Goal: Task Accomplishment & Management: Manage account settings

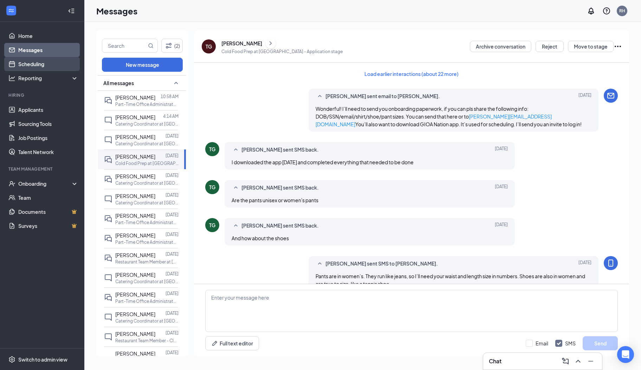
scroll to position [219, 0]
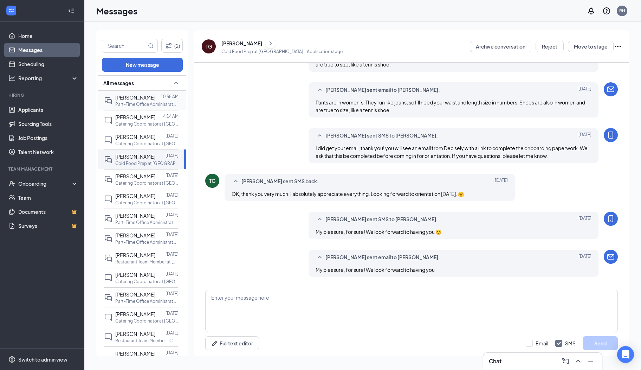
click at [124, 97] on span "[PERSON_NAME]" at bounding box center [135, 97] width 40 height 6
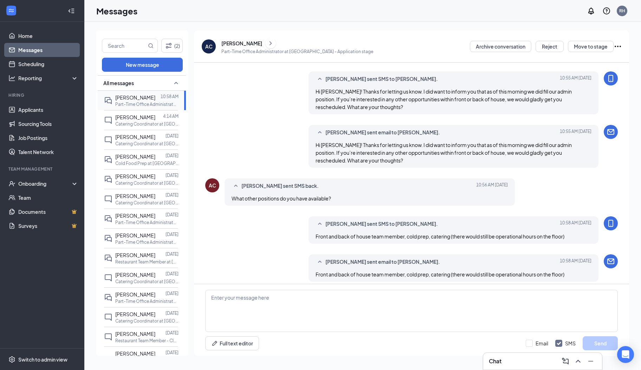
scroll to position [227, 0]
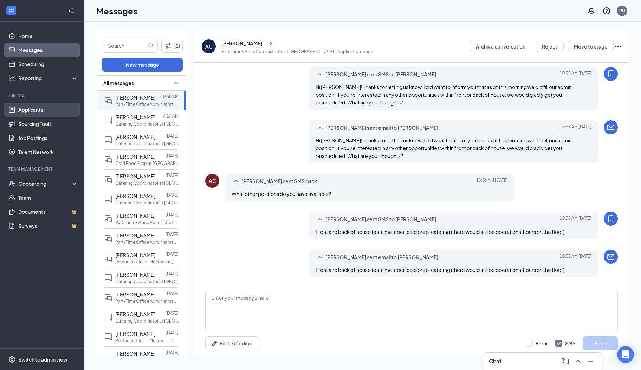
click at [52, 112] on link "Applicants" at bounding box center [48, 110] width 60 height 14
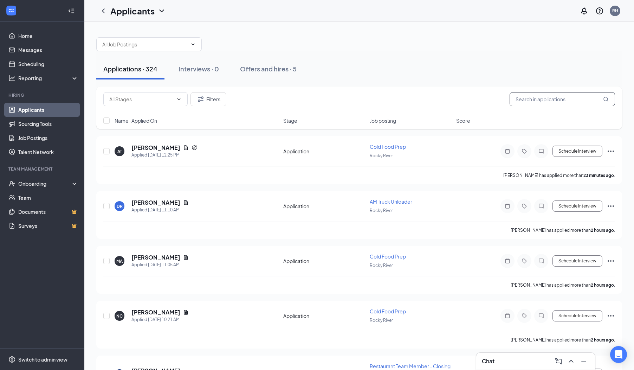
click at [536, 103] on input "text" at bounding box center [562, 99] width 105 height 14
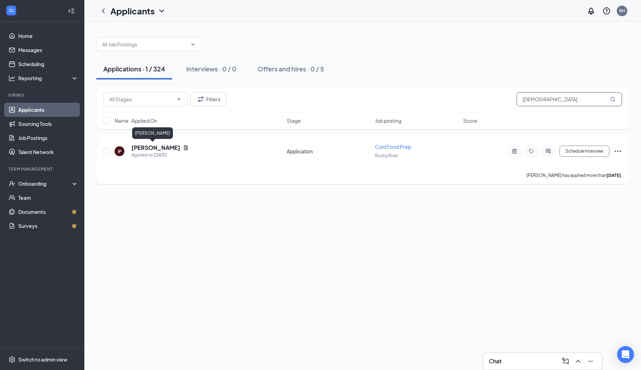
type input "isaiah"
click at [153, 150] on h5 "[PERSON_NAME]" at bounding box center [155, 148] width 49 height 8
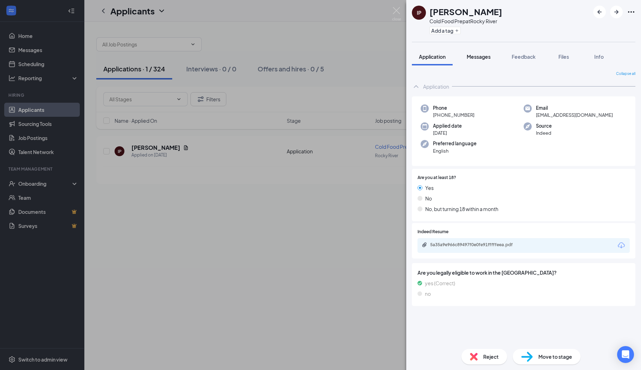
click at [484, 59] on span "Messages" at bounding box center [479, 56] width 24 height 6
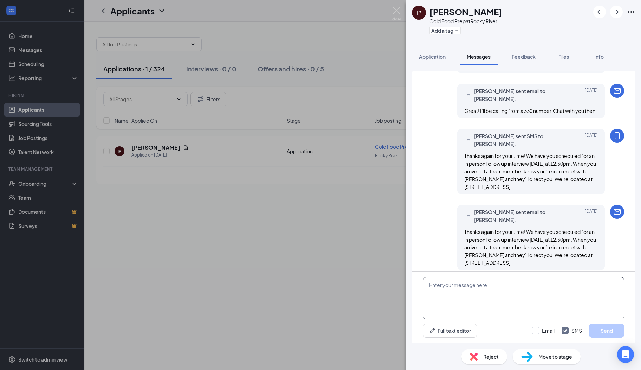
scroll to position [322, 0]
click at [456, 305] on textarea at bounding box center [523, 298] width 201 height 42
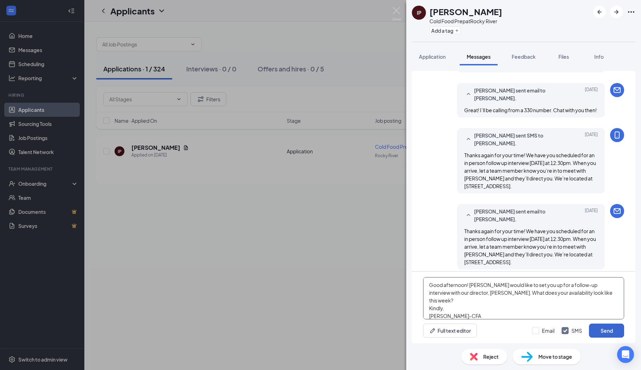
type textarea "Good afternoon! Dom would like to set you up for a follow-up interview with our…"
click at [604, 331] on button "Send" at bounding box center [606, 330] width 35 height 14
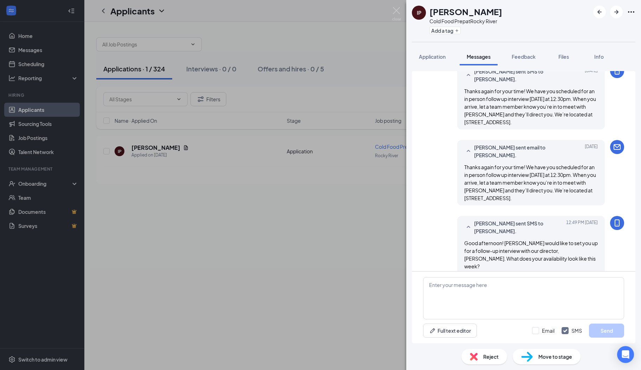
scroll to position [391, 0]
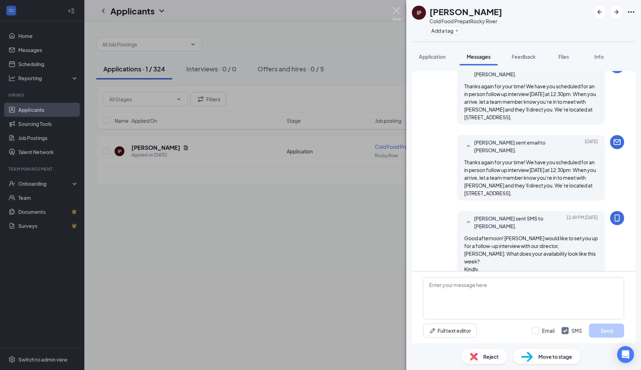
click at [400, 18] on img at bounding box center [396, 14] width 9 height 14
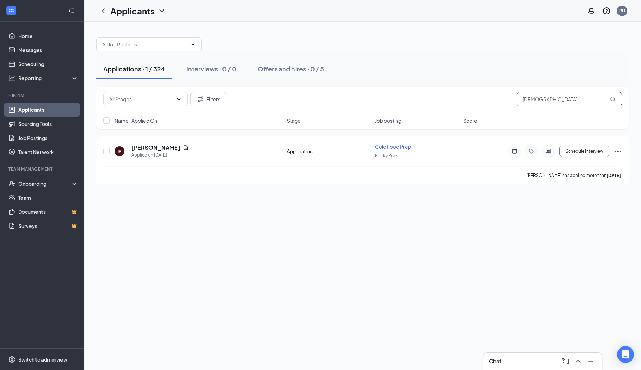
click at [583, 102] on input "isaiah" at bounding box center [569, 99] width 105 height 14
type input "i"
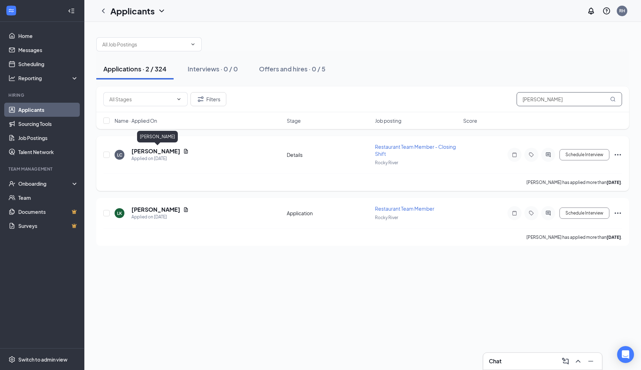
type input "logan"
click at [178, 150] on h5 "Logan Cole-patterson" at bounding box center [155, 151] width 49 height 8
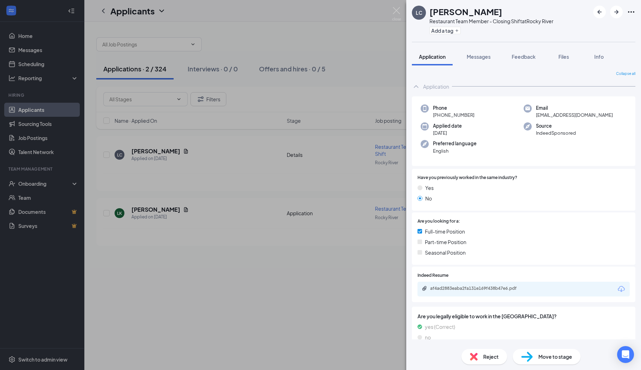
click at [485, 356] on span "Reject" at bounding box center [490, 356] width 15 height 8
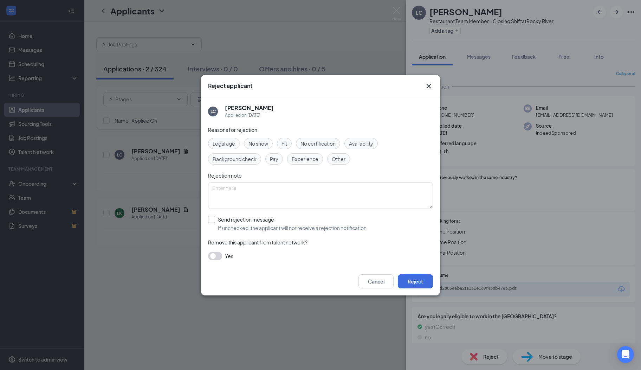
click at [244, 221] on input "Send rejection message If unchecked, the applicant will not receive a rejection…" at bounding box center [288, 223] width 160 height 15
checkbox input "true"
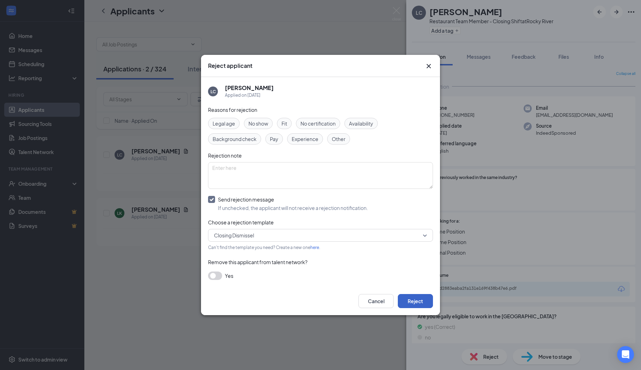
click at [416, 301] on button "Reject" at bounding box center [415, 301] width 35 height 14
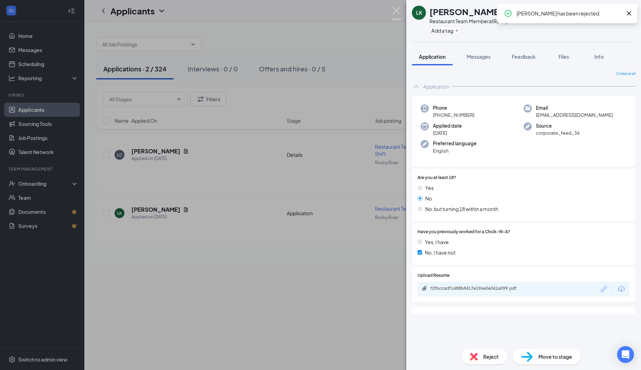
click at [393, 15] on img at bounding box center [396, 14] width 9 height 14
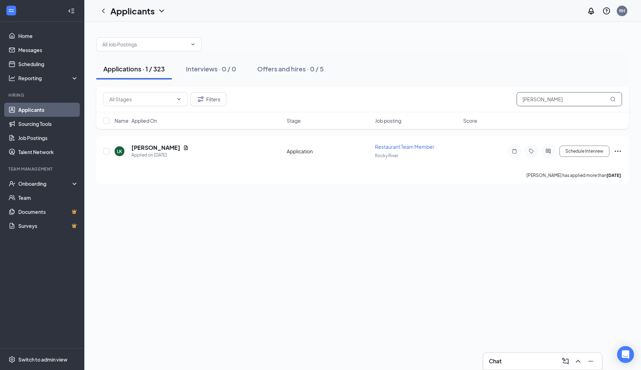
click at [586, 98] on input "logan" at bounding box center [569, 99] width 105 height 14
type input "l"
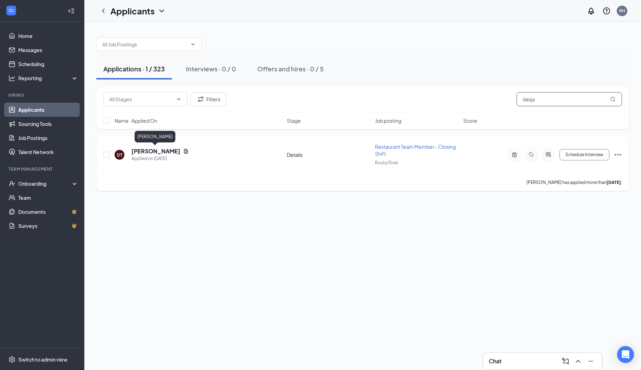
type input "dasja"
click at [162, 152] on h5 "[PERSON_NAME]" at bounding box center [155, 151] width 49 height 8
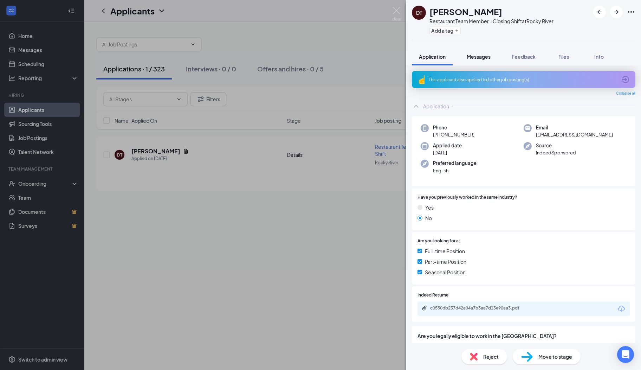
click at [485, 57] on span "Messages" at bounding box center [479, 56] width 24 height 6
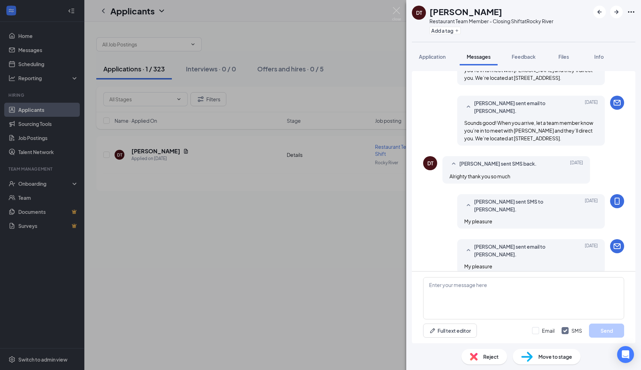
scroll to position [320, 0]
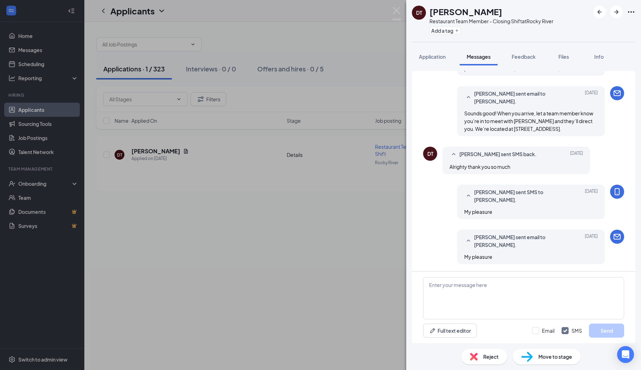
click at [454, 275] on div "Full text editor Email SMS Send" at bounding box center [523, 307] width 223 height 72
click at [450, 286] on textarea at bounding box center [523, 298] width 201 height 42
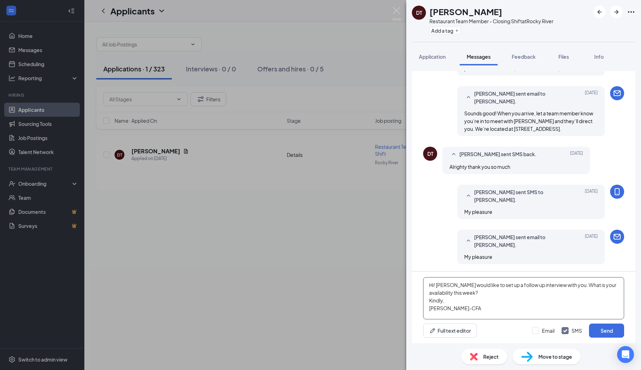
click at [509, 309] on textarea "Hi! Dom would like to set up a follow up interview with you. What is your avail…" at bounding box center [523, 298] width 201 height 42
type textarea "Hi! [PERSON_NAME] would like to set up a follow-up interview with you. What is …"
click at [597, 335] on button "Send" at bounding box center [606, 330] width 35 height 14
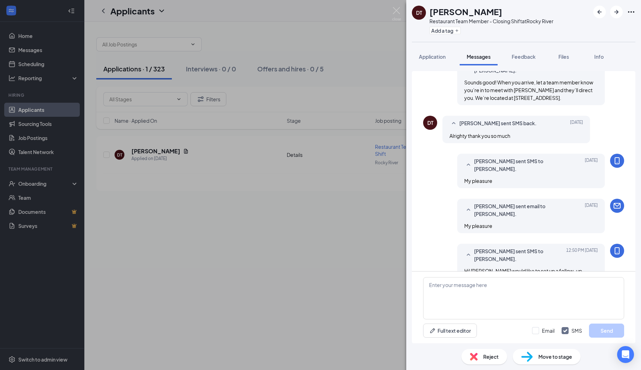
scroll to position [389, 0]
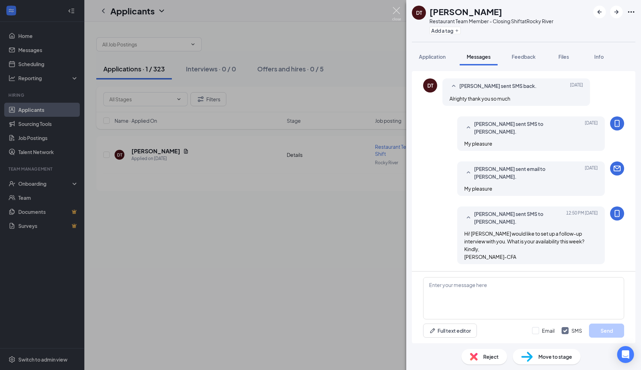
click at [392, 11] on img at bounding box center [396, 14] width 9 height 14
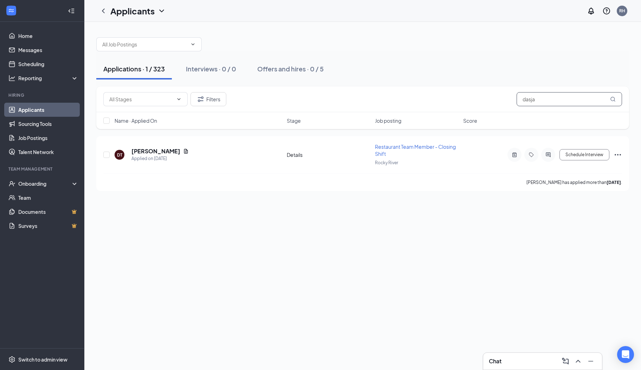
click at [544, 97] on input "dasja" at bounding box center [569, 99] width 105 height 14
type input "d"
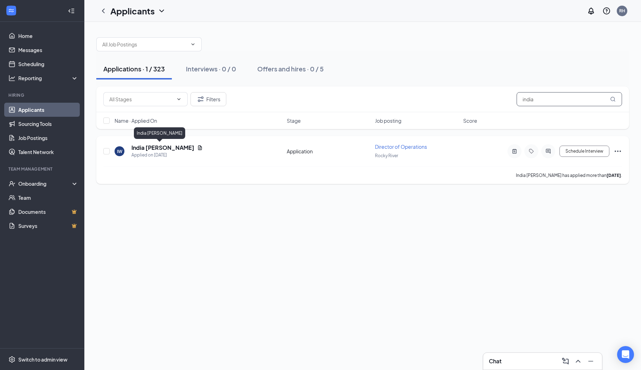
type input "india"
click at [147, 147] on h5 "India Whatley" at bounding box center [162, 148] width 63 height 8
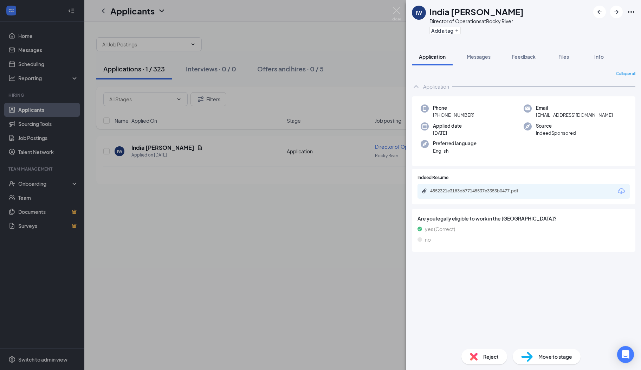
click at [482, 358] on div "Reject" at bounding box center [484, 356] width 46 height 15
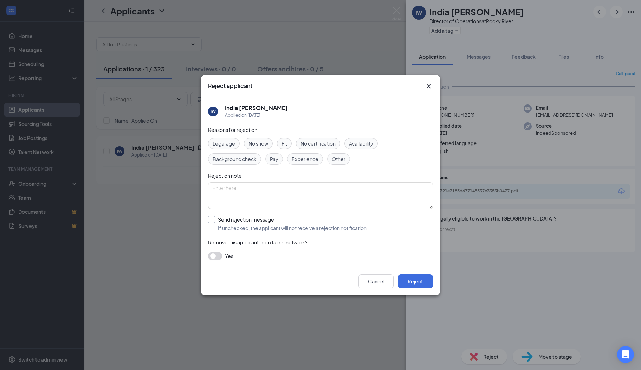
click at [230, 217] on input "Send rejection message If unchecked, the applicant will not receive a rejection…" at bounding box center [288, 223] width 160 height 15
checkbox input "true"
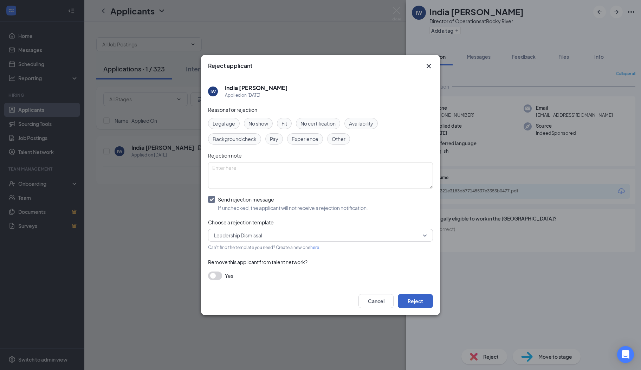
click at [422, 304] on button "Reject" at bounding box center [415, 301] width 35 height 14
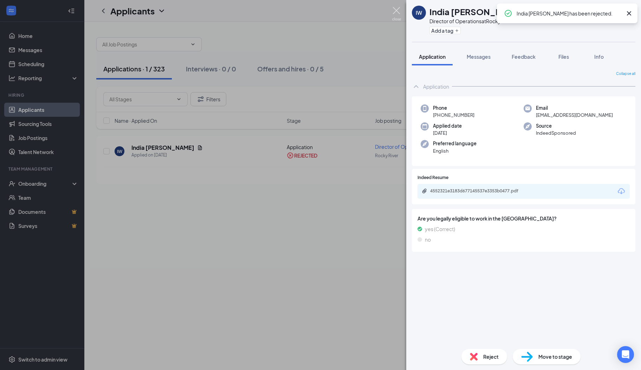
click at [395, 12] on img at bounding box center [396, 14] width 9 height 14
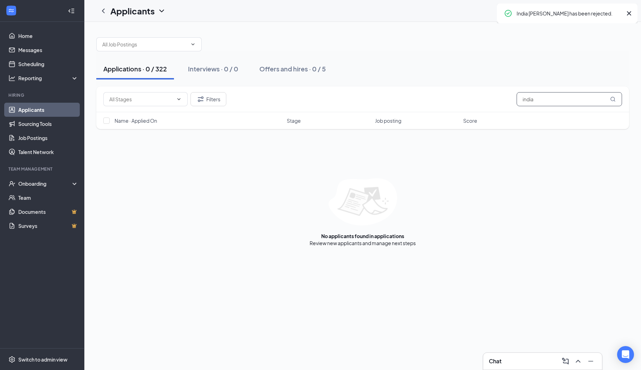
click at [565, 103] on input "india" at bounding box center [569, 99] width 105 height 14
type input "i"
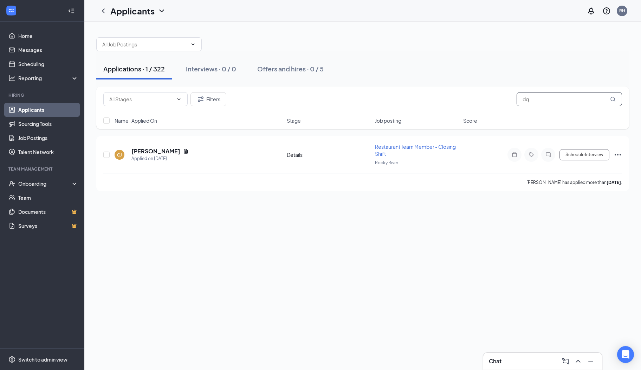
type input "d"
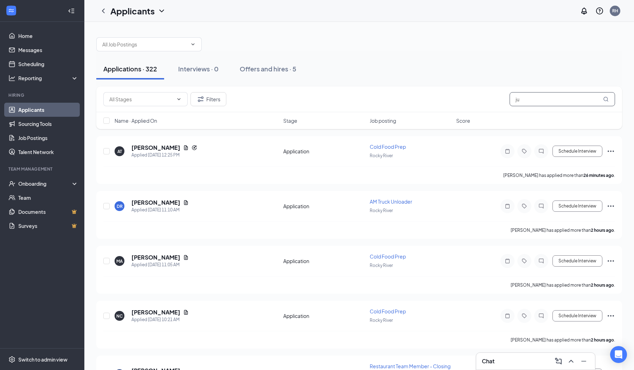
type input "j"
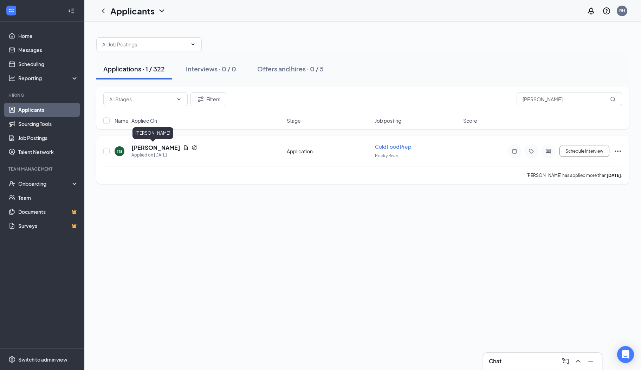
click at [148, 145] on h5 "[PERSON_NAME]" at bounding box center [155, 148] width 49 height 8
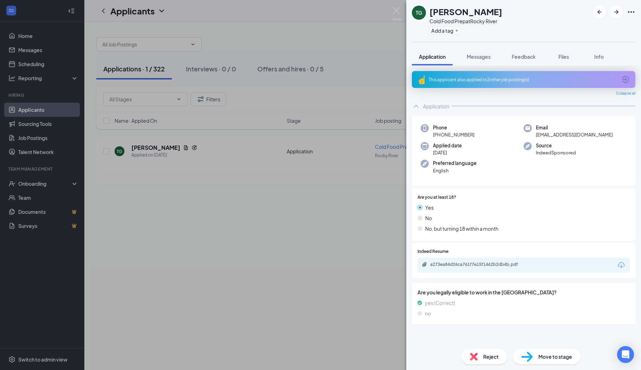
click at [586, 140] on div "Phone +1 (216) 450-8510 Email tarag1984@gmail.com Applied date Aug 18 Source In…" at bounding box center [523, 151] width 223 height 70
drag, startPoint x: 589, startPoint y: 139, endPoint x: 537, endPoint y: 137, distance: 51.7
click at [537, 137] on div "Phone +1 (216) 450-8510 Email tarag1984@gmail.com Applied date Aug 18 Source In…" at bounding box center [523, 151] width 223 height 70
drag, startPoint x: 537, startPoint y: 137, endPoint x: 609, endPoint y: 151, distance: 73.1
click at [609, 151] on div "Source IndeedSponsored" at bounding box center [575, 149] width 103 height 14
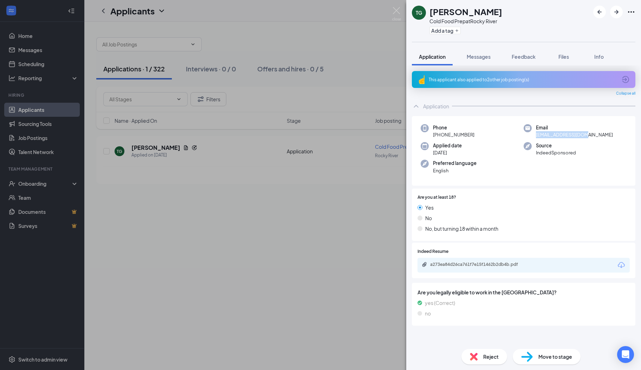
drag, startPoint x: 595, startPoint y: 132, endPoint x: 535, endPoint y: 136, distance: 59.5
click at [535, 136] on div "Email tarag1984@gmail.com" at bounding box center [575, 131] width 103 height 14
drag, startPoint x: 535, startPoint y: 136, endPoint x: 542, endPoint y: 136, distance: 7.1
copy span "tarag1984@gmail.com"
click at [389, 13] on div "TG Tara Gertz Cold Food Prep at Rocky River Add a tag Application Messages Feed…" at bounding box center [320, 185] width 641 height 370
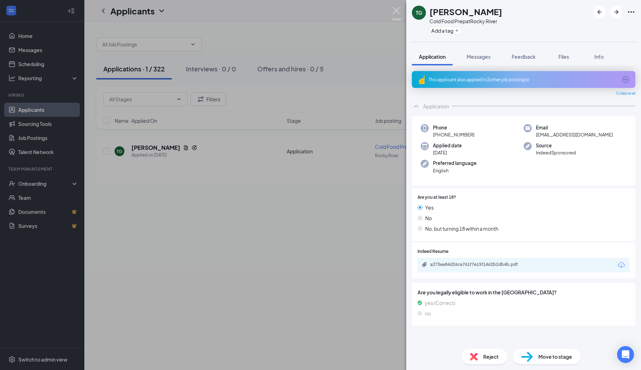
click at [396, 13] on img at bounding box center [396, 14] width 9 height 14
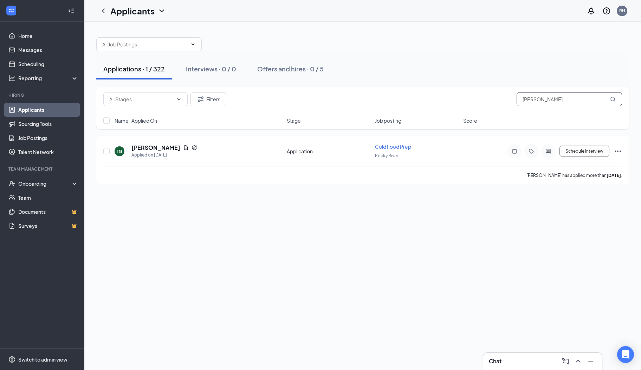
click at [544, 103] on input "tara" at bounding box center [569, 99] width 105 height 14
type input "t"
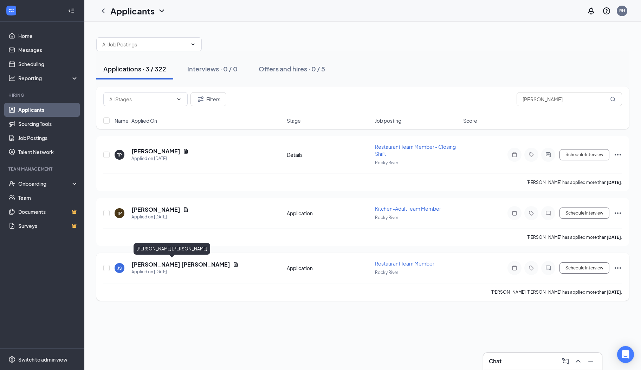
click at [151, 262] on h5 "[PERSON_NAME] [PERSON_NAME]" at bounding box center [180, 264] width 99 height 8
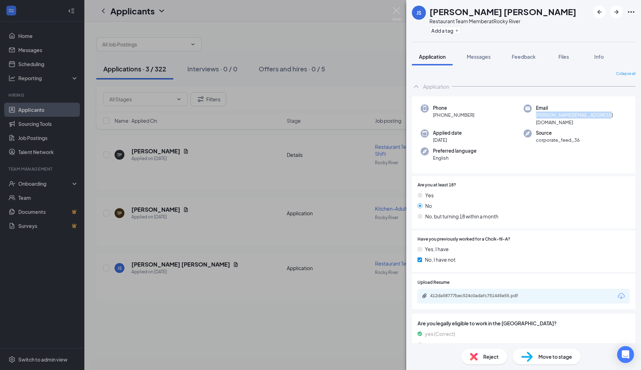
drag, startPoint x: 607, startPoint y: 116, endPoint x: 533, endPoint y: 119, distance: 73.2
click at [533, 119] on div "Phone +1 (216) 357-0262 Email sanchez.juan23098@gmail.com Applied date Aug 13 S…" at bounding box center [523, 134] width 223 height 77
drag, startPoint x: 533, startPoint y: 119, endPoint x: 538, endPoint y: 115, distance: 6.5
copy span "sanchez.juan23098@gmail.com"
click at [397, 10] on img at bounding box center [396, 14] width 9 height 14
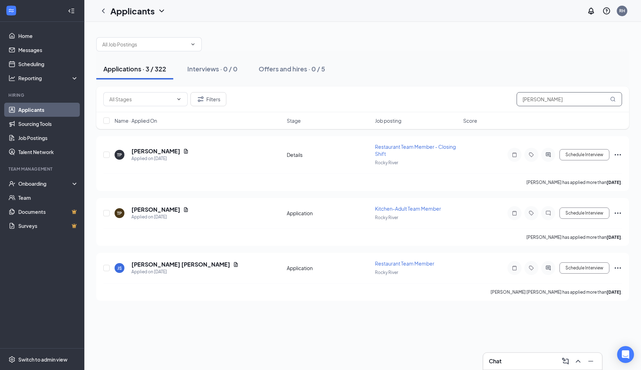
click at [566, 102] on input "juan" at bounding box center [569, 99] width 105 height 14
type input "j"
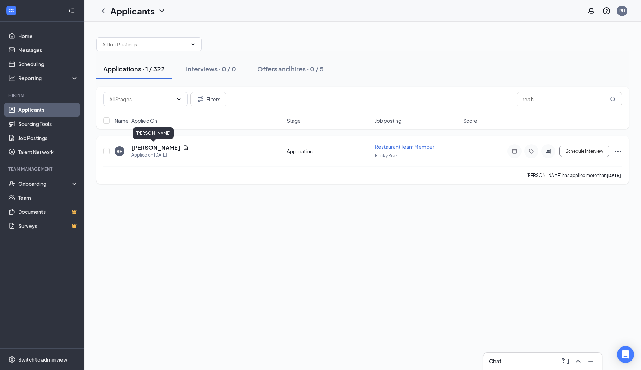
click at [147, 145] on h5 "[PERSON_NAME]" at bounding box center [155, 148] width 49 height 8
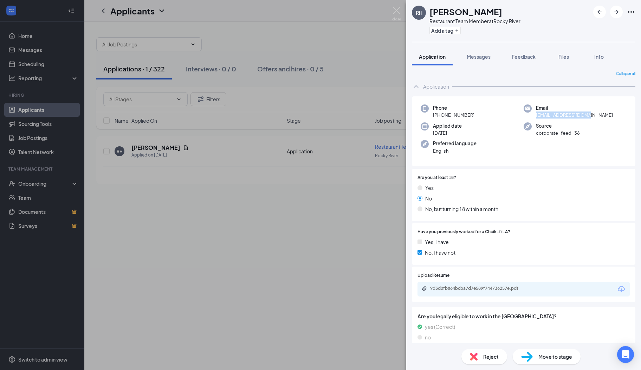
drag, startPoint x: 587, startPoint y: 116, endPoint x: 532, endPoint y: 114, distance: 54.9
click at [532, 114] on div "Email hazizajrea@gmail.com" at bounding box center [575, 111] width 103 height 14
drag, startPoint x: 532, startPoint y: 114, endPoint x: 537, endPoint y: 116, distance: 5.5
copy span "hazizajrea@gmail.com"
click at [395, 11] on img at bounding box center [396, 14] width 9 height 14
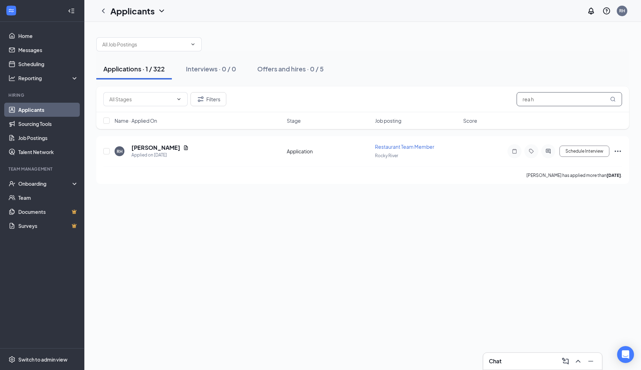
click at [550, 103] on input "rea h" at bounding box center [569, 99] width 105 height 14
type input "r"
click at [155, 144] on h5 "[PERSON_NAME]" at bounding box center [155, 148] width 49 height 8
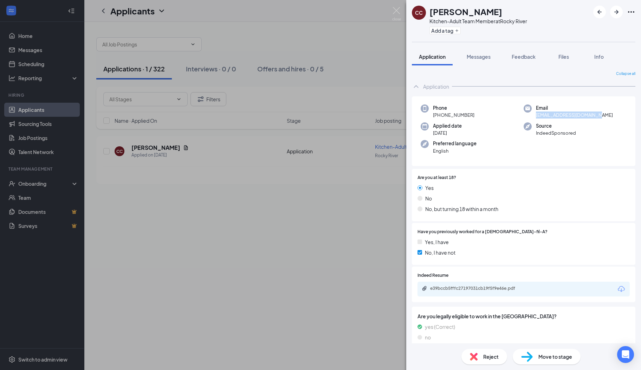
drag, startPoint x: 597, startPoint y: 116, endPoint x: 532, endPoint y: 117, distance: 65.0
click at [532, 117] on div "Email itschaneita365@gmail.com" at bounding box center [575, 111] width 103 height 14
drag, startPoint x: 532, startPoint y: 117, endPoint x: 538, endPoint y: 114, distance: 6.5
copy span "itschaneita365@gmail.com"
click at [399, 12] on img at bounding box center [396, 14] width 9 height 14
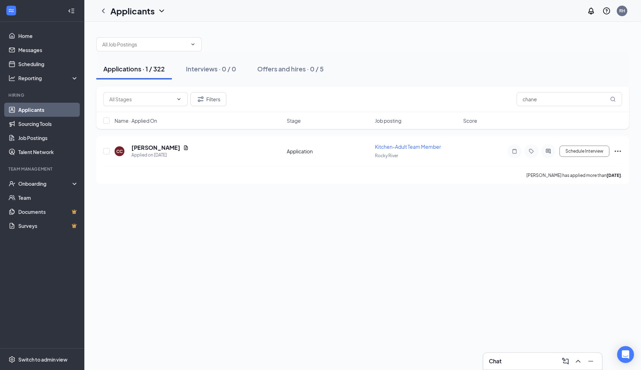
click at [539, 89] on div "Filters chane" at bounding box center [362, 99] width 533 height 26
click at [542, 95] on input "chane" at bounding box center [569, 99] width 105 height 14
type input "c"
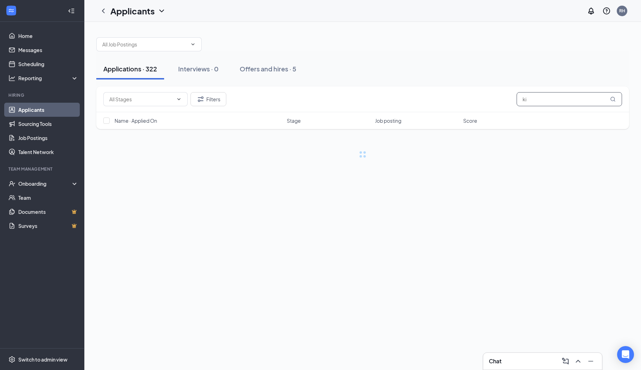
type input "k"
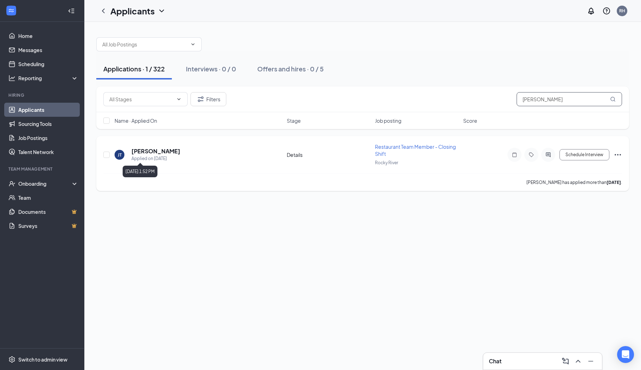
type input "jimmy"
click at [153, 154] on h5 "[PERSON_NAME]" at bounding box center [155, 151] width 49 height 8
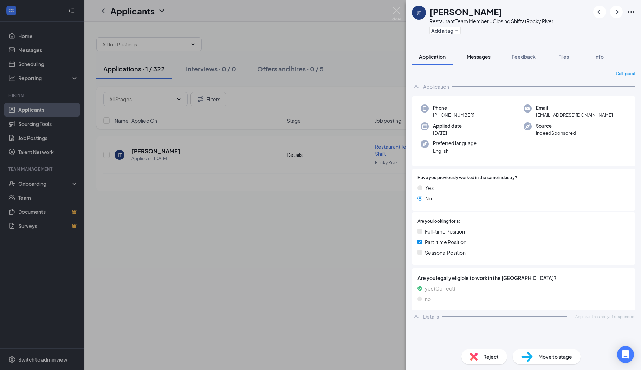
click at [481, 57] on span "Messages" at bounding box center [479, 56] width 24 height 6
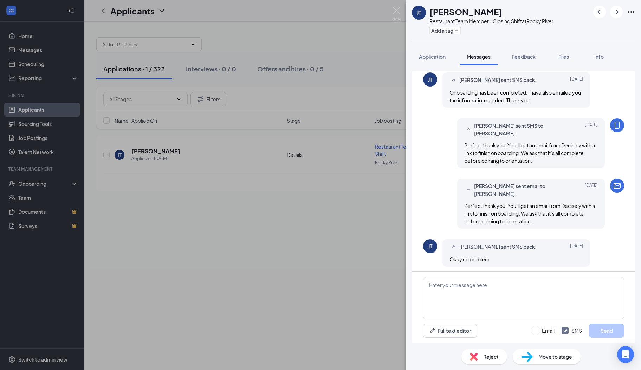
scroll to position [445, 0]
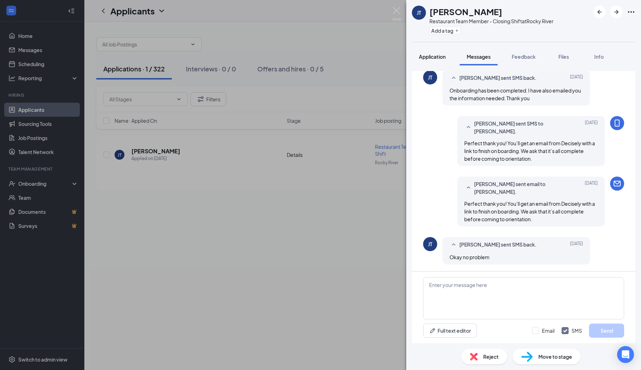
click at [429, 57] on span "Application" at bounding box center [432, 56] width 27 height 6
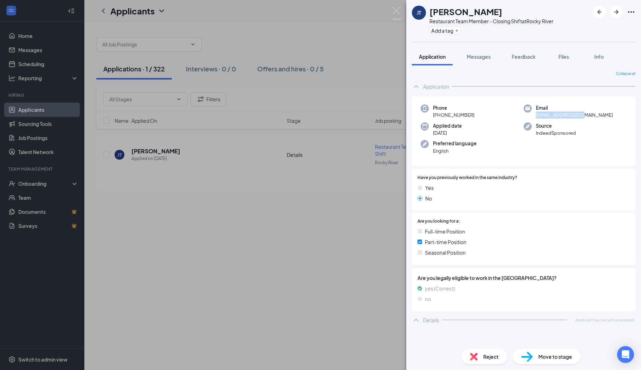
drag, startPoint x: 586, startPoint y: 117, endPoint x: 535, endPoint y: 117, distance: 51.7
click at [535, 117] on div "Email jt190174@gmail.com" at bounding box center [575, 111] width 103 height 14
drag, startPoint x: 535, startPoint y: 117, endPoint x: 544, endPoint y: 116, distance: 9.2
copy span "jt190174@gmail.com"
click at [399, 9] on img at bounding box center [396, 14] width 9 height 14
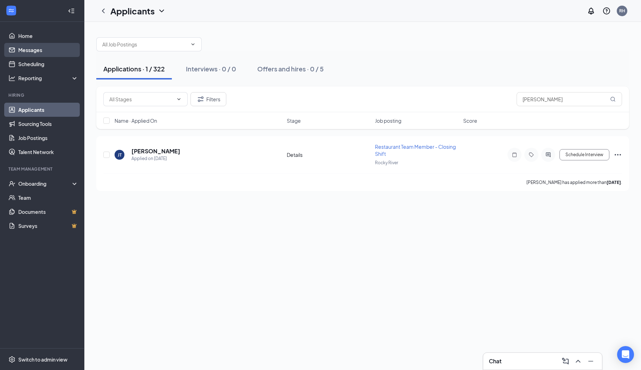
click at [61, 46] on link "Messages" at bounding box center [48, 50] width 60 height 14
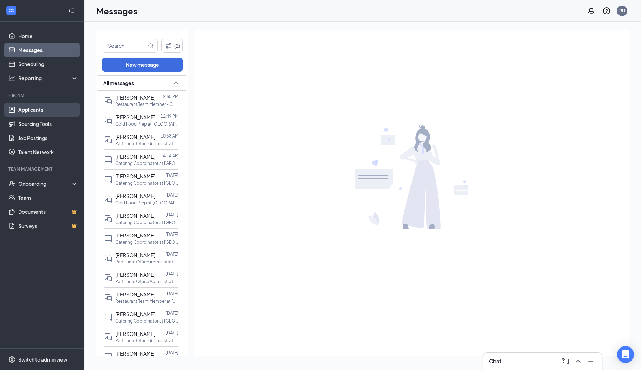
click at [48, 109] on link "Applicants" at bounding box center [48, 110] width 60 height 14
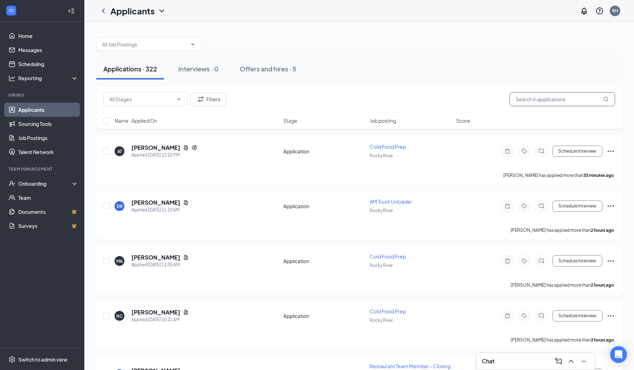
click at [544, 94] on input "text" at bounding box center [562, 99] width 105 height 14
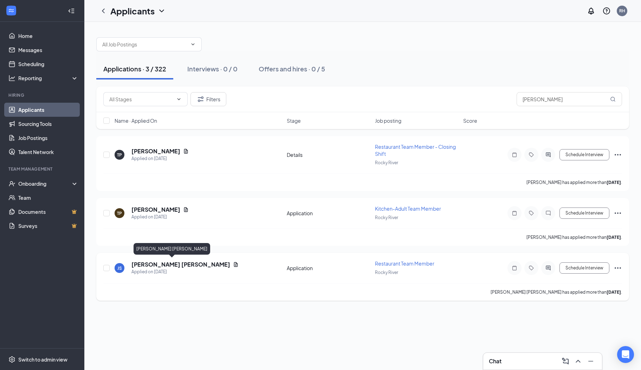
click at [158, 260] on h5 "[PERSON_NAME] [PERSON_NAME]" at bounding box center [180, 264] width 99 height 8
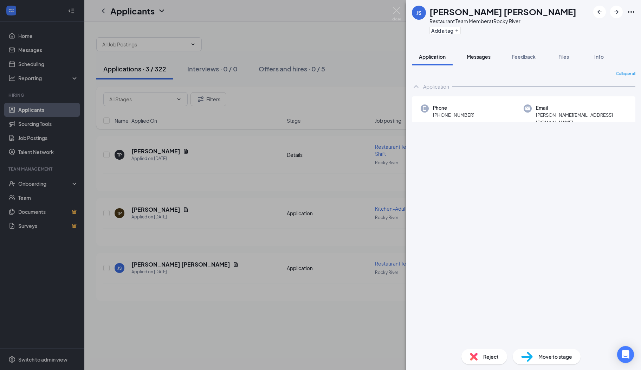
click at [480, 55] on span "Messages" at bounding box center [479, 56] width 24 height 6
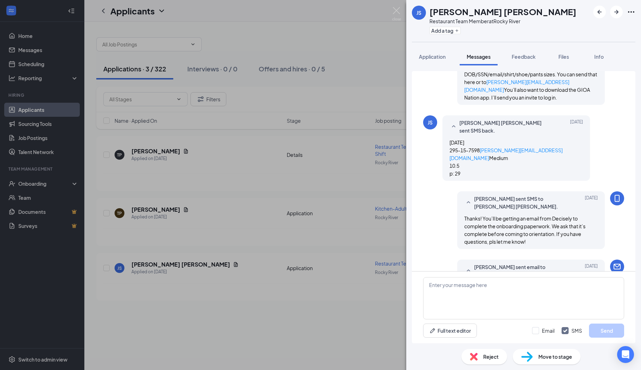
scroll to position [317, 0]
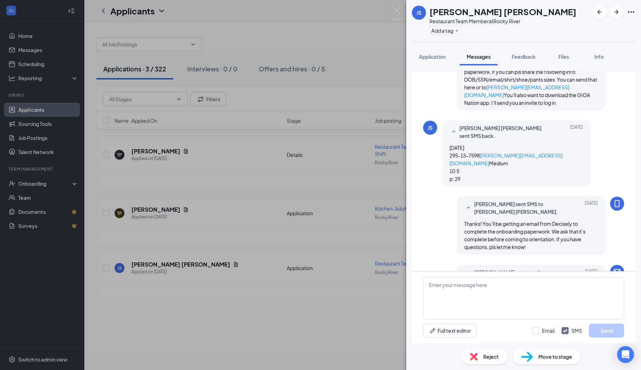
click at [396, 6] on div "JS Juan Sanchez Restaurant Team Member at Rocky River Add a tag Application Mes…" at bounding box center [320, 185] width 641 height 370
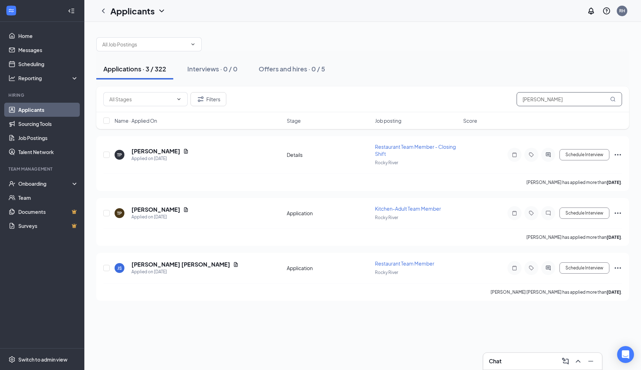
click at [548, 101] on input "juan" at bounding box center [569, 99] width 105 height 14
type input "j"
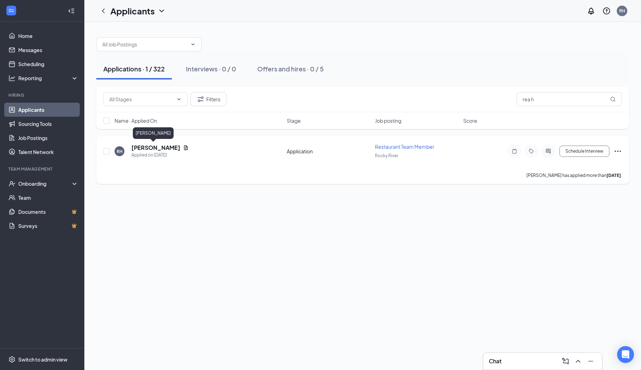
click at [143, 146] on h5 "[PERSON_NAME]" at bounding box center [155, 148] width 49 height 8
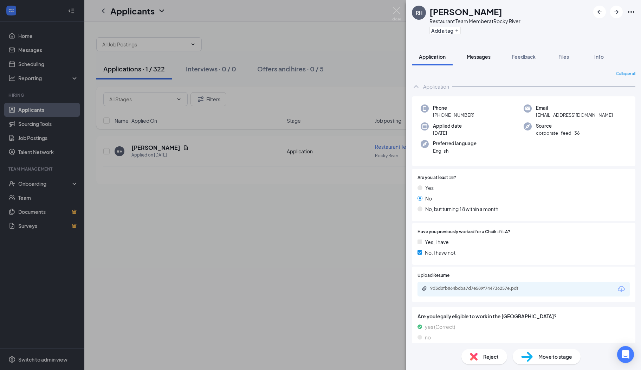
click at [482, 59] on span "Messages" at bounding box center [479, 56] width 24 height 6
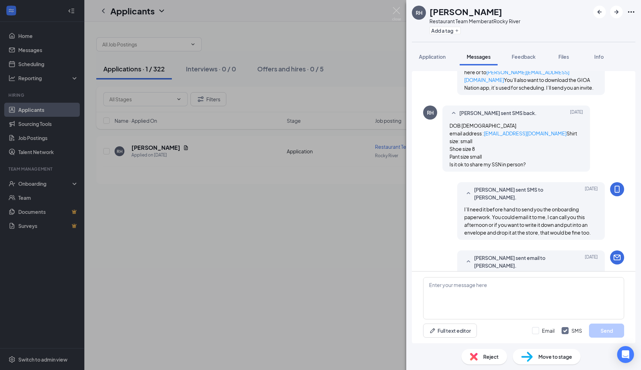
scroll to position [259, 0]
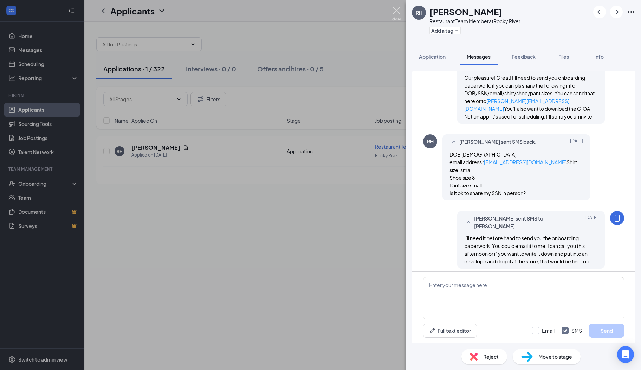
click at [394, 11] on img at bounding box center [396, 14] width 9 height 14
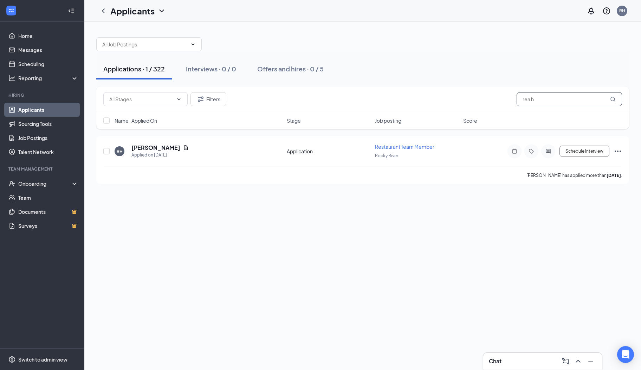
click at [561, 101] on input "rea h" at bounding box center [569, 99] width 105 height 14
type input "r"
type input "chane"
click at [137, 145] on h5 "[PERSON_NAME]" at bounding box center [155, 148] width 49 height 8
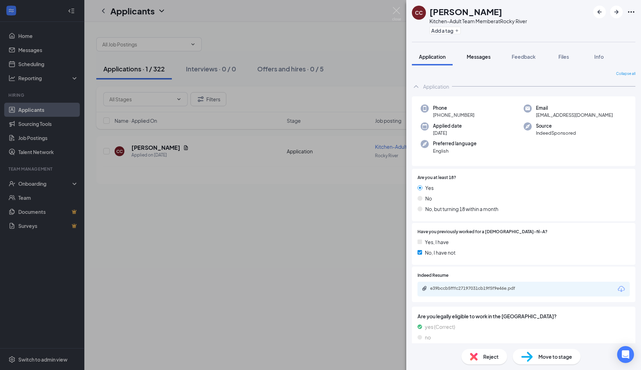
click at [492, 58] on button "Messages" at bounding box center [479, 57] width 38 height 18
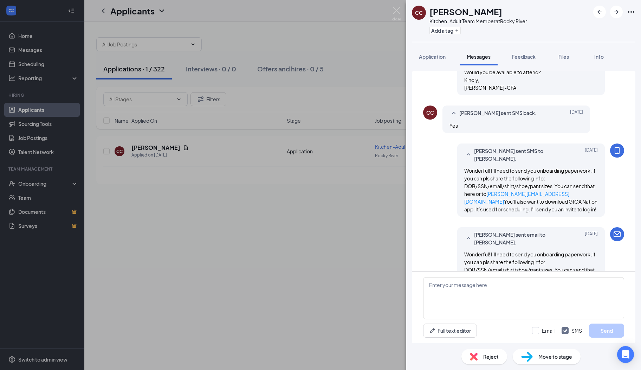
scroll to position [490, 0]
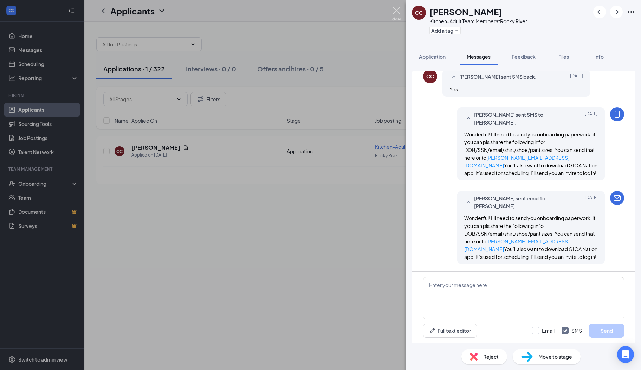
click at [395, 9] on img at bounding box center [396, 14] width 9 height 14
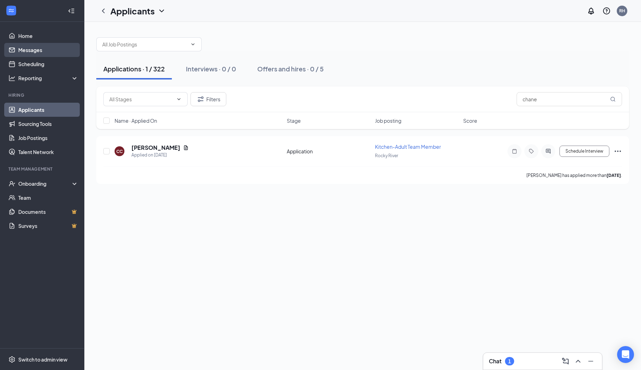
click at [25, 51] on link "Messages" at bounding box center [48, 50] width 60 height 14
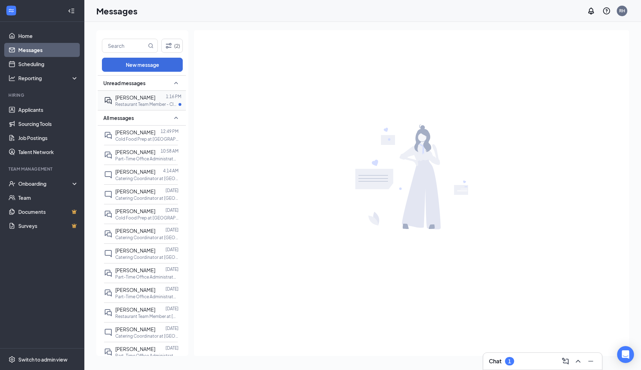
click at [129, 106] on p "Restaurant Team Member - Closing Shift at [GEOGRAPHIC_DATA]" at bounding box center [146, 104] width 63 height 6
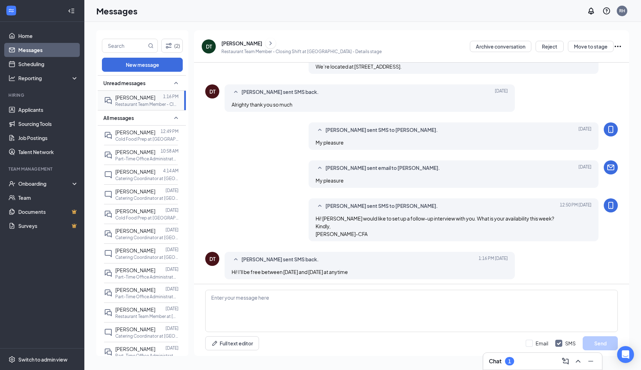
scroll to position [212, 0]
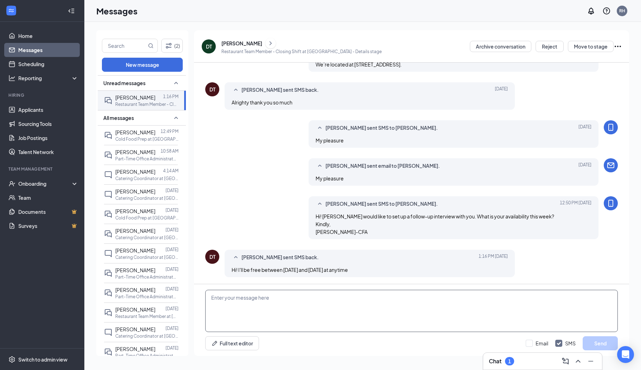
click at [255, 300] on textarea at bounding box center [411, 311] width 413 height 42
type textarea "Okay! How does [DATE] at 3 pm via Zoom work for you?"
click at [588, 343] on button "Send" at bounding box center [600, 343] width 35 height 14
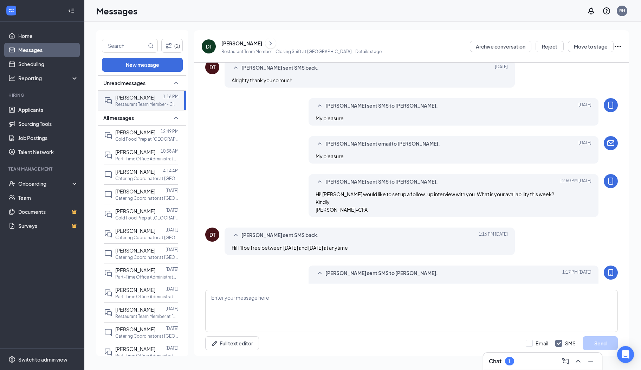
scroll to position [249, 0]
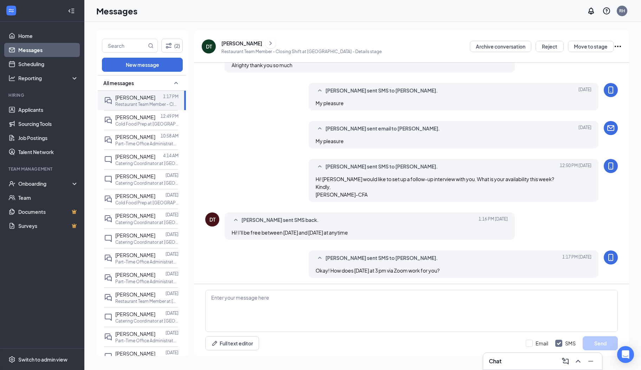
scroll to position [212, 0]
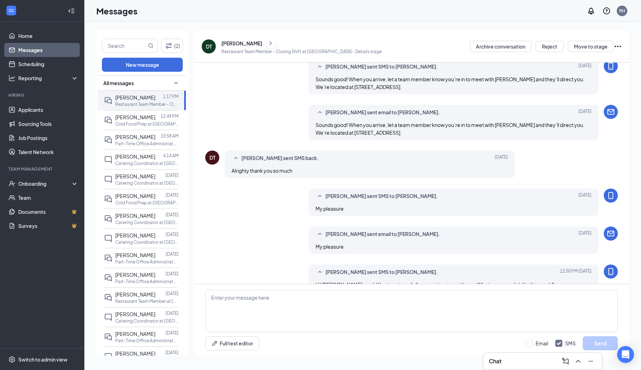
scroll to position [212, 0]
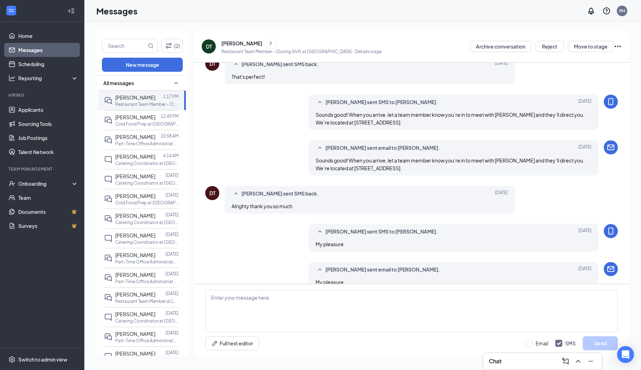
scroll to position [212, 0]
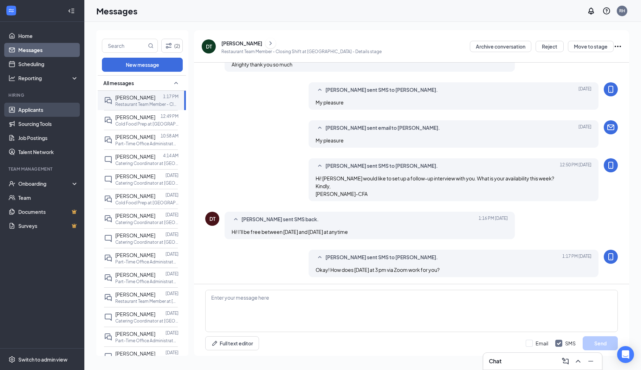
click at [46, 108] on link "Applicants" at bounding box center [48, 110] width 60 height 14
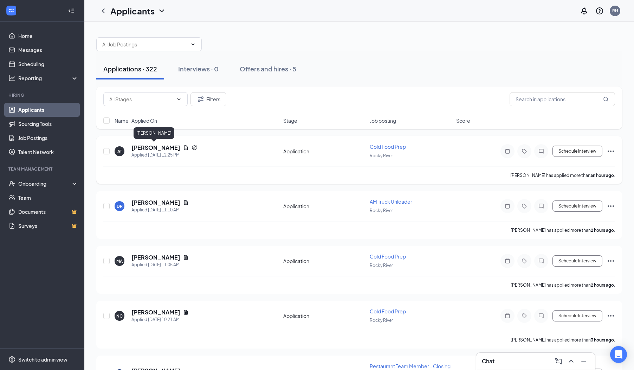
click at [151, 147] on h5 "[PERSON_NAME]" at bounding box center [155, 148] width 49 height 8
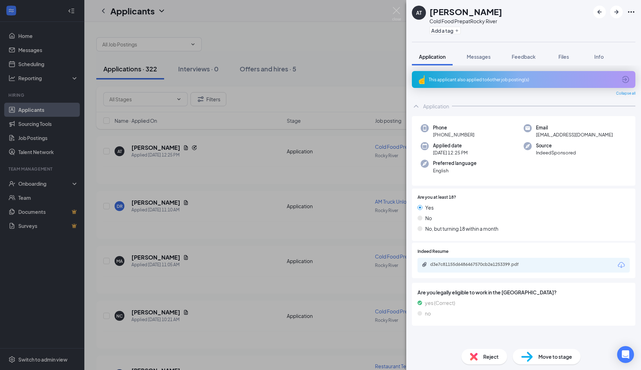
click at [626, 78] on icon "ArrowCircle" at bounding box center [625, 79] width 8 height 8
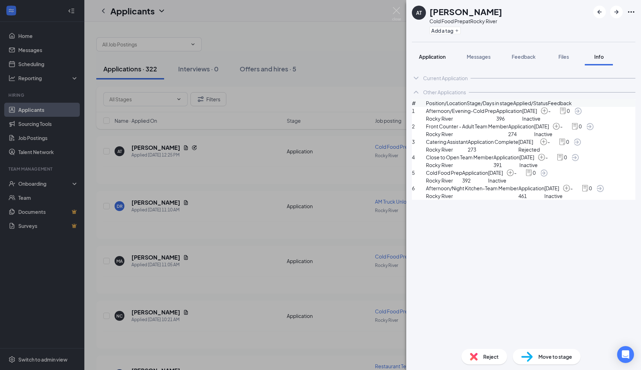
click at [427, 60] on button "Application" at bounding box center [432, 57] width 41 height 18
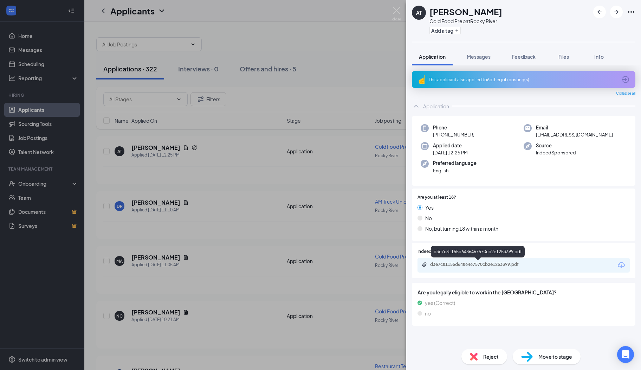
click at [446, 264] on div "d3e7c81155d6486467570cb2e1253399.pdf" at bounding box center [479, 264] width 98 height 6
click at [473, 351] on div "Reject" at bounding box center [484, 356] width 46 height 15
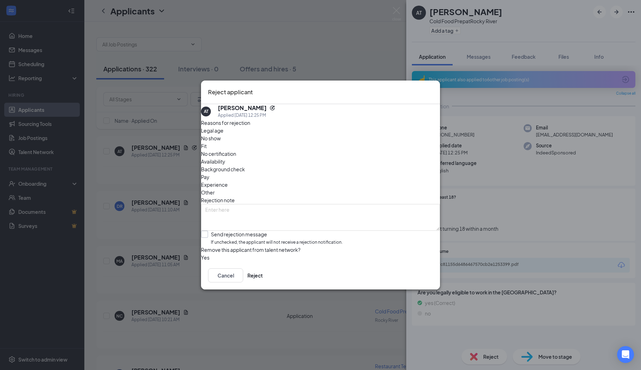
click at [226, 231] on input "Send rejection message If unchecked, the applicant will not receive a rejection…" at bounding box center [272, 238] width 142 height 15
checkbox input "true"
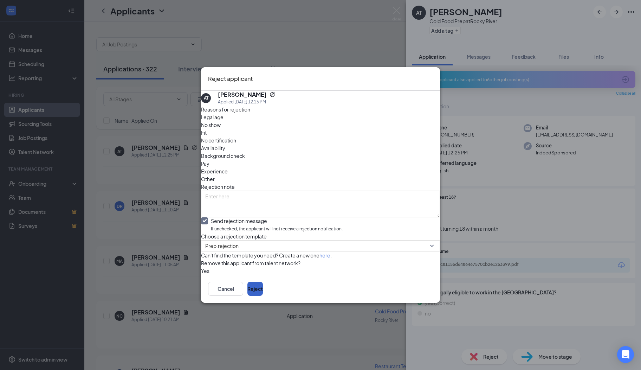
click at [263, 296] on button "Reject" at bounding box center [254, 288] width 15 height 14
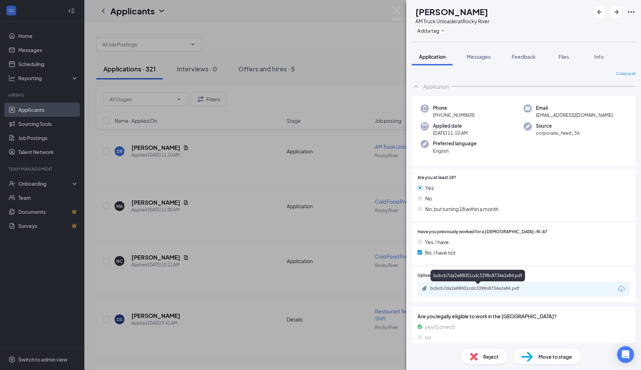
click at [457, 287] on div "bcbcb7da2e88001cdc3398c8734e2e84.pdf" at bounding box center [479, 288] width 98 height 6
click at [479, 52] on button "Messages" at bounding box center [479, 57] width 38 height 18
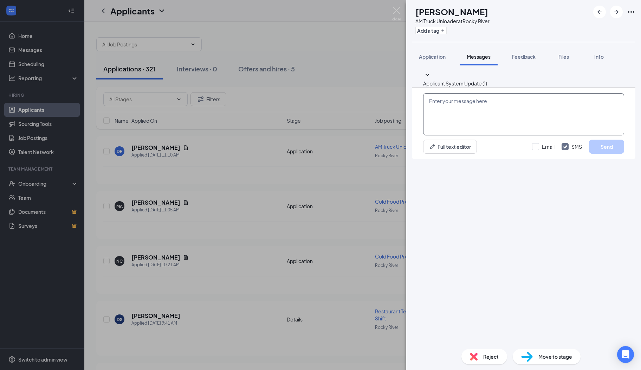
click at [474, 135] on textarea at bounding box center [523, 114] width 201 height 42
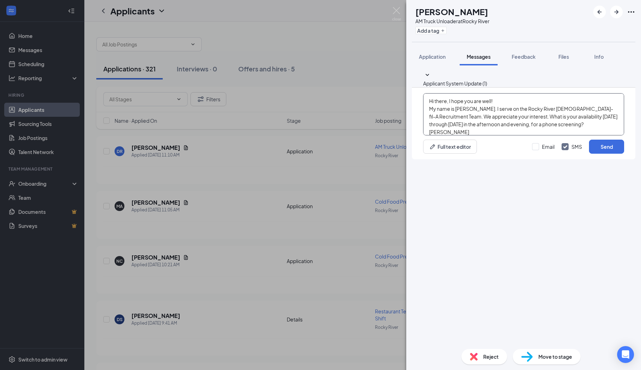
drag, startPoint x: 451, startPoint y: 316, endPoint x: 430, endPoint y: 276, distance: 44.6
click at [430, 159] on div "Hi there, I hope you are well! My name is [PERSON_NAME]. I serve on the Rocky R…" at bounding box center [523, 124] width 223 height 72
click at [465, 135] on textarea "Hi there, I hope you are well! My name is [PERSON_NAME]. I serve on the Rocky R…" at bounding box center [523, 114] width 201 height 42
type textarea "Hi there, I hope you are well! My name is [PERSON_NAME]. I serve on the Rocky R…"
click at [593, 154] on button "Send" at bounding box center [606, 147] width 35 height 14
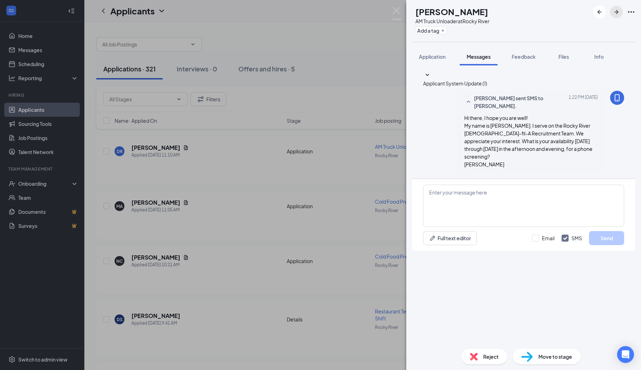
click at [617, 14] on icon "ArrowRight" at bounding box center [616, 12] width 8 height 8
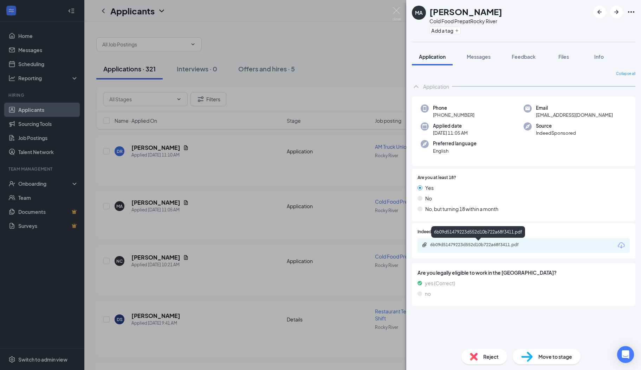
click at [458, 245] on div "6b09d51479223d552d10b722a68f3411.pdf" at bounding box center [479, 245] width 98 height 6
click at [482, 58] on span "Messages" at bounding box center [479, 56] width 24 height 6
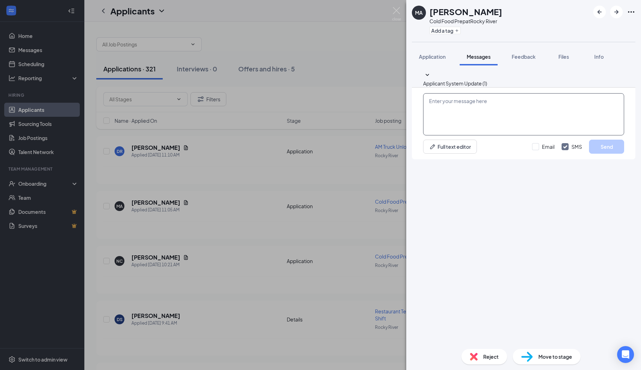
paste textarea "Hi there, I hope you are well! My name is [PERSON_NAME]. I serve on the Rocky R…"
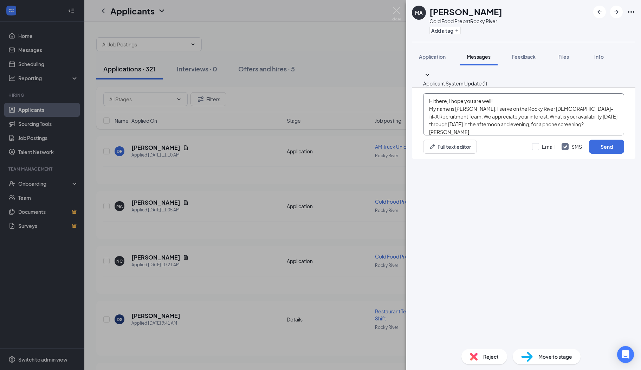
scroll to position [7, 0]
type textarea "Hi there, I hope you are well! My name is [PERSON_NAME]. I serve on the Rocky R…"
click at [595, 154] on button "Send" at bounding box center [606, 147] width 35 height 14
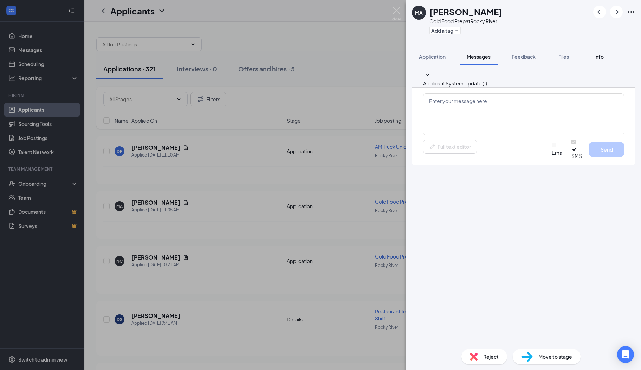
scroll to position [0, 0]
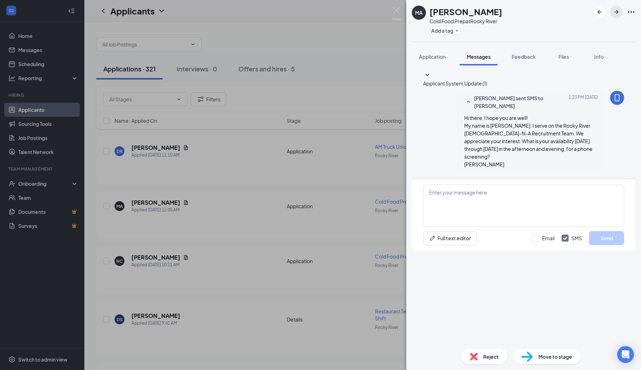
click at [617, 13] on icon "ArrowRight" at bounding box center [616, 12] width 4 height 4
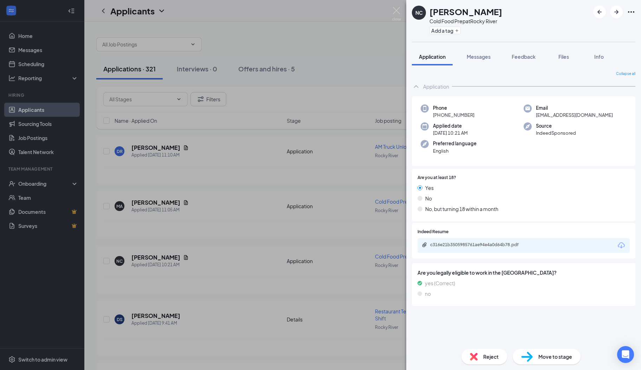
click at [456, 241] on div "c316e21b3505985761ae94e4a0d64b78.pdf" at bounding box center [523, 245] width 212 height 15
click at [455, 243] on div "c316e21b3505985761ae94e4a0d64b78.pdf" at bounding box center [479, 245] width 98 height 6
click at [477, 351] on div "Reject" at bounding box center [484, 356] width 46 height 15
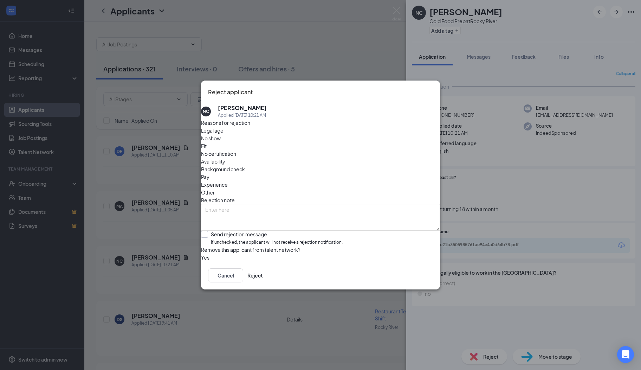
click at [237, 231] on input "Send rejection message If unchecked, the applicant will not receive a rejection…" at bounding box center [272, 238] width 142 height 15
checkbox input "true"
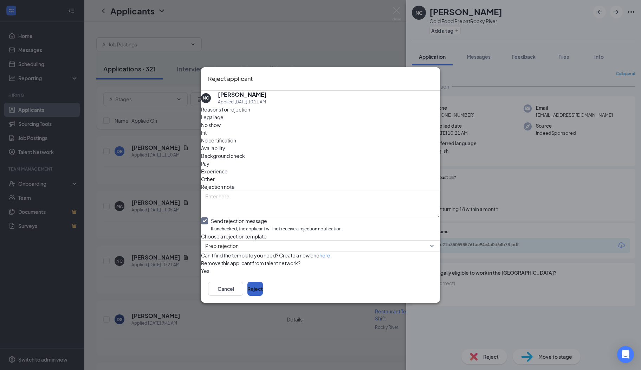
click at [263, 296] on button "Reject" at bounding box center [254, 288] width 15 height 14
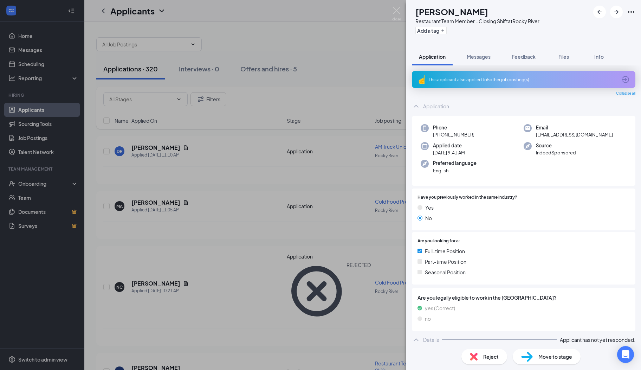
click at [622, 79] on icon "ArrowCircle" at bounding box center [625, 79] width 7 height 7
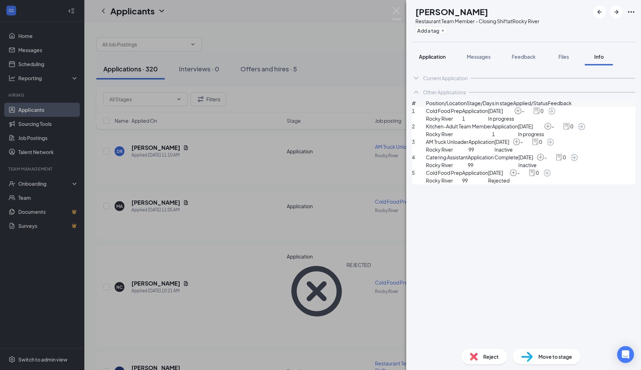
click at [435, 54] on span "Application" at bounding box center [432, 56] width 27 height 6
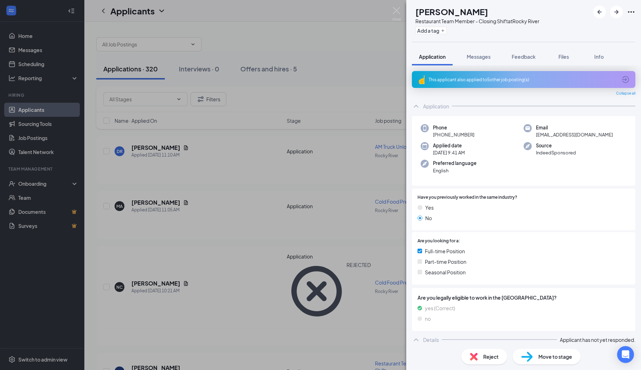
scroll to position [3, 0]
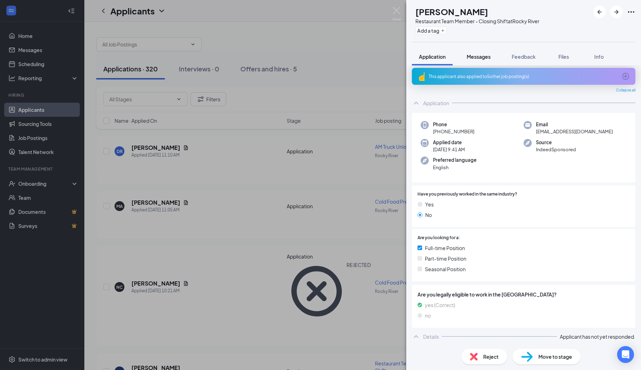
click at [479, 59] on span "Messages" at bounding box center [479, 56] width 24 height 6
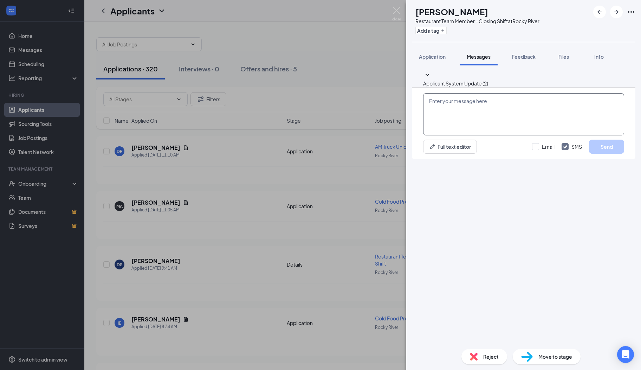
paste textarea "Hi there, I hope you are well! My name is [PERSON_NAME]. I serve on the Rocky R…"
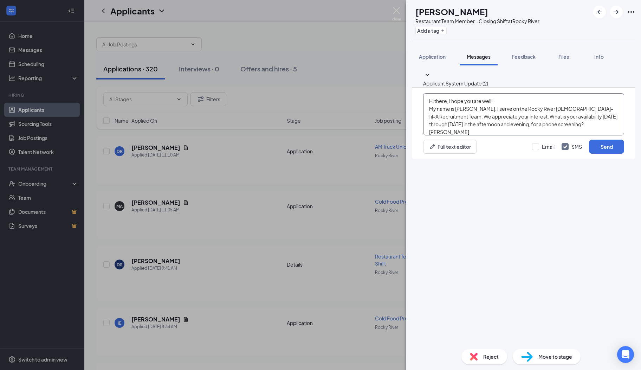
scroll to position [7, 0]
type textarea "Hi there, I hope you are well! My name is [PERSON_NAME]. I serve on the Rocky R…"
click at [597, 154] on button "Send" at bounding box center [606, 147] width 35 height 14
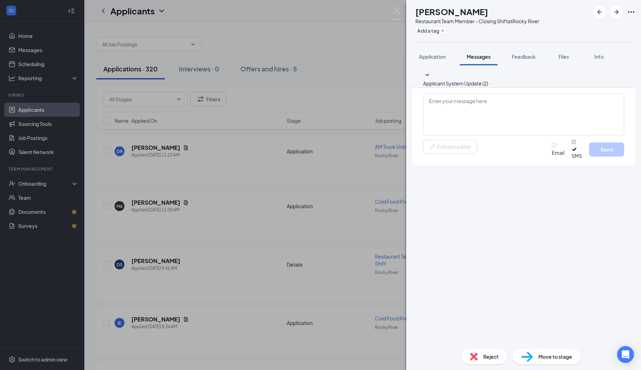
scroll to position [0, 0]
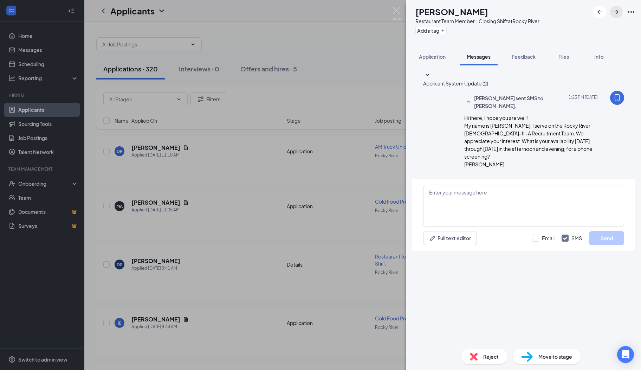
click at [616, 11] on icon "ArrowRight" at bounding box center [616, 12] width 8 height 8
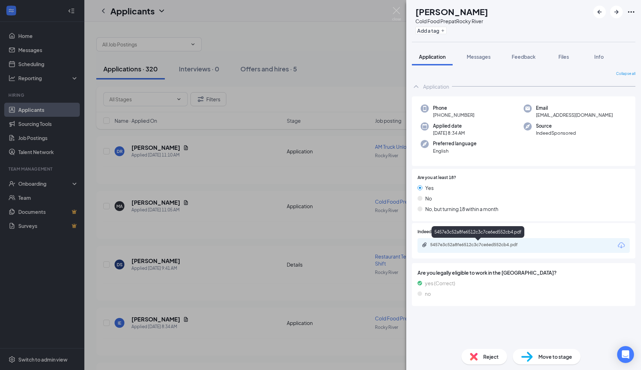
click at [479, 245] on div "5457e3c52a8fe6512c3c7ce6ed552cb4.pdf" at bounding box center [479, 245] width 98 height 6
click at [479, 352] on div "Reject" at bounding box center [484, 356] width 46 height 15
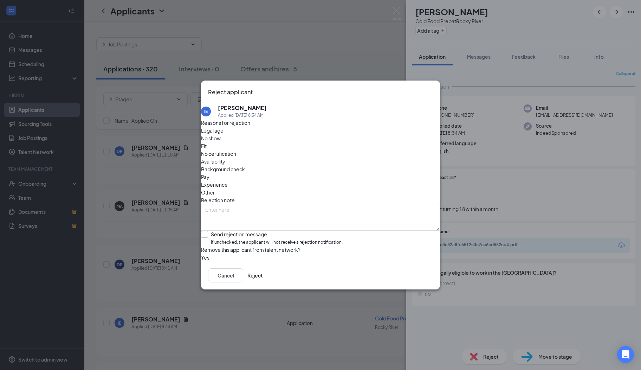
click at [232, 231] on input "Send rejection message If unchecked, the applicant will not receive a rejection…" at bounding box center [272, 238] width 142 height 15
checkbox input "true"
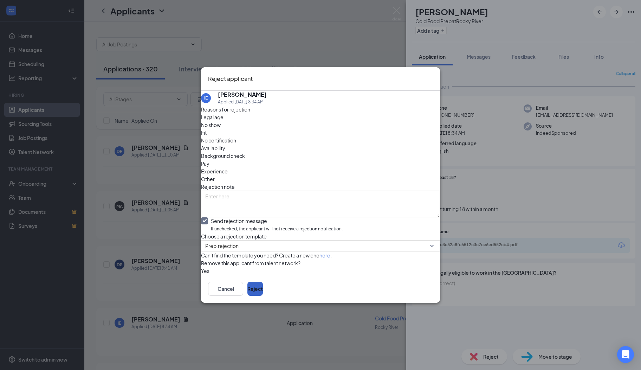
click at [263, 296] on button "Reject" at bounding box center [254, 288] width 15 height 14
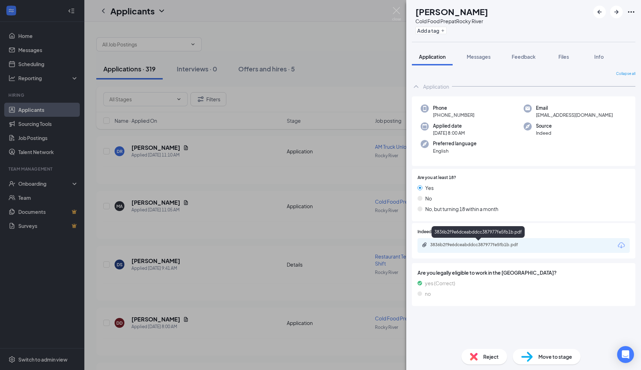
click at [447, 244] on div "3836b2f9e6dceabddcc387977fe5fb1b.pdf" at bounding box center [479, 245] width 98 height 6
click at [487, 360] on span "Reject" at bounding box center [490, 356] width 15 height 8
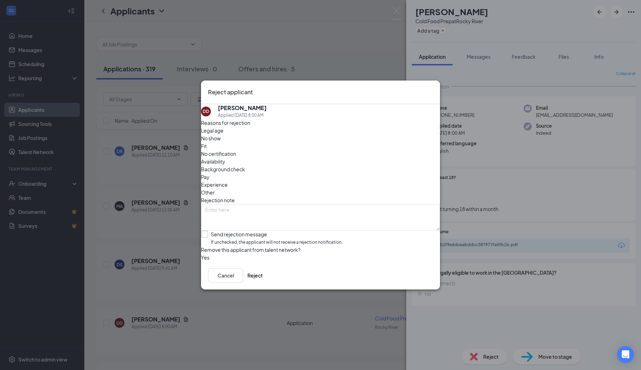
click at [211, 231] on input "Send rejection message If unchecked, the applicant will not receive a rejection…" at bounding box center [272, 238] width 142 height 15
checkbox input "true"
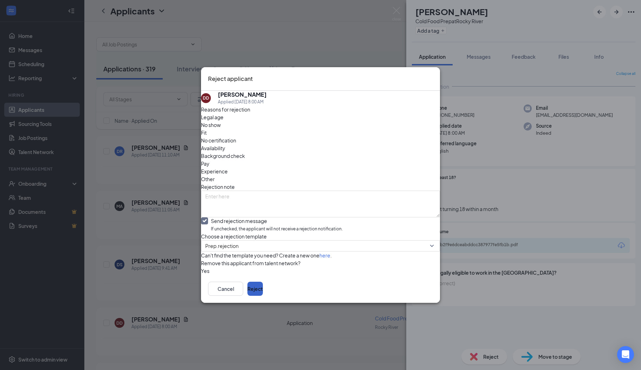
click at [263, 296] on button "Reject" at bounding box center [254, 288] width 15 height 14
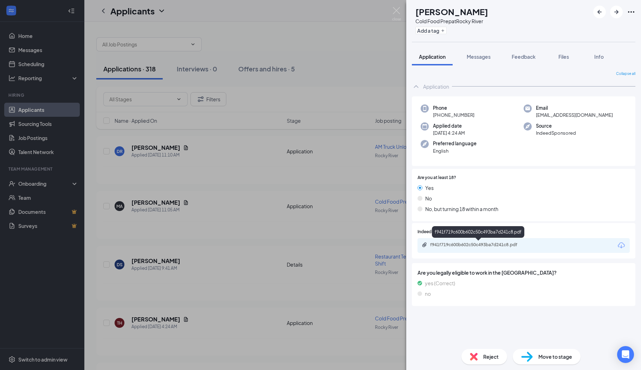
click at [452, 248] on div "f941f719c600b602c50c493ba7d241c8.pdf" at bounding box center [479, 245] width 114 height 7
click at [478, 359] on div "Reject" at bounding box center [484, 356] width 46 height 15
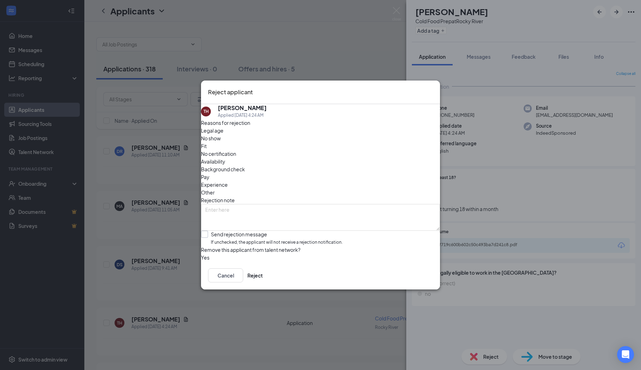
click at [231, 231] on input "Send rejection message If unchecked, the applicant will not receive a rejection…" at bounding box center [272, 238] width 142 height 15
checkbox input "true"
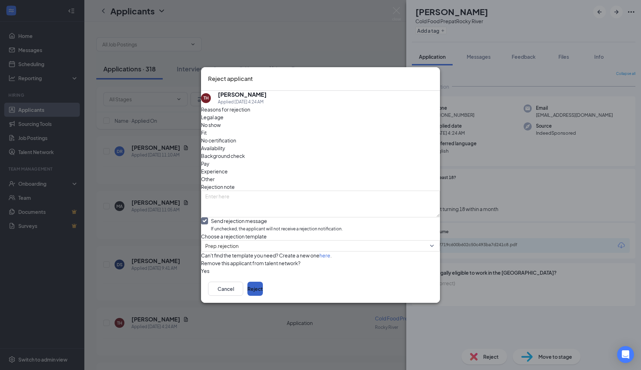
click at [263, 296] on button "Reject" at bounding box center [254, 288] width 15 height 14
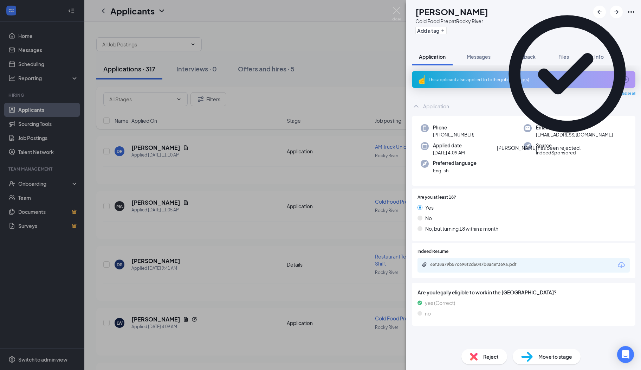
click at [627, 79] on icon "ArrowCircle" at bounding box center [625, 79] width 8 height 8
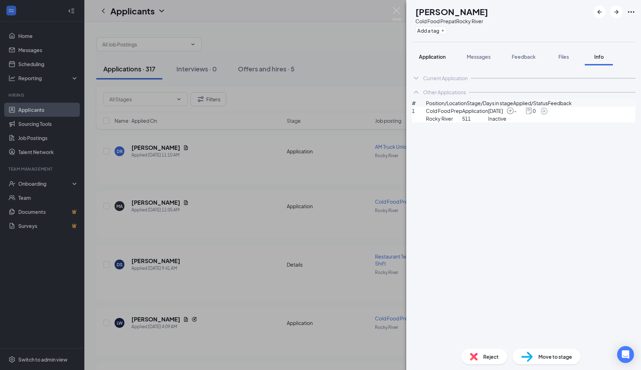
click at [441, 60] on div "Application" at bounding box center [432, 56] width 27 height 7
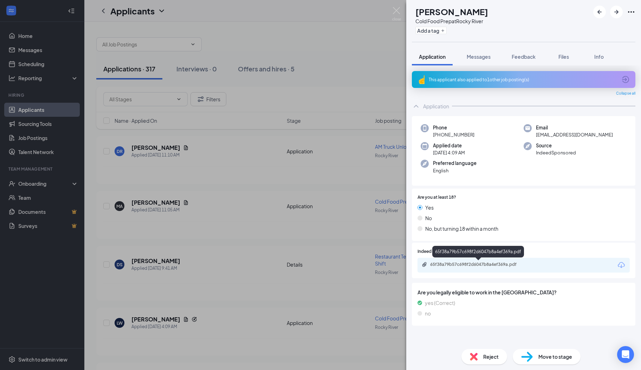
click at [459, 265] on div "65f38a79b57c698f2d6047b8a4ef369a.pdf" at bounding box center [479, 264] width 98 height 6
click at [483, 54] on span "Messages" at bounding box center [479, 56] width 24 height 6
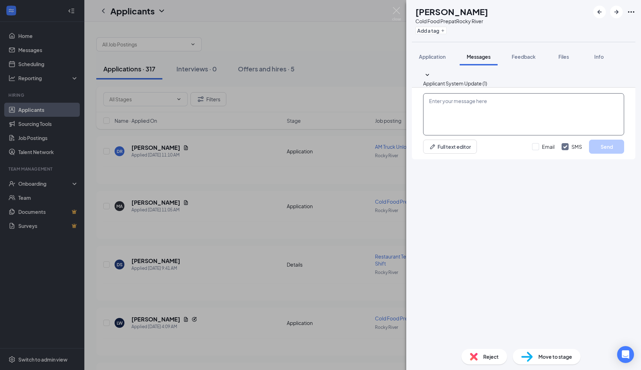
paste textarea "Hi there, I hope you are well! My name is [PERSON_NAME]. I serve on the Rocky R…"
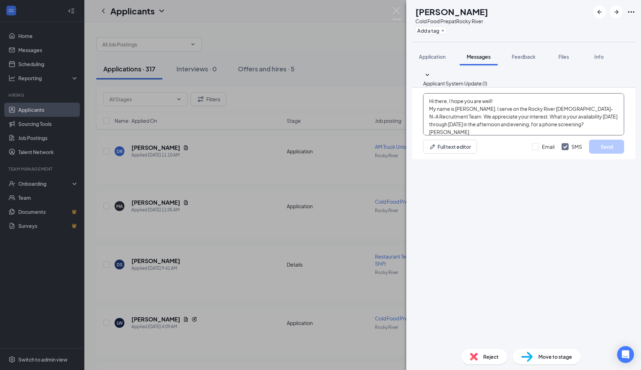
scroll to position [7, 0]
type textarea "Hi there, I hope you are well! My name is [PERSON_NAME]. I serve on the Rocky R…"
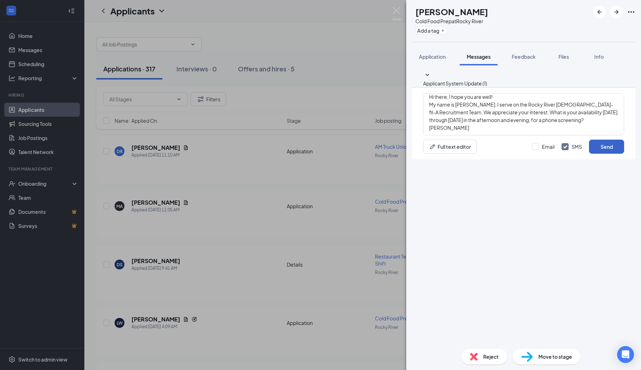
click at [597, 154] on button "Send" at bounding box center [606, 147] width 35 height 14
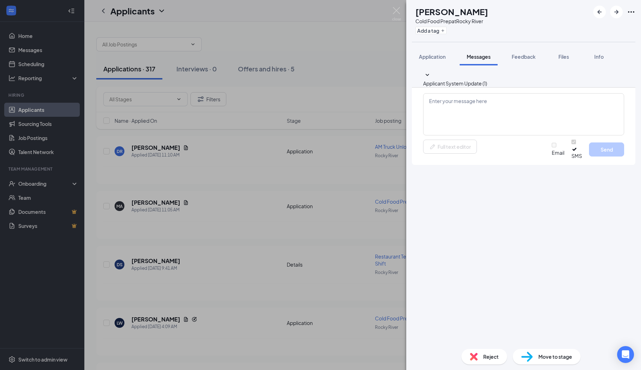
scroll to position [0, 0]
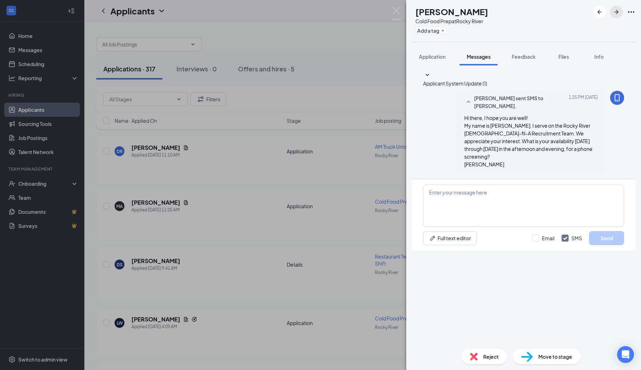
click at [613, 14] on icon "ArrowRight" at bounding box center [616, 12] width 8 height 8
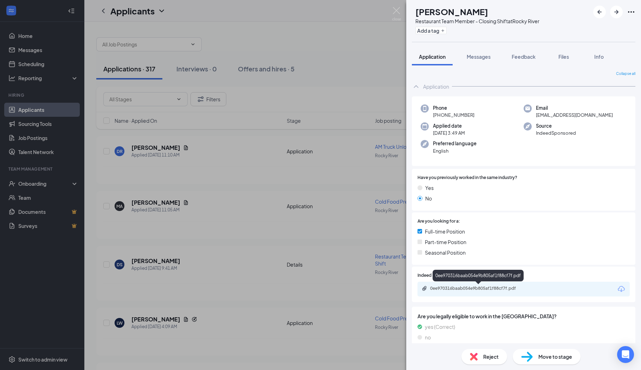
click at [462, 286] on div "0ee970316baab054e9b805af1f88cf7f.pdf" at bounding box center [479, 288] width 98 height 6
click at [482, 57] on span "Messages" at bounding box center [479, 56] width 24 height 6
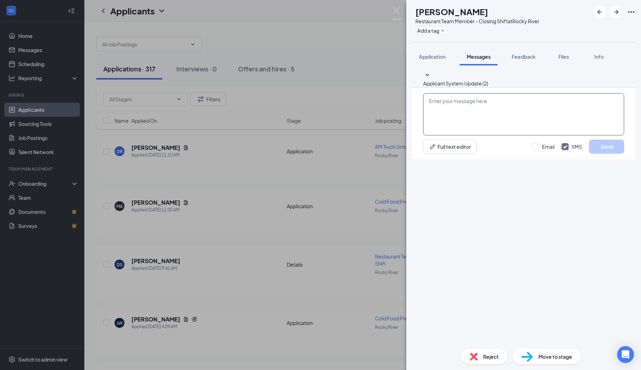
paste textarea "Hi there, I hope you are well! My name is [PERSON_NAME]. I serve on the Rocky R…"
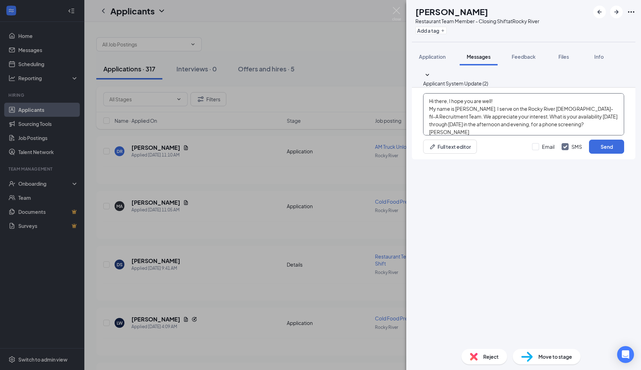
scroll to position [7, 0]
type textarea "Hi there, I hope you are well! My name is [PERSON_NAME]. I serve on the Rocky R…"
click at [597, 154] on button "Send" at bounding box center [606, 147] width 35 height 14
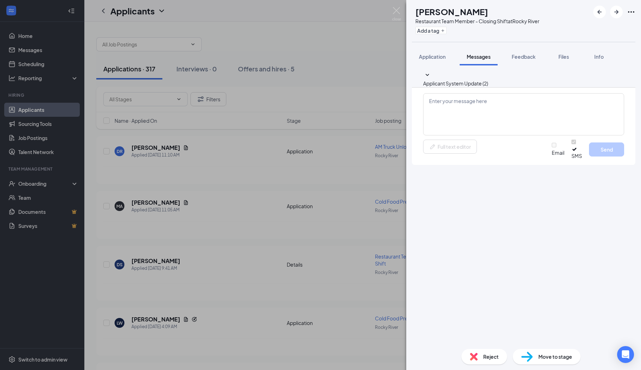
scroll to position [0, 0]
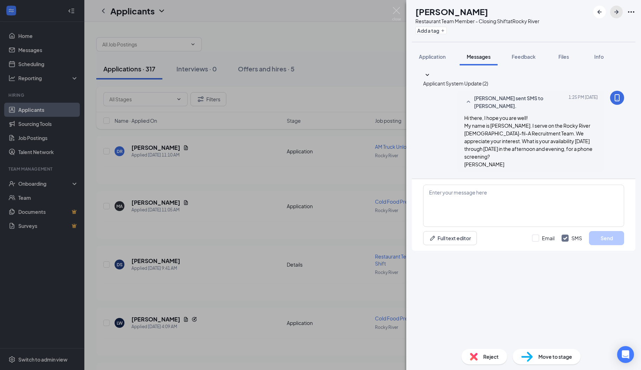
click at [616, 14] on icon "ArrowRight" at bounding box center [616, 12] width 8 height 8
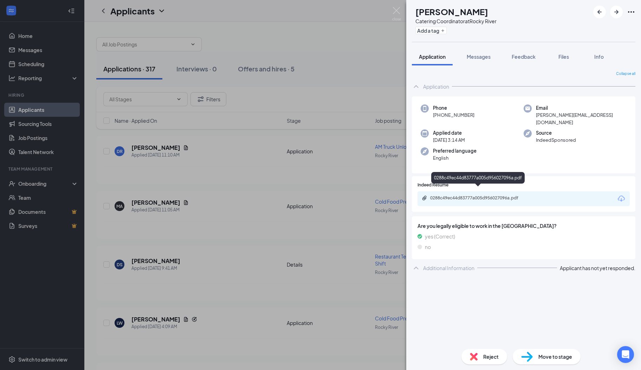
click at [460, 195] on div "0288c49ec44d83777a005d956027096a.pdf" at bounding box center [479, 198] width 98 height 6
click at [474, 353] on img at bounding box center [474, 356] width 8 height 8
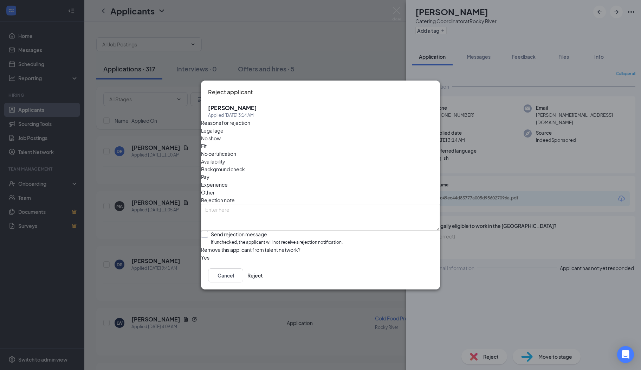
click at [270, 231] on input "Send rejection message If unchecked, the applicant will not receive a rejection…" at bounding box center [272, 238] width 142 height 15
checkbox input "true"
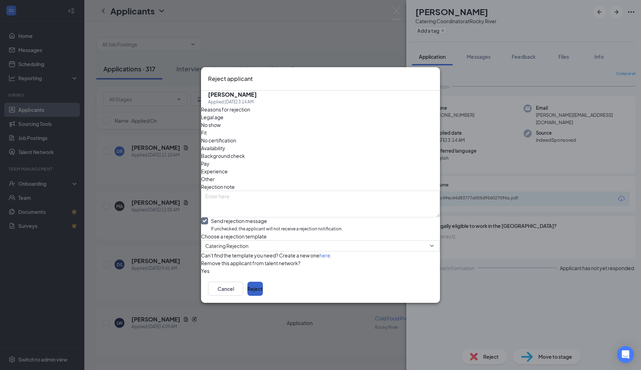
click at [263, 296] on button "Reject" at bounding box center [254, 288] width 15 height 14
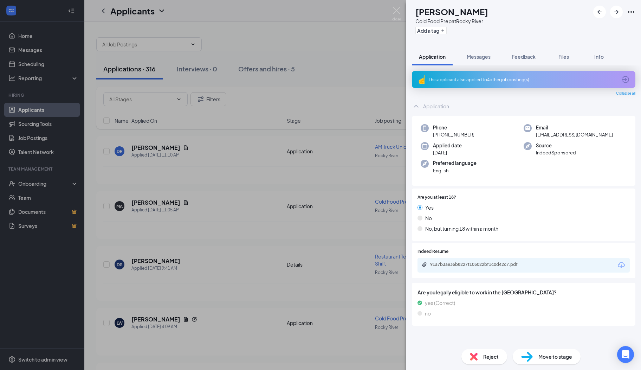
click at [627, 79] on icon "ArrowCircle" at bounding box center [625, 79] width 7 height 7
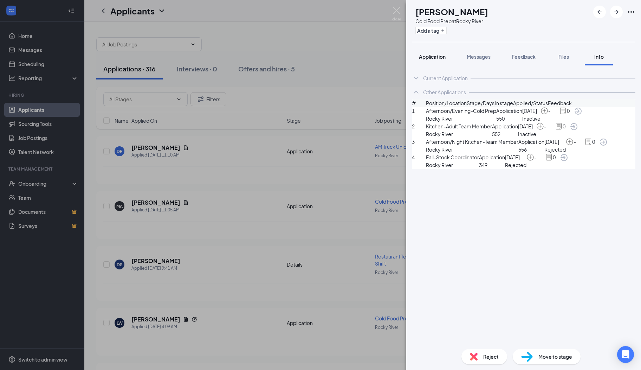
click at [419, 59] on span "Application" at bounding box center [432, 56] width 27 height 6
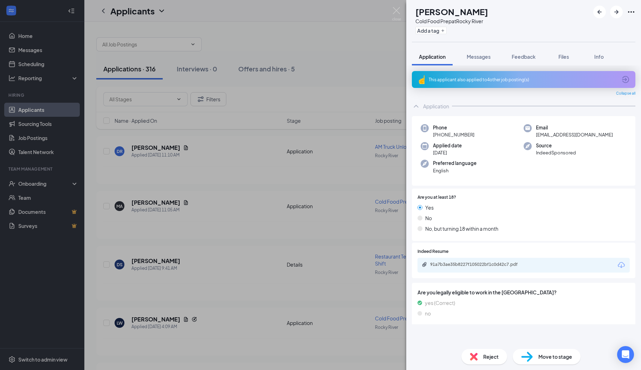
click at [490, 359] on span "Reject" at bounding box center [490, 356] width 15 height 8
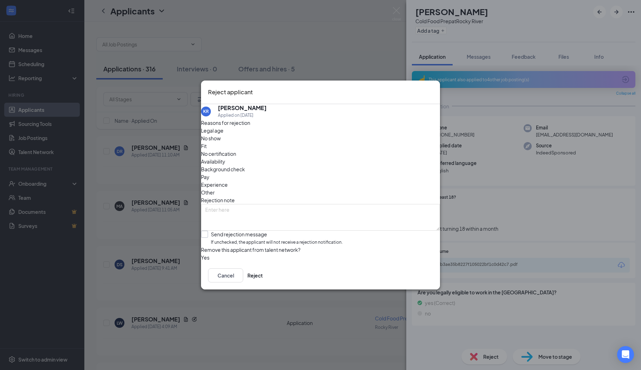
click at [223, 231] on input "Send rejection message If unchecked, the applicant will not receive a rejection…" at bounding box center [272, 238] width 142 height 15
checkbox input "true"
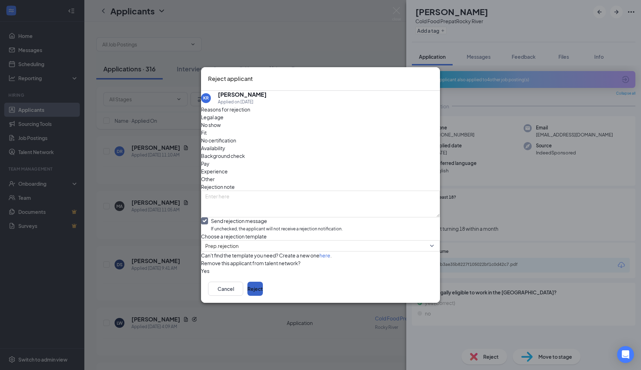
click at [263, 296] on button "Reject" at bounding box center [254, 288] width 15 height 14
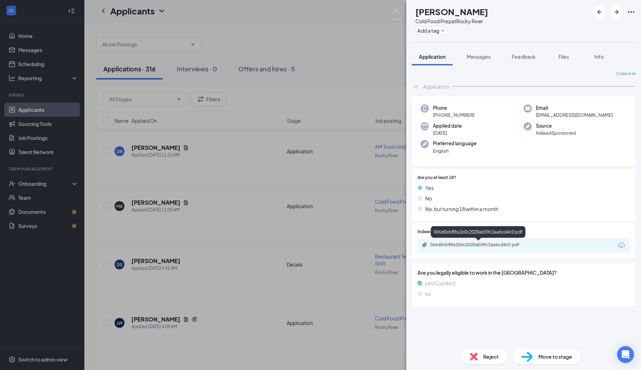
click at [473, 247] on div "066d0cb89a1b0c2020ab59c2aa6cd4c0.pdf" at bounding box center [479, 245] width 98 height 6
click at [477, 357] on img at bounding box center [474, 356] width 8 height 8
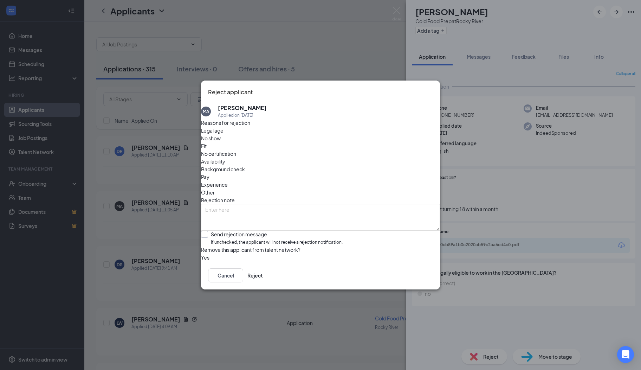
click at [245, 231] on input "Send rejection message If unchecked, the applicant will not receive a rejection…" at bounding box center [272, 238] width 142 height 15
checkbox input "true"
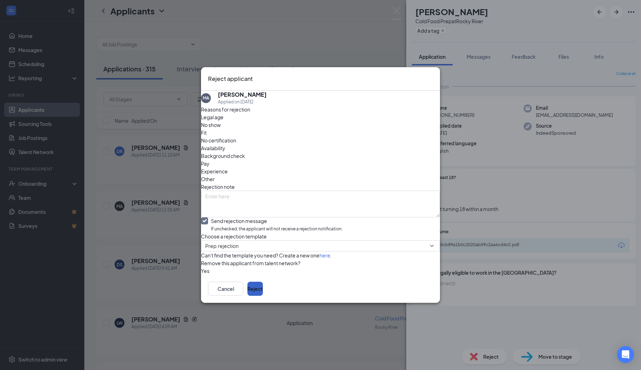
click at [263, 296] on button "Reject" at bounding box center [254, 288] width 15 height 14
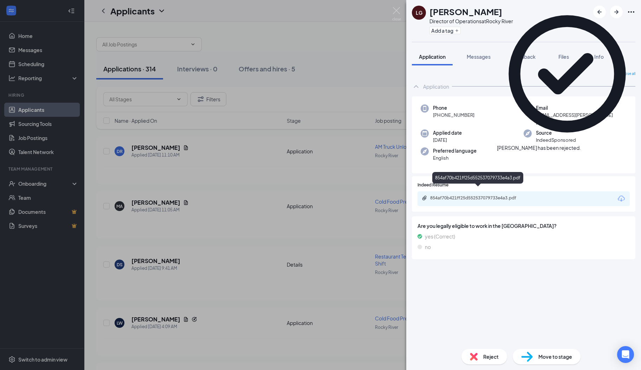
click at [485, 195] on div "854af70b421ff25d552537079733e4a3.pdf" at bounding box center [479, 198] width 98 height 6
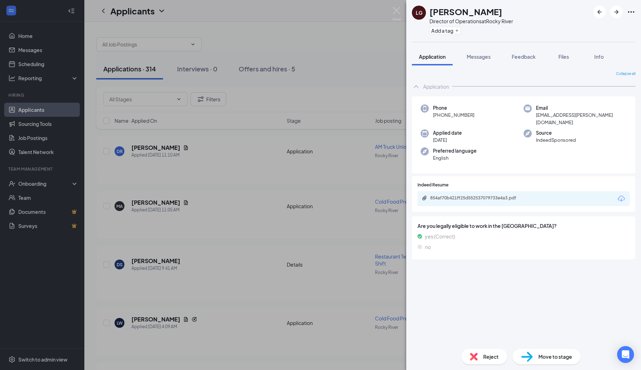
click at [481, 354] on div "Reject" at bounding box center [484, 356] width 46 height 15
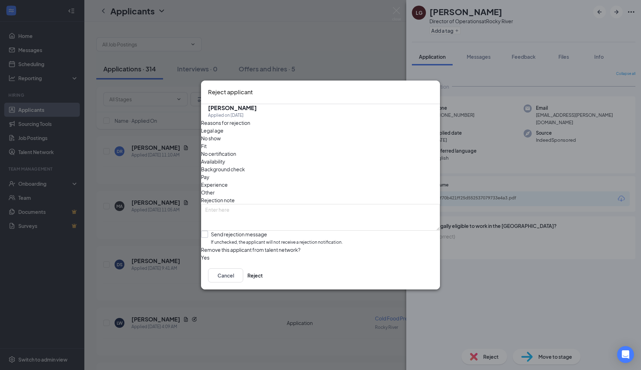
click at [245, 231] on input "Send rejection message If unchecked, the applicant will not receive a rejection…" at bounding box center [272, 238] width 142 height 15
checkbox input "true"
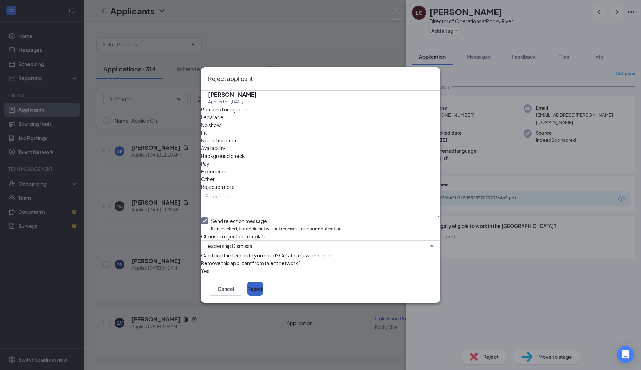
click at [263, 296] on button "Reject" at bounding box center [254, 288] width 15 height 14
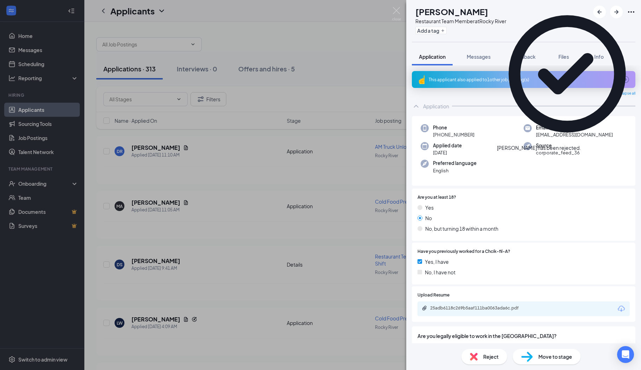
click at [621, 82] on icon "ArrowCircle" at bounding box center [625, 79] width 8 height 8
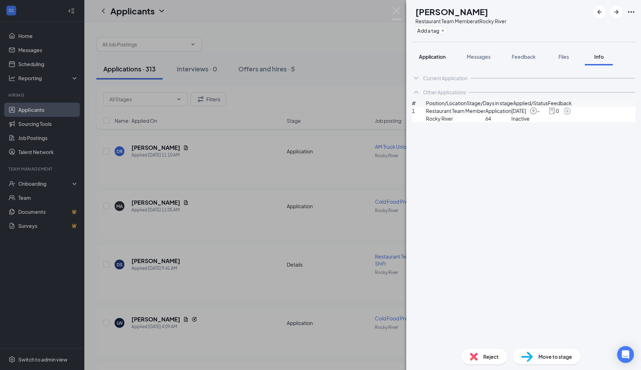
click at [432, 56] on span "Application" at bounding box center [432, 56] width 27 height 6
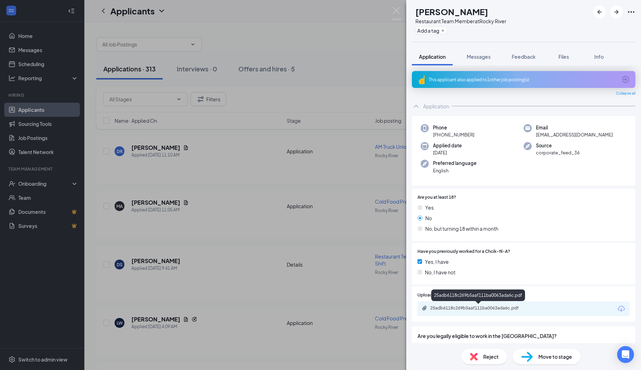
click at [460, 307] on div "25adb6118c269b5aaf111ba0063ada6c.pdf" at bounding box center [479, 308] width 98 height 6
click at [618, 14] on icon "ArrowRight" at bounding box center [616, 12] width 8 height 8
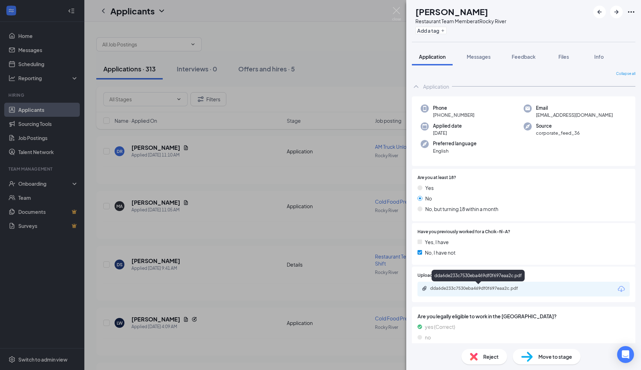
click at [465, 292] on div "dda6de233c7530eba469df0f697eaa2c.pdf" at bounding box center [479, 288] width 114 height 7
click at [472, 51] on button "Messages" at bounding box center [479, 57] width 38 height 18
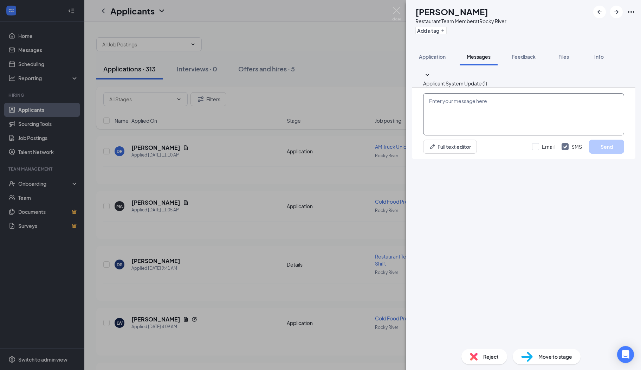
paste textarea "Hi there, I hope you are well! My name is [PERSON_NAME]. I serve on the Rocky R…"
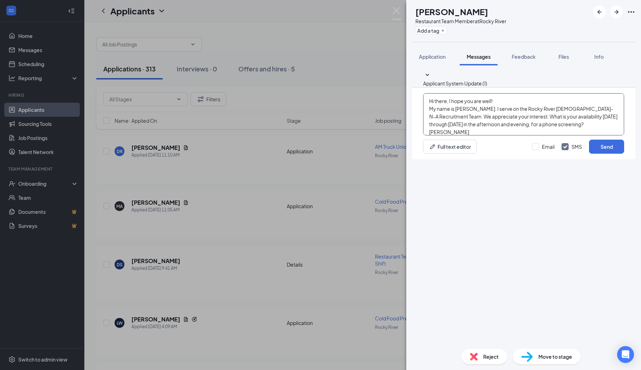
scroll to position [7, 0]
type textarea "Hi there, I hope you are well! My name is [PERSON_NAME]. I serve on the Rocky R…"
click at [609, 154] on button "Send" at bounding box center [606, 147] width 35 height 14
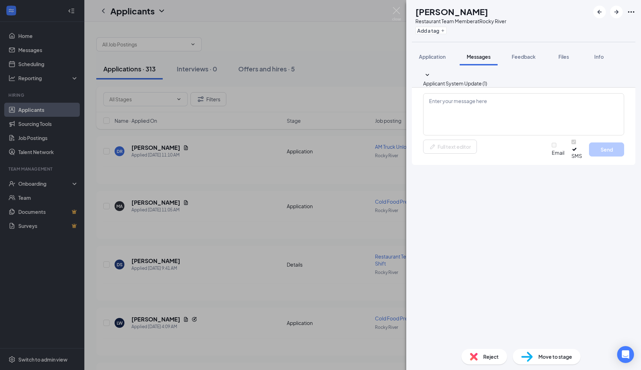
scroll to position [0, 0]
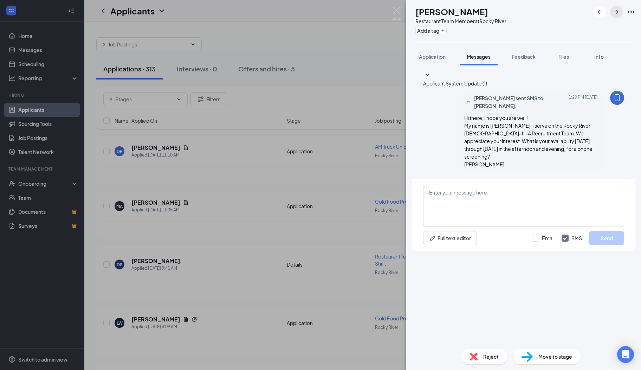
click at [613, 16] on button "button" at bounding box center [616, 12] width 13 height 13
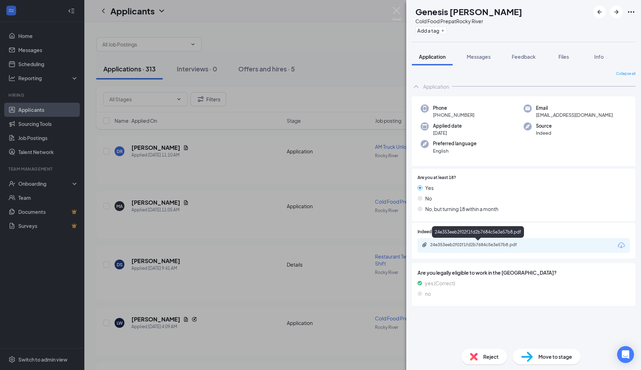
click at [459, 244] on div "24e353eeb2f02f1fd2b7684c5e3e57b8.pdf" at bounding box center [479, 245] width 98 height 6
click at [478, 352] on div "Reject" at bounding box center [484, 356] width 46 height 15
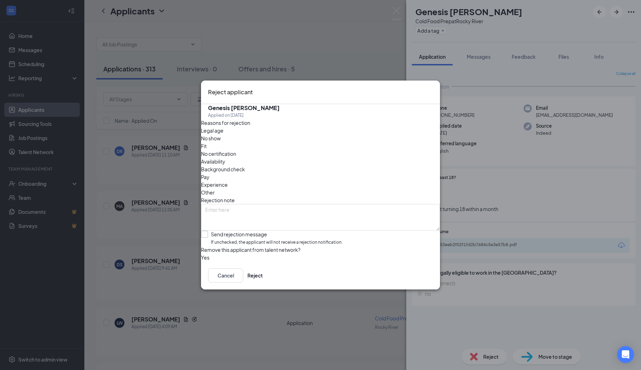
click at [245, 231] on input "Send rejection message If unchecked, the applicant will not receive a rejection…" at bounding box center [272, 238] width 142 height 15
checkbox input "true"
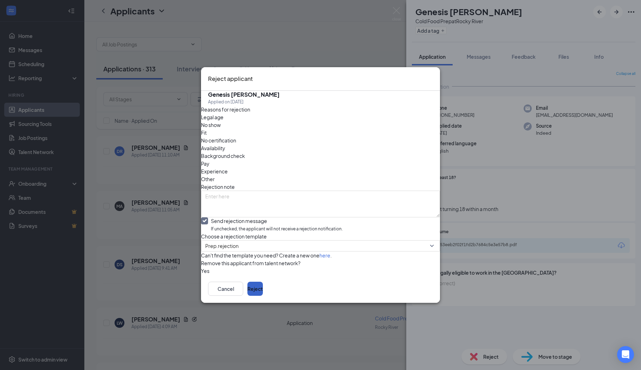
click at [263, 296] on button "Reject" at bounding box center [254, 288] width 15 height 14
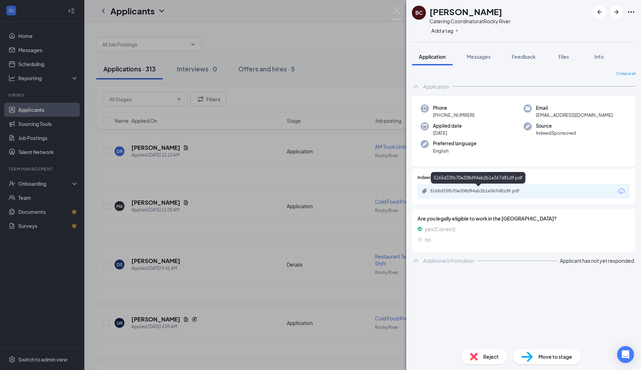
click at [470, 190] on div "5165d33fb70e208d94ab2b1e367d81d9.pdf" at bounding box center [479, 191] width 98 height 6
click at [473, 356] on img at bounding box center [474, 356] width 8 height 8
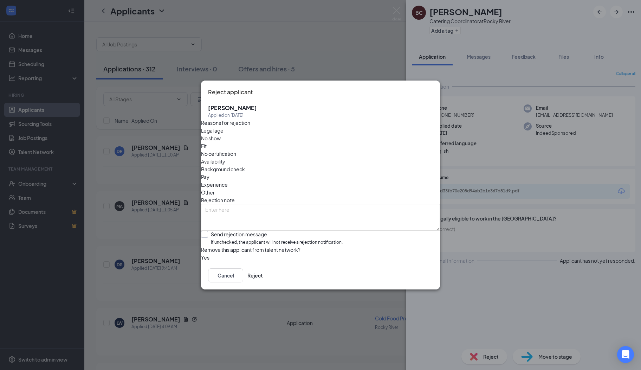
click at [225, 231] on input "Send rejection message If unchecked, the applicant will not receive a rejection…" at bounding box center [272, 238] width 142 height 15
checkbox input "true"
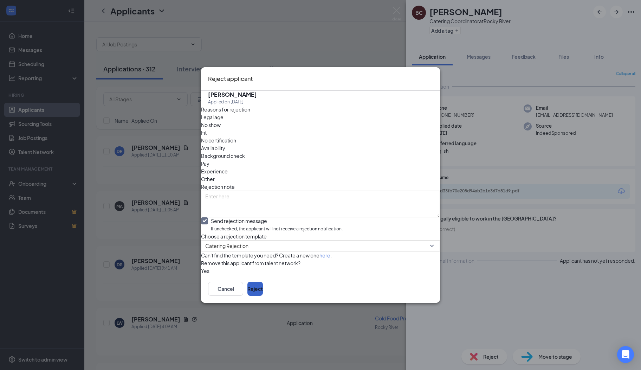
click at [263, 296] on button "Reject" at bounding box center [254, 288] width 15 height 14
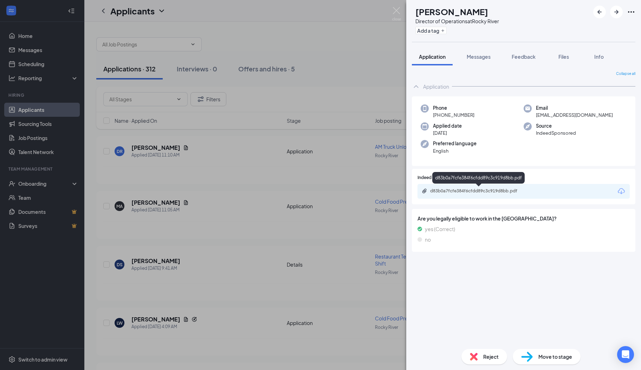
click at [456, 191] on div "d83b0a7fcfe384f6cfdd89c3c919d8bb.pdf" at bounding box center [479, 191] width 98 height 6
click at [477, 54] on span "Messages" at bounding box center [479, 56] width 24 height 6
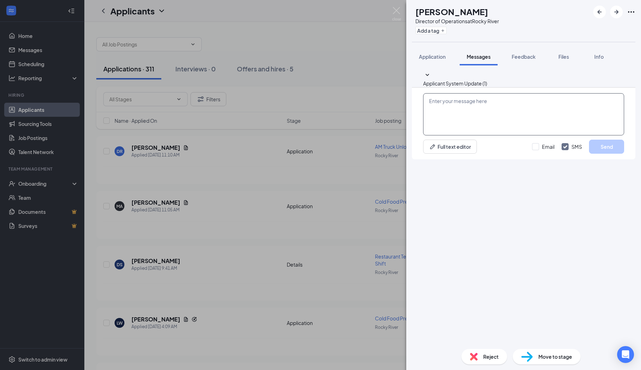
paste textarea "Hi there, I hope you are well! My name is [PERSON_NAME]. I serve on the Rocky R…"
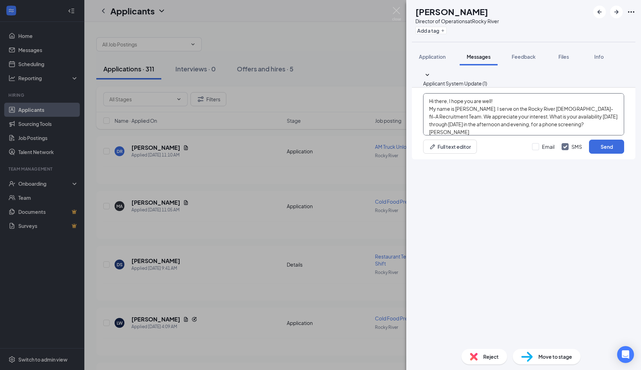
scroll to position [7, 0]
type textarea "Hi there, I hope you are well! My name is [PERSON_NAME]. I serve on the Rocky R…"
click at [596, 154] on button "Send" at bounding box center [606, 147] width 35 height 14
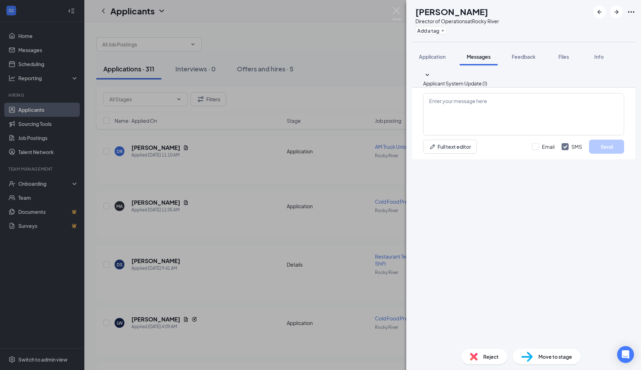
scroll to position [0, 0]
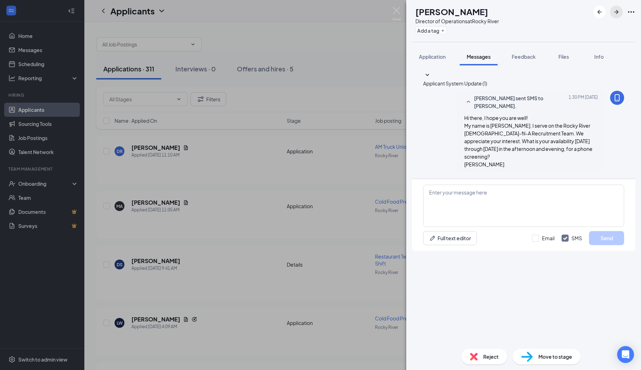
click at [613, 14] on icon "ArrowRight" at bounding box center [616, 12] width 8 height 8
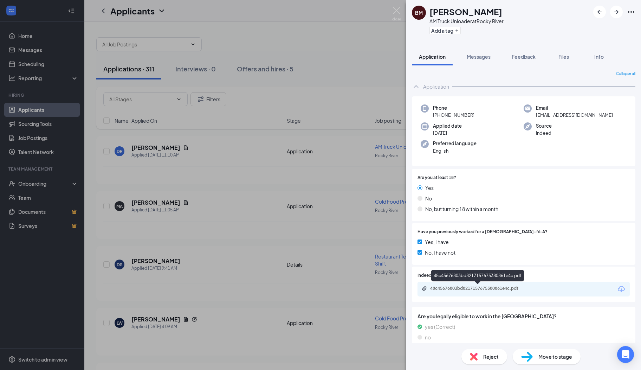
click at [468, 290] on div "48c45676803bd8217157675380861e4c.pdf" at bounding box center [479, 288] width 98 height 6
click at [478, 54] on span "Messages" at bounding box center [479, 56] width 24 height 6
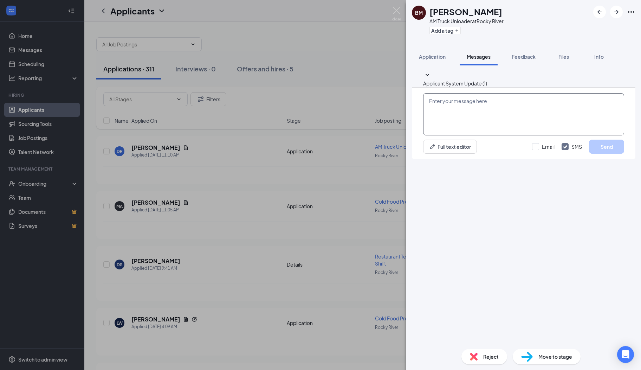
paste textarea "Hi there, I hope you are well! My name is [PERSON_NAME]. I serve on the Rocky R…"
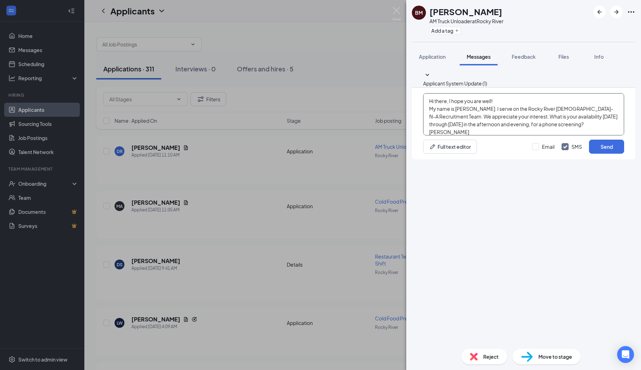
scroll to position [7, 0]
type textarea "Hi there, I hope you are well! My name is [PERSON_NAME]. I serve on the Rocky R…"
click at [604, 154] on button "Send" at bounding box center [606, 147] width 35 height 14
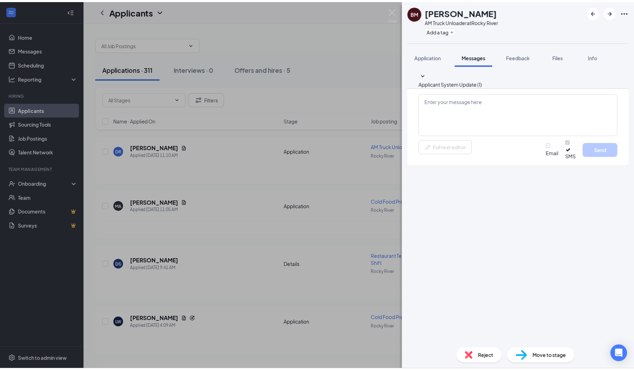
scroll to position [0, 0]
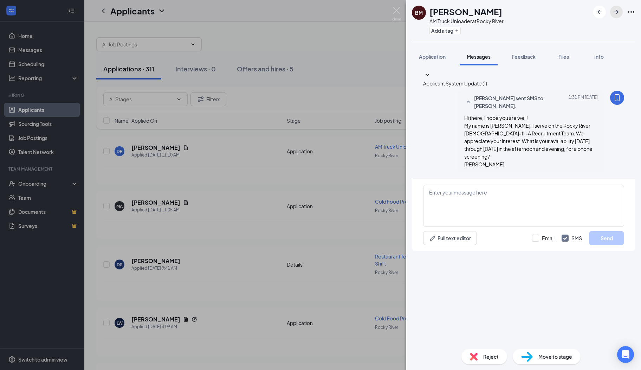
click at [616, 14] on icon "ArrowRight" at bounding box center [616, 12] width 8 height 8
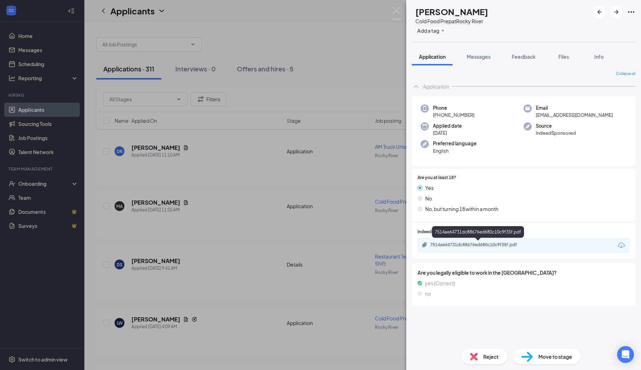
click at [463, 245] on div "7514ae64731dc88676ed680c10c9f35f.pdf" at bounding box center [479, 245] width 98 height 6
click at [478, 352] on div "Reject" at bounding box center [484, 356] width 46 height 15
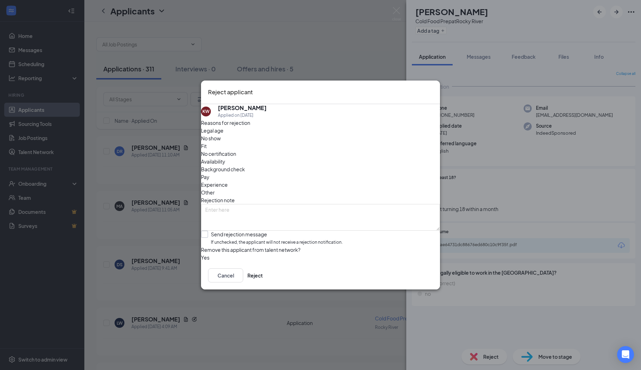
click at [233, 231] on input "Send rejection message If unchecked, the applicant will not receive a rejection…" at bounding box center [272, 238] width 142 height 15
checkbox input "true"
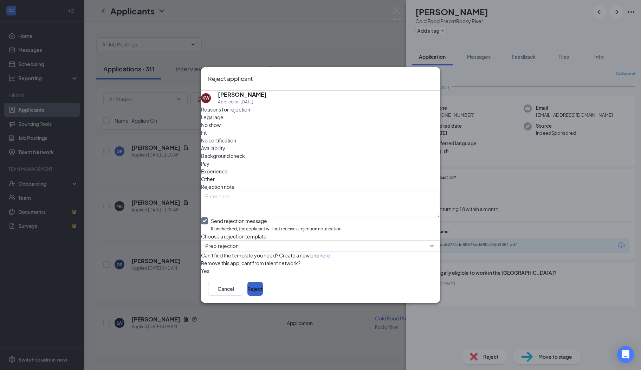
click at [263, 296] on button "Reject" at bounding box center [254, 288] width 15 height 14
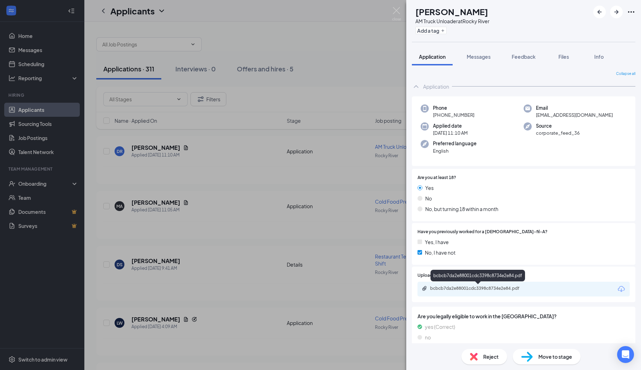
click at [452, 287] on div "bcbcb7da2e88001cdc3398c8734e2e84.pdf" at bounding box center [479, 288] width 98 height 6
click at [480, 55] on span "Messages" at bounding box center [479, 56] width 24 height 6
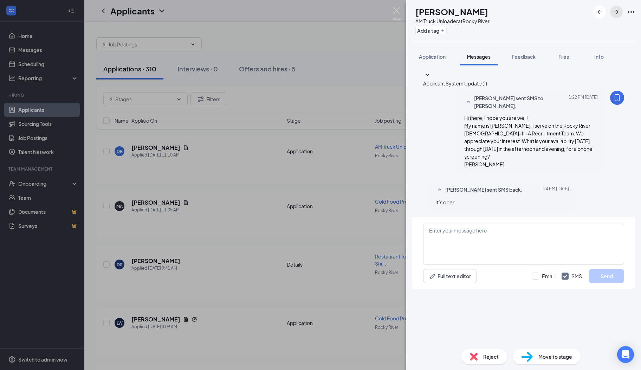
click at [613, 15] on icon "ArrowRight" at bounding box center [616, 12] width 8 height 8
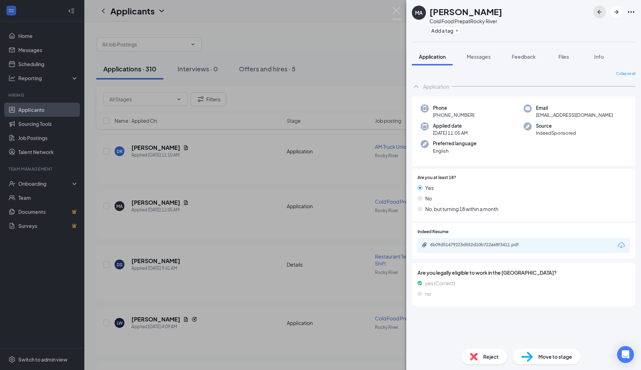
click at [601, 11] on icon "ArrowLeftNew" at bounding box center [599, 12] width 8 height 8
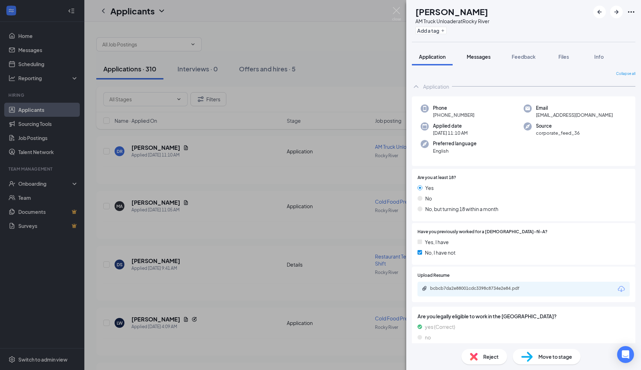
click at [484, 57] on span "Messages" at bounding box center [479, 56] width 24 height 6
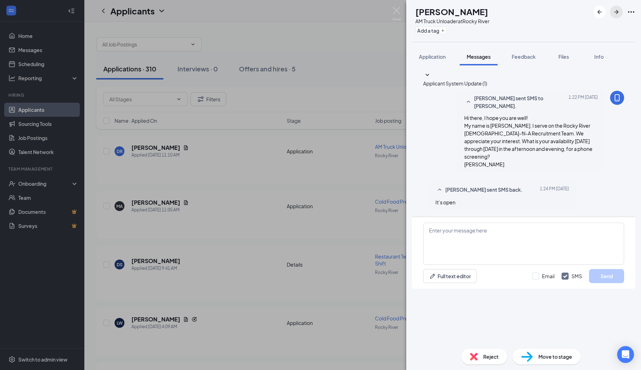
click at [616, 11] on icon "ArrowRight" at bounding box center [616, 12] width 8 height 8
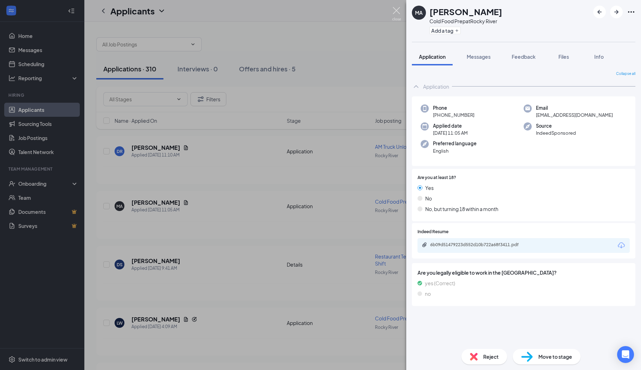
click at [396, 15] on img at bounding box center [396, 14] width 9 height 14
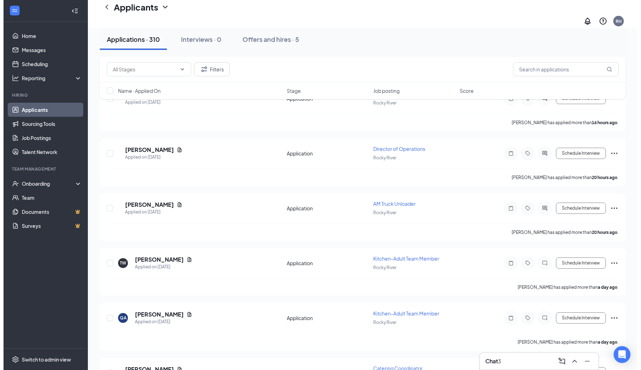
scroll to position [403, 0]
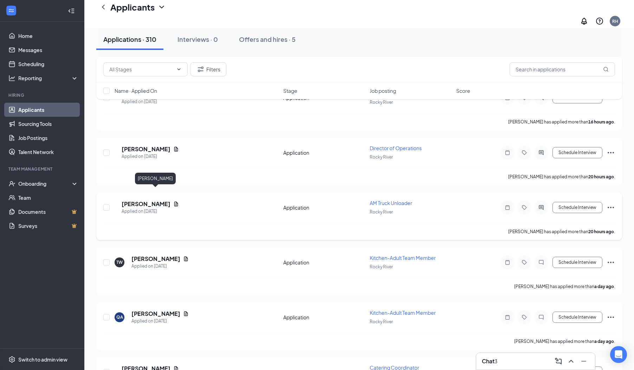
click at [150, 200] on h5 "[PERSON_NAME]" at bounding box center [146, 204] width 49 height 8
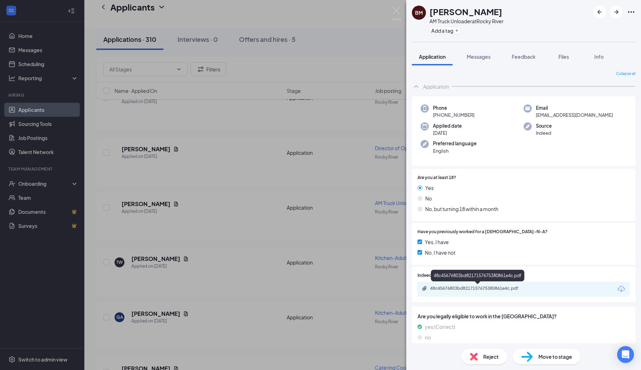
click at [465, 290] on div "48c45676803bd8217157675380861e4c.pdf" at bounding box center [479, 288] width 98 height 6
click at [476, 58] on span "Messages" at bounding box center [479, 56] width 24 height 6
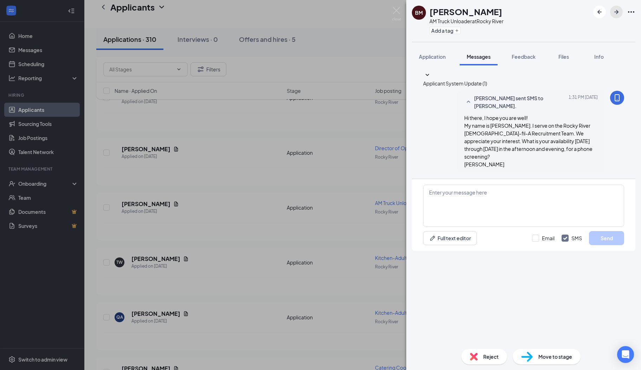
click at [613, 17] on button "button" at bounding box center [616, 12] width 13 height 13
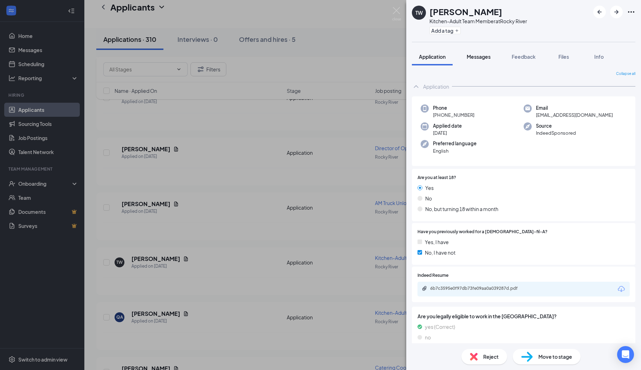
click at [480, 60] on button "Messages" at bounding box center [479, 57] width 38 height 18
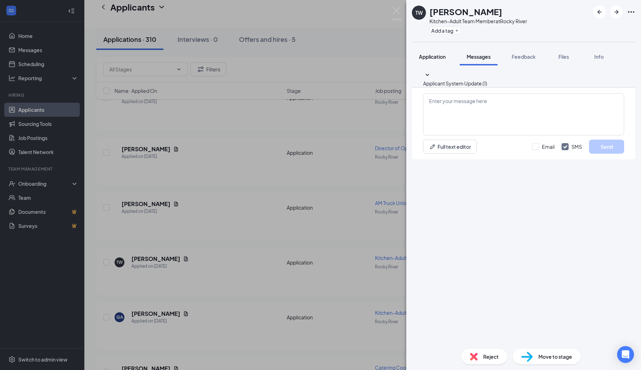
click at [441, 60] on div "Application" at bounding box center [432, 56] width 27 height 7
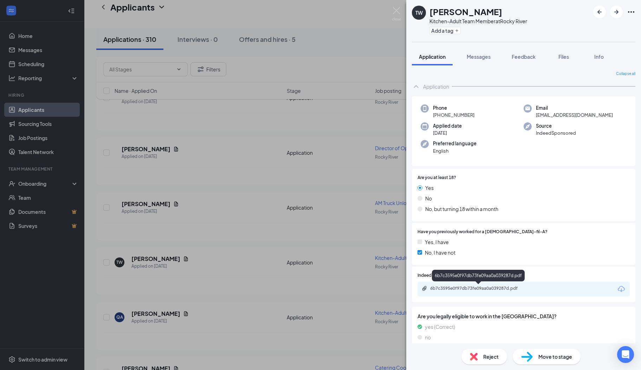
click at [465, 288] on div "6b7c3595e0f97db73fe09aa0a039287d.pdf" at bounding box center [479, 288] width 98 height 6
click at [491, 359] on span "Reject" at bounding box center [490, 356] width 15 height 8
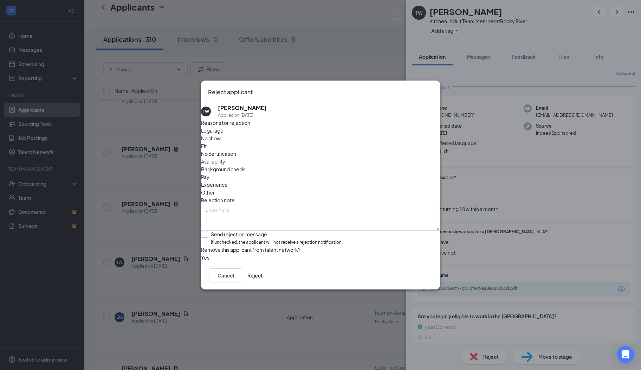
click at [233, 231] on input "Send rejection message If unchecked, the applicant will not receive a rejection…" at bounding box center [272, 238] width 142 height 15
checkbox input "true"
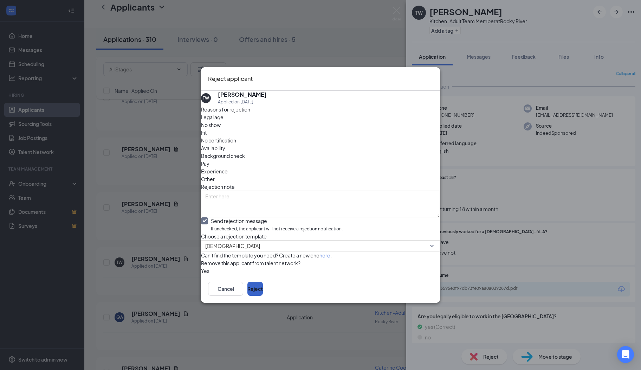
click at [263, 296] on button "Reject" at bounding box center [254, 288] width 15 height 14
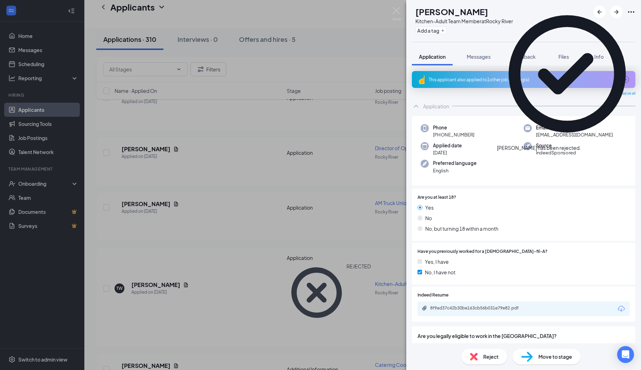
click at [622, 78] on icon "ArrowCircle" at bounding box center [625, 79] width 7 height 7
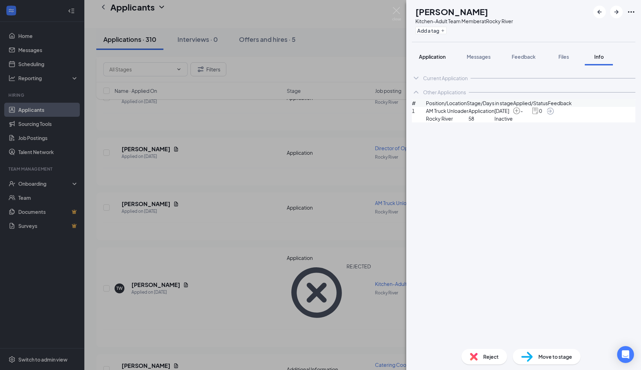
click at [445, 60] on button "Application" at bounding box center [432, 57] width 41 height 18
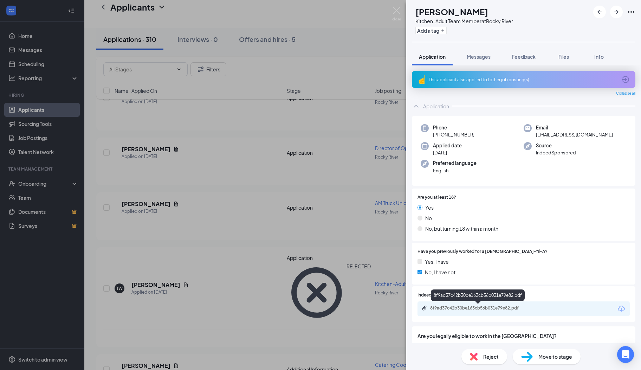
click at [460, 307] on div "8f9ad37c42b30be163cb56b031e79e82.pdf" at bounding box center [479, 308] width 98 height 6
click at [484, 59] on span "Messages" at bounding box center [479, 56] width 24 height 6
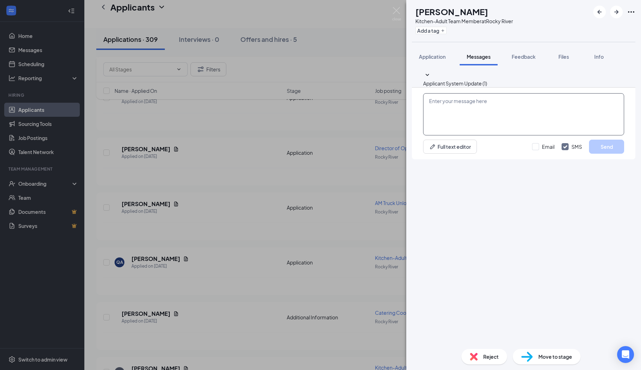
paste textarea "Hi there, I hope you are well! My name is [PERSON_NAME]. I serve on the Rocky R…"
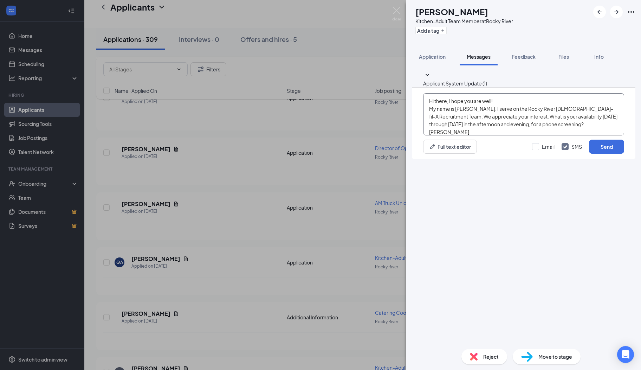
scroll to position [7, 0]
type textarea "Hi there, I hope you are well! My name is [PERSON_NAME]. I serve on the Rocky R…"
click at [594, 154] on button "Send" at bounding box center [606, 147] width 35 height 14
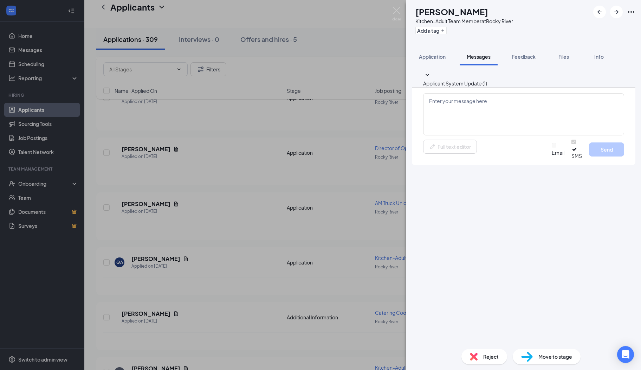
scroll to position [0, 0]
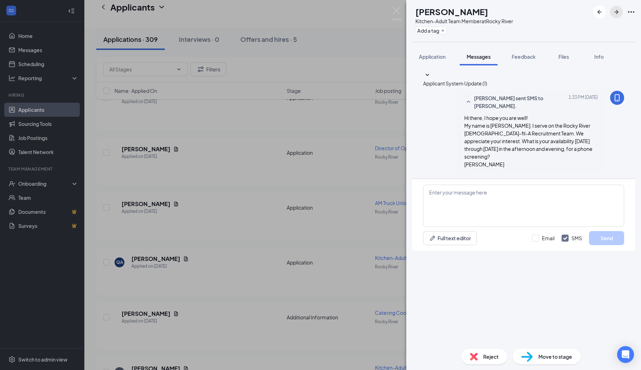
click at [617, 14] on icon "ArrowRight" at bounding box center [616, 12] width 8 height 8
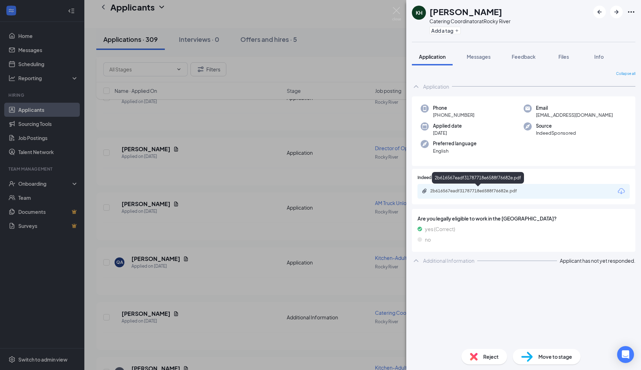
click at [457, 191] on div "2b616567eadf31787718e6588f76682e.pdf" at bounding box center [479, 191] width 98 height 6
click at [472, 53] on div "Messages" at bounding box center [479, 56] width 24 height 7
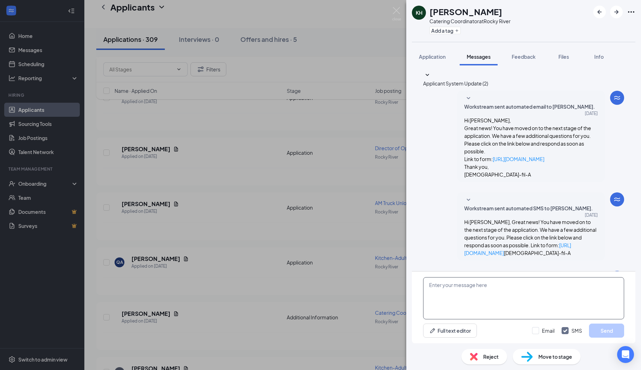
paste textarea "Hi there, I hope you are well! My name is [PERSON_NAME]. I serve on the Rocky R…"
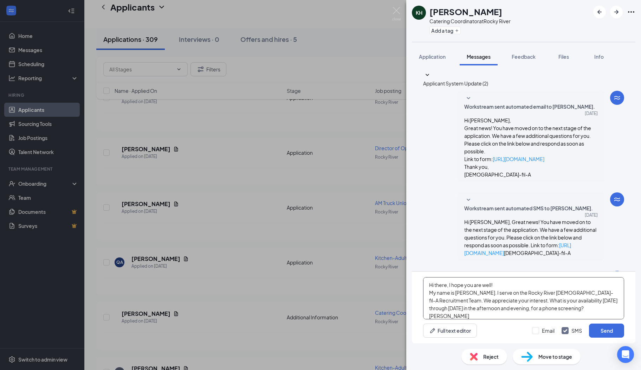
scroll to position [7, 0]
type textarea "Hi there, I hope you are well! My name is [PERSON_NAME]. I serve on the Rocky R…"
click at [596, 328] on button "Send" at bounding box center [606, 330] width 35 height 14
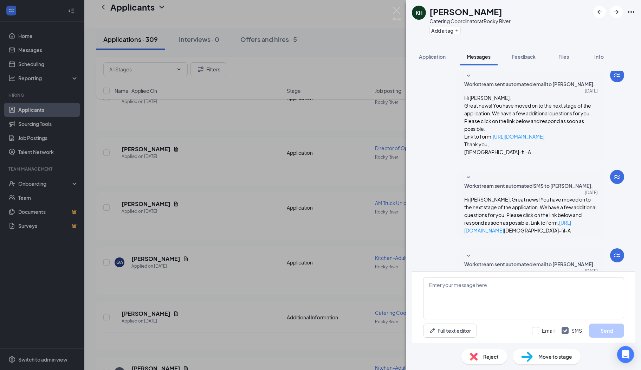
scroll to position [44, 0]
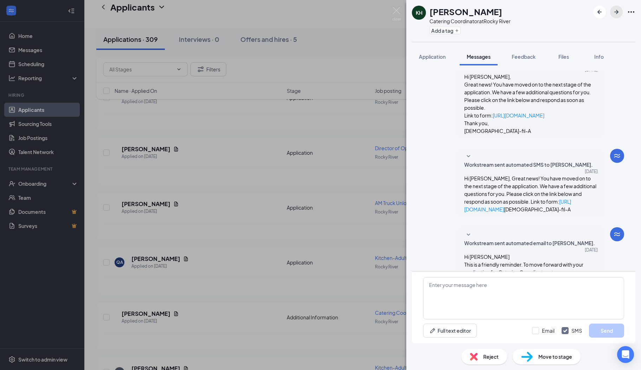
click at [614, 18] on button "button" at bounding box center [616, 12] width 13 height 13
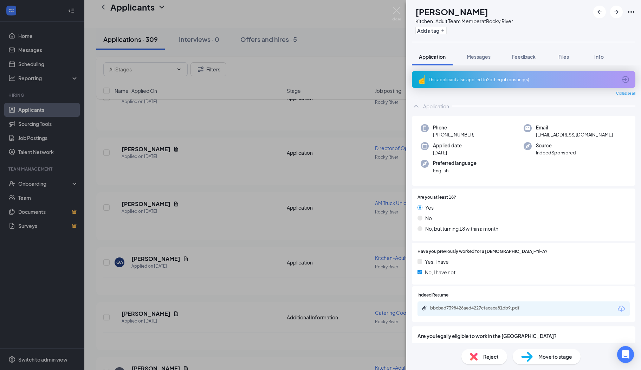
click at [621, 83] on icon "ArrowCircle" at bounding box center [625, 79] width 8 height 8
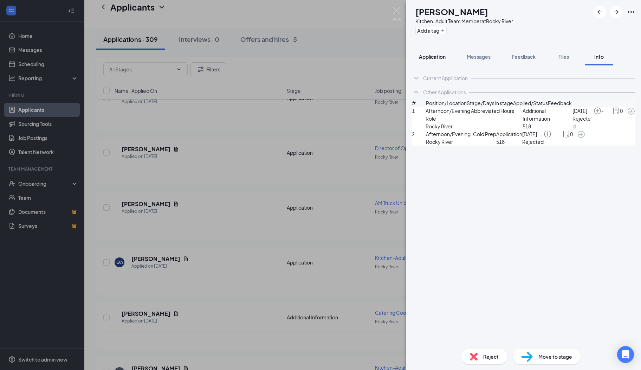
click at [432, 55] on span "Application" at bounding box center [432, 56] width 27 height 6
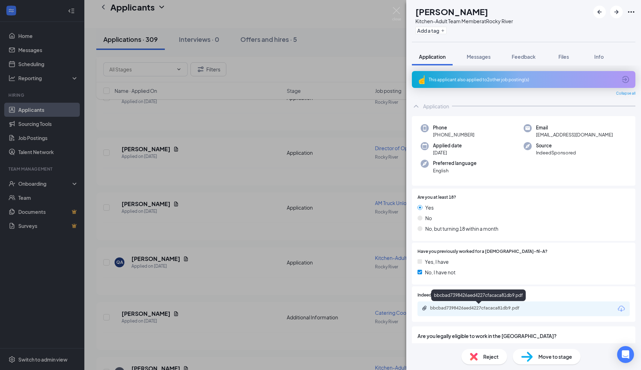
click at [462, 309] on div "bbcbad7398426aed4227cfacaca81db9.pdf" at bounding box center [479, 308] width 98 height 6
click at [488, 359] on span "Reject" at bounding box center [490, 356] width 15 height 8
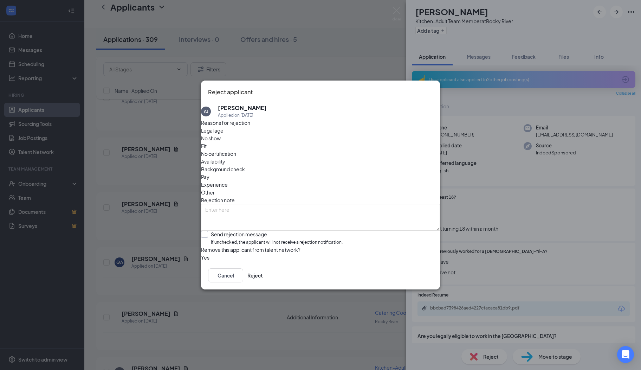
click at [213, 231] on input "Send rejection message If unchecked, the applicant will not receive a rejection…" at bounding box center [272, 238] width 142 height 15
checkbox input "true"
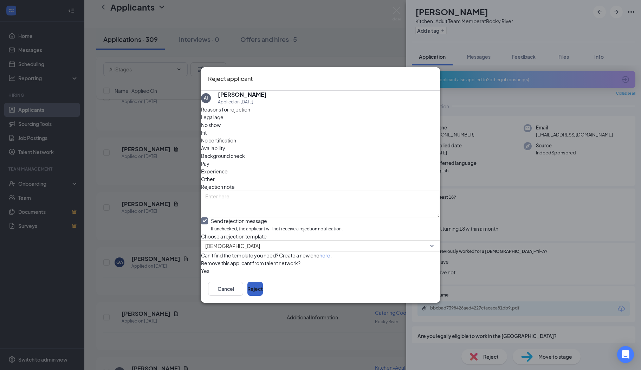
click at [263, 294] on button "Reject" at bounding box center [254, 288] width 15 height 14
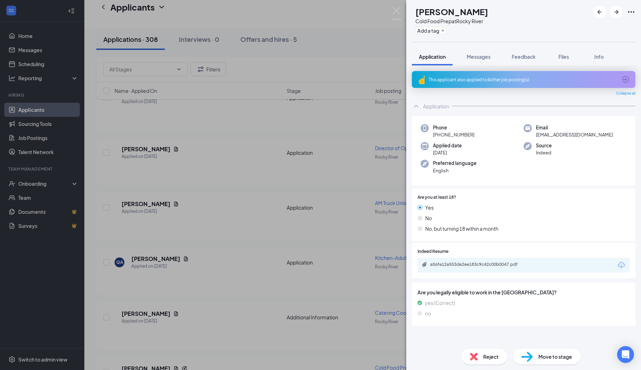
click at [627, 80] on icon "ArrowCircle" at bounding box center [625, 79] width 8 height 8
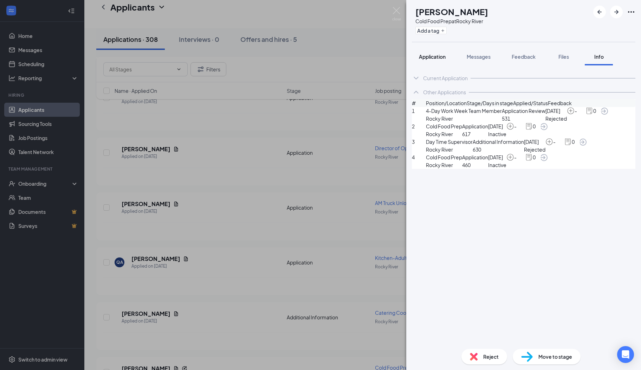
click at [434, 52] on button "Application" at bounding box center [432, 57] width 41 height 18
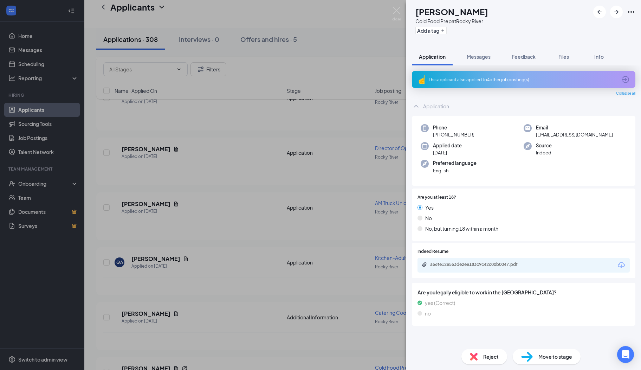
click at [485, 355] on span "Reject" at bounding box center [490, 356] width 15 height 8
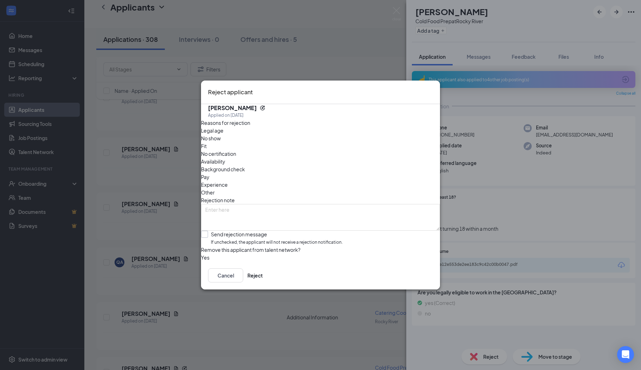
click at [214, 231] on input "Send rejection message If unchecked, the applicant will not receive a rejection…" at bounding box center [272, 238] width 142 height 15
checkbox input "true"
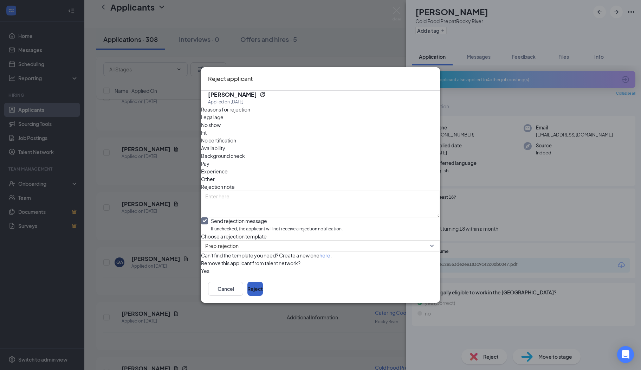
click at [263, 296] on button "Reject" at bounding box center [254, 288] width 15 height 14
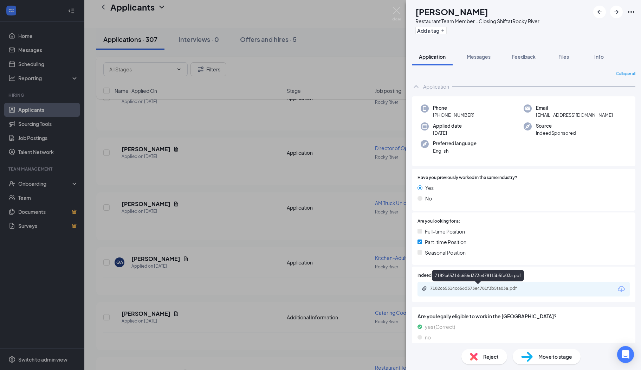
click at [459, 291] on div "7182c65314c656d373e4781f3b5fa03a.pdf" at bounding box center [479, 288] width 98 height 6
click at [486, 58] on span "Messages" at bounding box center [479, 56] width 24 height 6
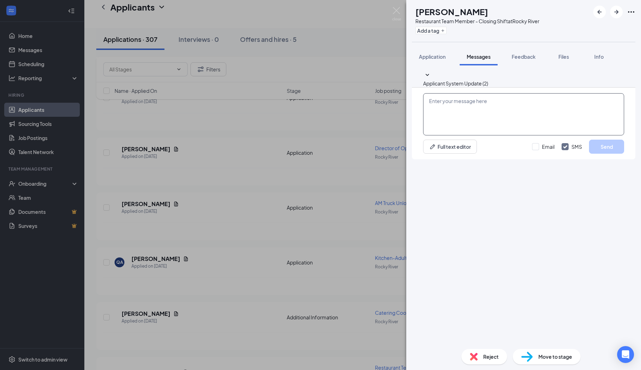
paste textarea "Hi there, I hope you are well! My name is [PERSON_NAME]. I serve on the Rocky R…"
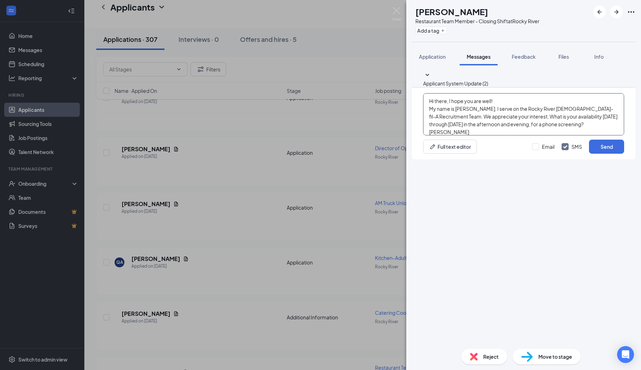
scroll to position [7, 0]
type textarea "Hi there, I hope you are well! My name is [PERSON_NAME]. I serve on the Rocky R…"
click at [592, 154] on button "Send" at bounding box center [606, 147] width 35 height 14
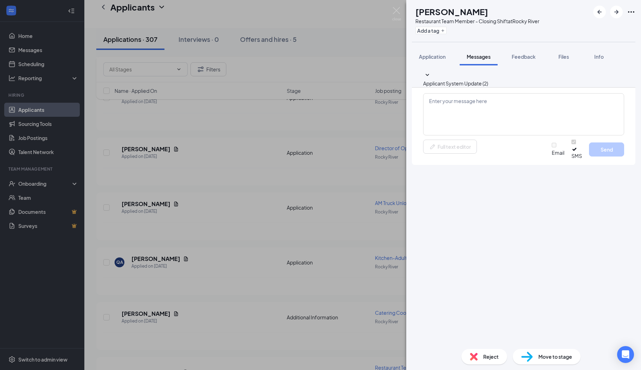
scroll to position [0, 0]
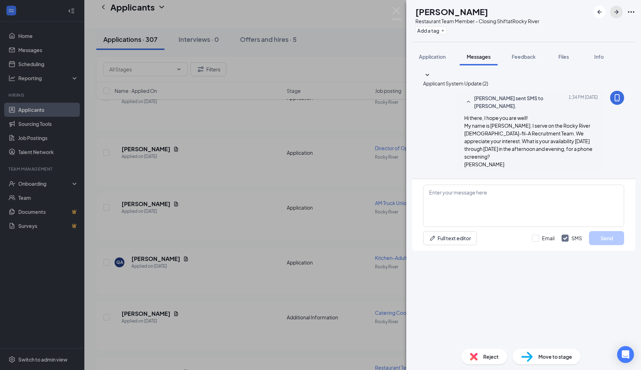
click at [614, 12] on icon "ArrowRight" at bounding box center [616, 12] width 8 height 8
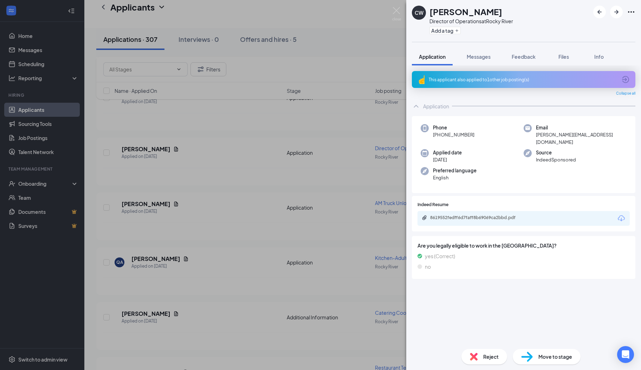
click at [624, 79] on icon "ArrowCircle" at bounding box center [625, 79] width 7 height 7
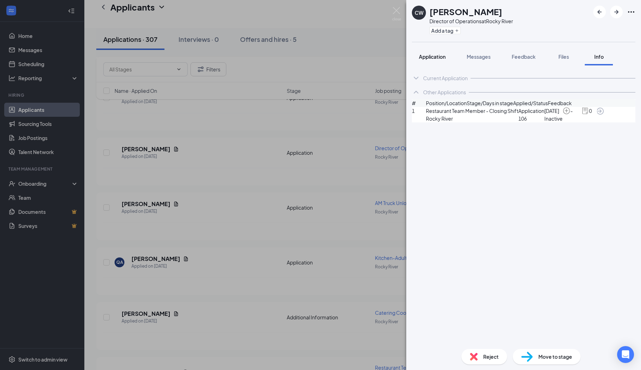
click at [433, 51] on button "Application" at bounding box center [432, 57] width 41 height 18
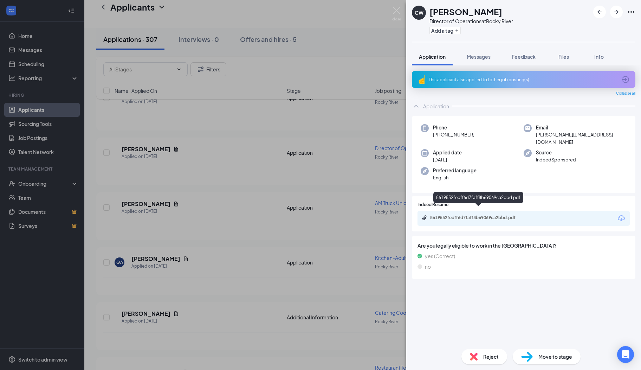
click at [473, 215] on div "8619552fedff6d7faff8b69069ca2bbd.pdf" at bounding box center [479, 218] width 98 height 6
click at [476, 60] on button "Messages" at bounding box center [479, 57] width 38 height 18
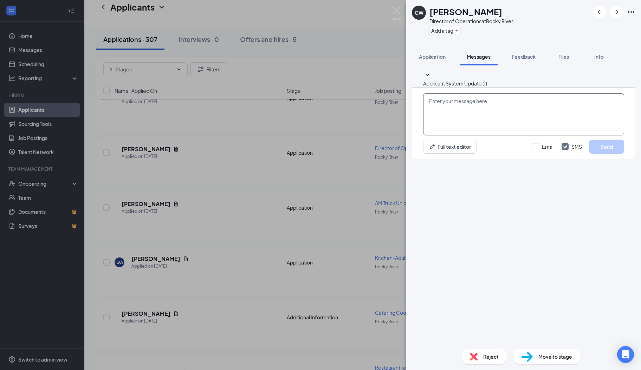
paste textarea "Hi there, I hope you are well! My name is [PERSON_NAME]. I serve on the Rocky R…"
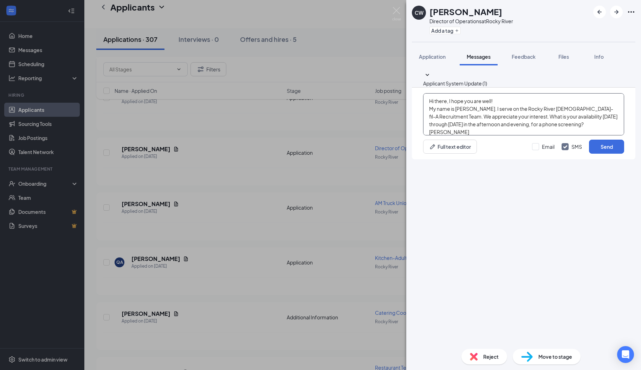
scroll to position [7, 0]
type textarea "Hi there, I hope you are well! My name is [PERSON_NAME]. I serve on the Rocky R…"
click at [597, 154] on button "Send" at bounding box center [606, 147] width 35 height 14
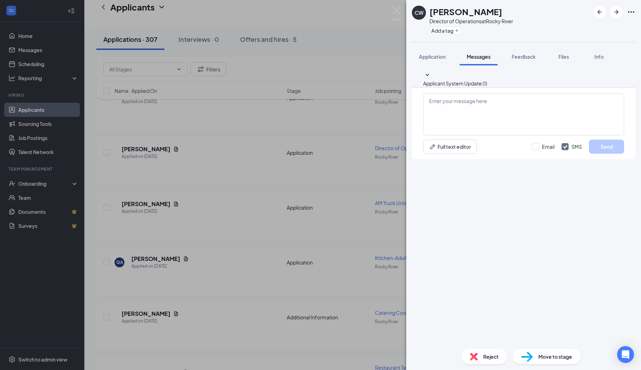
scroll to position [0, 0]
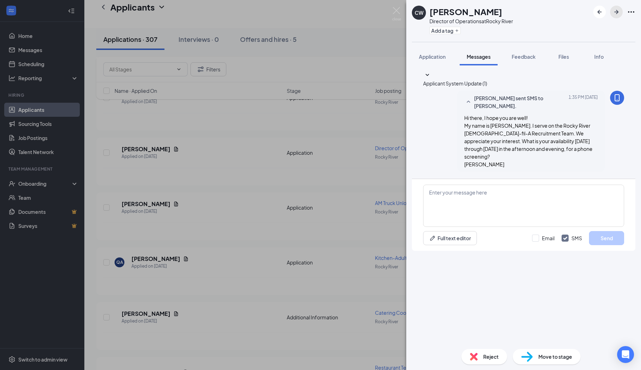
click at [617, 13] on icon "ArrowRight" at bounding box center [616, 12] width 4 height 4
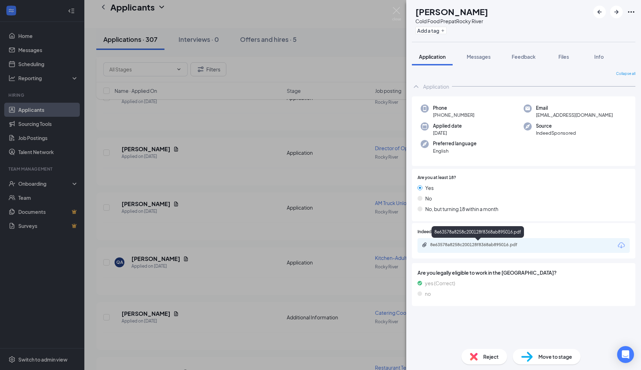
click at [477, 243] on div "8e63578a8258c200128f8368ab895016.pdf" at bounding box center [479, 245] width 98 height 6
click at [476, 59] on span "Messages" at bounding box center [479, 56] width 24 height 6
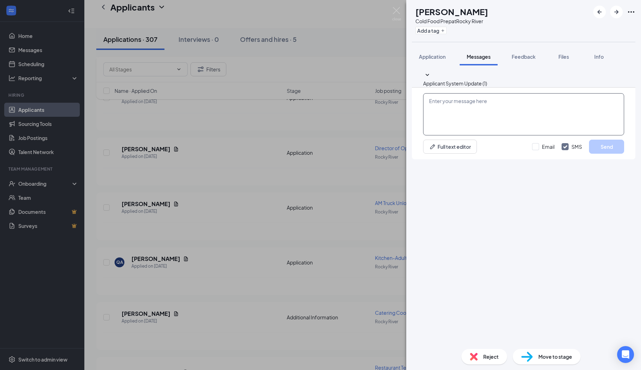
paste textarea "Hi there, I hope you are well! My name is [PERSON_NAME]. I serve on the Rocky R…"
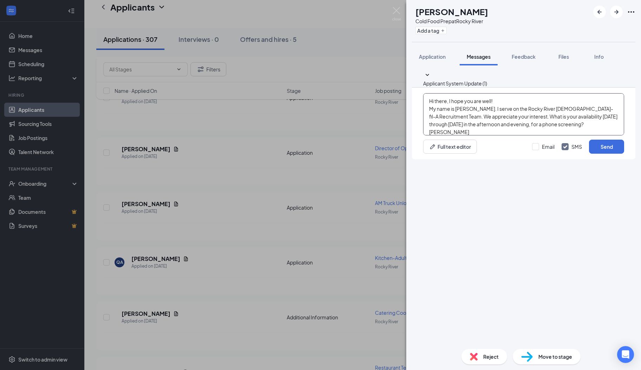
scroll to position [7, 0]
type textarea "Hi there, I hope you are well! My name is [PERSON_NAME]. I serve on the Rocky R…"
click at [592, 154] on button "Send" at bounding box center [606, 147] width 35 height 14
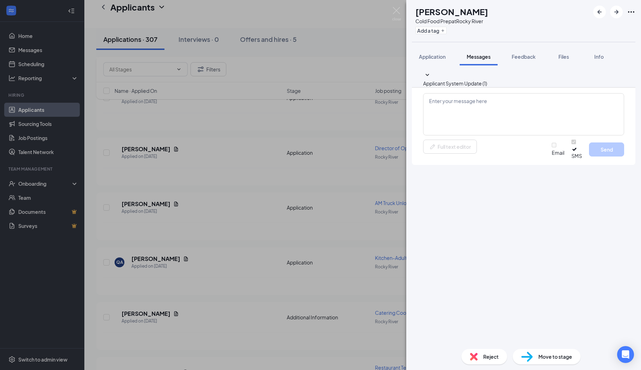
scroll to position [0, 0]
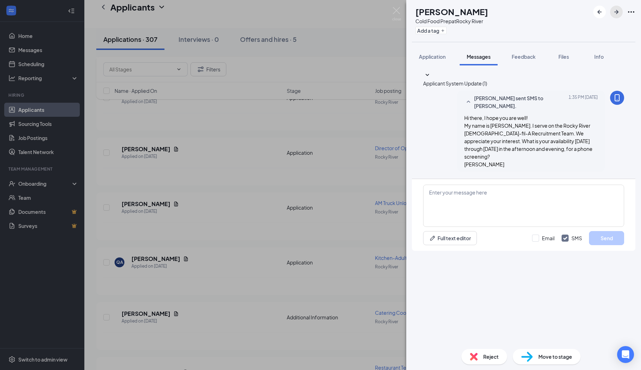
click at [616, 14] on icon "ArrowRight" at bounding box center [616, 12] width 8 height 8
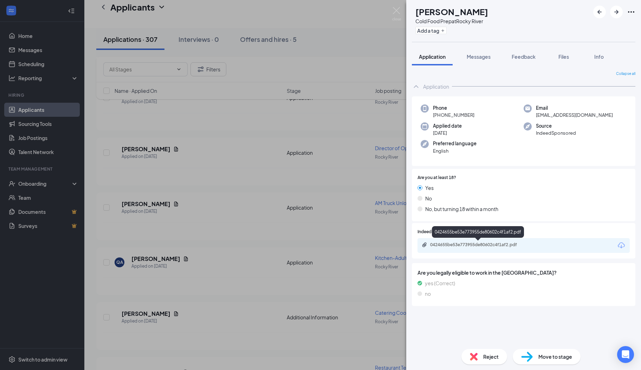
click at [474, 242] on div "0424655be53e773955de80602c4f1af2.pdf" at bounding box center [479, 245] width 98 height 6
click at [491, 355] on span "Reject" at bounding box center [490, 356] width 15 height 8
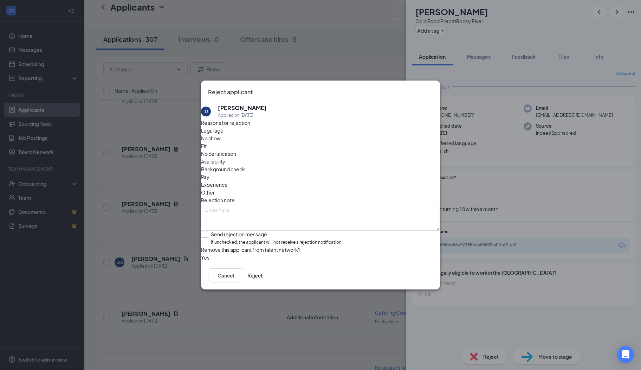
click at [248, 231] on input "Send rejection message If unchecked, the applicant will not receive a rejection…" at bounding box center [272, 238] width 142 height 15
checkbox input "true"
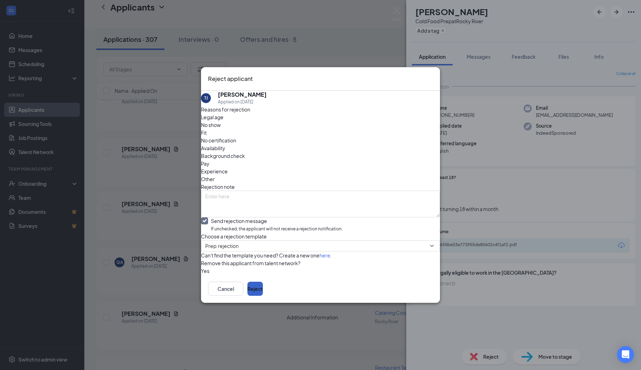
click at [263, 296] on button "Reject" at bounding box center [254, 288] width 15 height 14
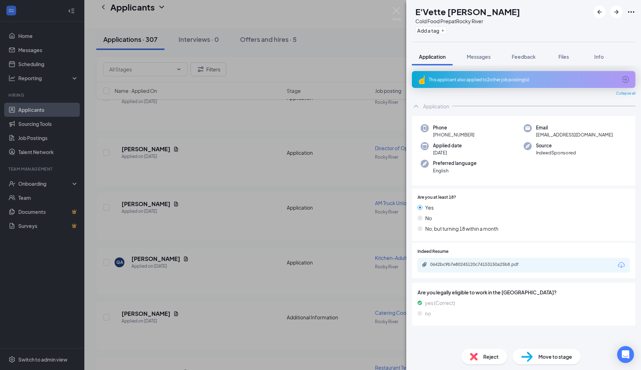
click at [626, 80] on icon "ArrowCircle" at bounding box center [625, 79] width 7 height 7
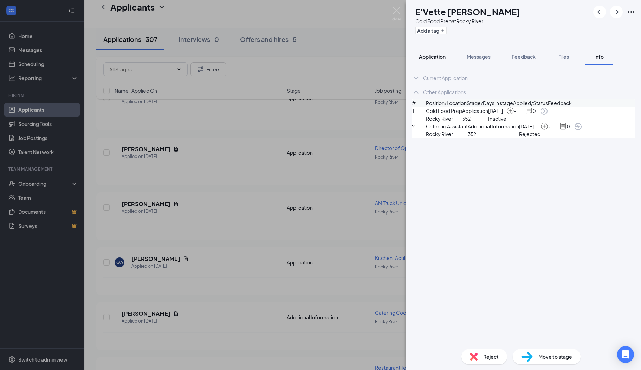
click at [434, 59] on span "Application" at bounding box center [432, 56] width 27 height 6
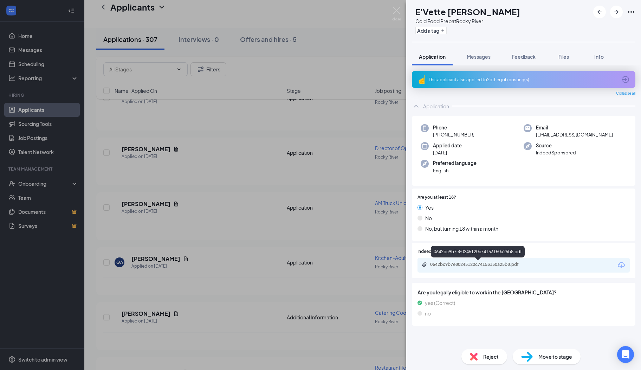
click at [461, 266] on div "0642bc9b7e80245120c74153150a25b8.pdf" at bounding box center [479, 264] width 98 height 6
click at [485, 57] on span "Messages" at bounding box center [479, 56] width 24 height 6
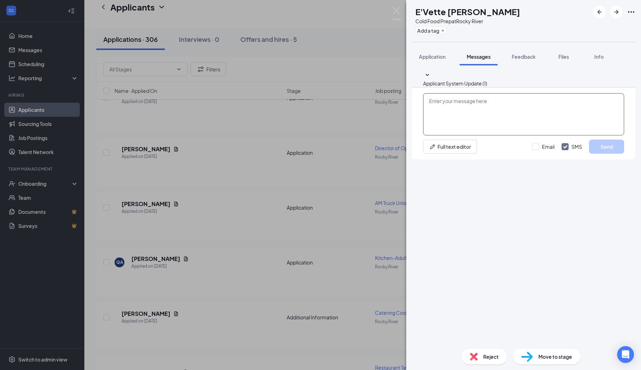
paste textarea "Hi there, I hope you are well! My name is [PERSON_NAME]. I serve on the Rocky R…"
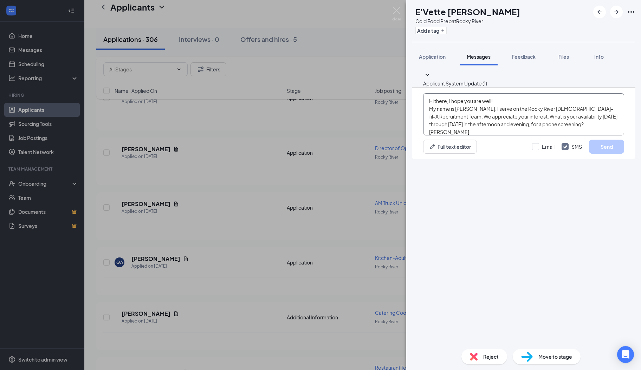
scroll to position [7, 0]
type textarea "Hi there, I hope you are well! My name is [PERSON_NAME]. I serve on the Rocky R…"
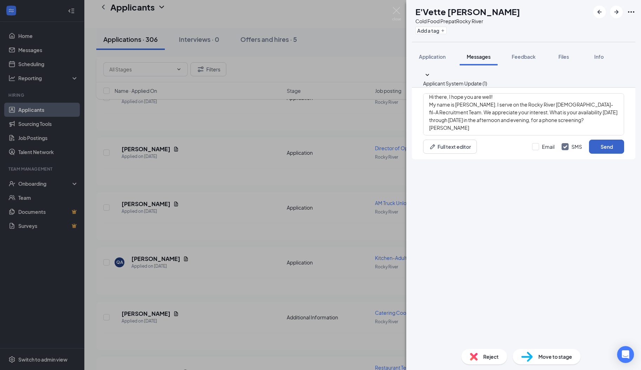
click at [593, 154] on button "Send" at bounding box center [606, 147] width 35 height 14
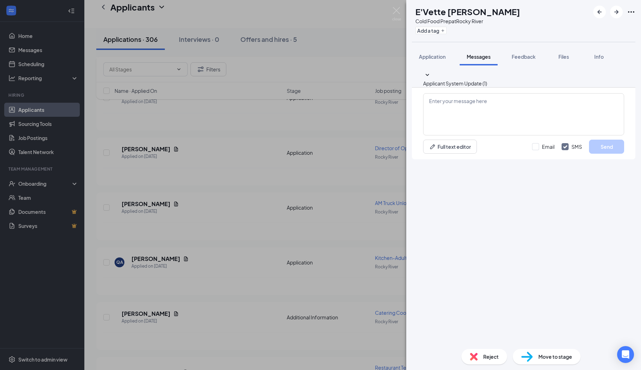
scroll to position [0, 0]
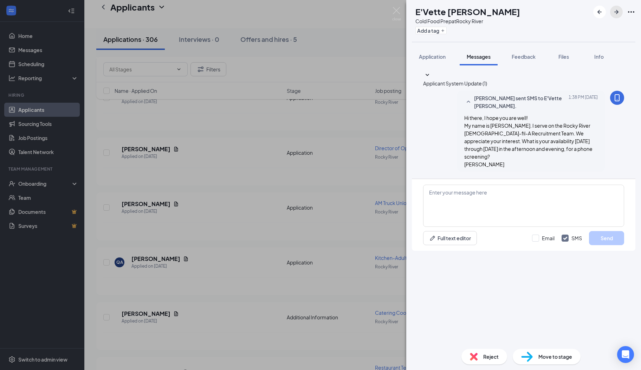
click at [616, 16] on button "button" at bounding box center [616, 12] width 13 height 13
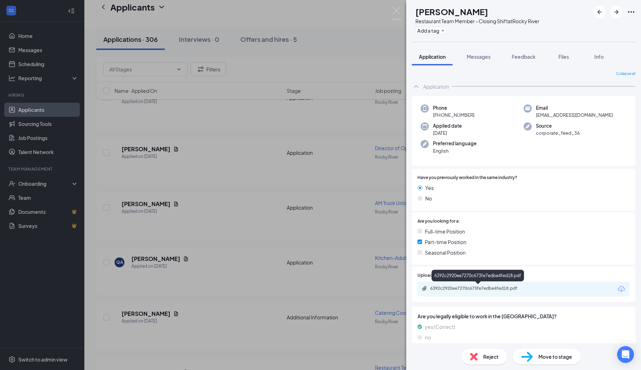
click at [484, 287] on div "6392c2920ee7270c673fe7edbe4fed18.pdf" at bounding box center [479, 288] width 98 height 6
click at [479, 55] on span "Messages" at bounding box center [479, 56] width 24 height 6
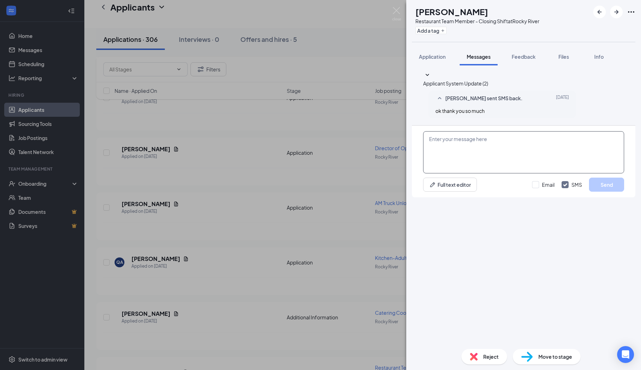
paste textarea "Hi there, I hope you are well! My name is [PERSON_NAME]. I serve on the Rocky R…"
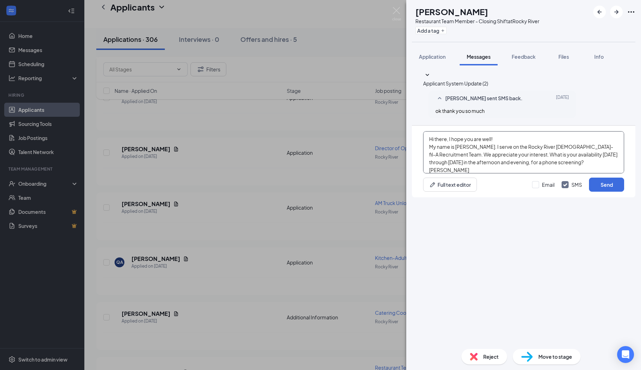
scroll to position [7, 0]
type textarea "Hi there, I hope you are well! My name is [PERSON_NAME]. I serve on the Rocky R…"
click at [591, 192] on button "Send" at bounding box center [606, 184] width 35 height 14
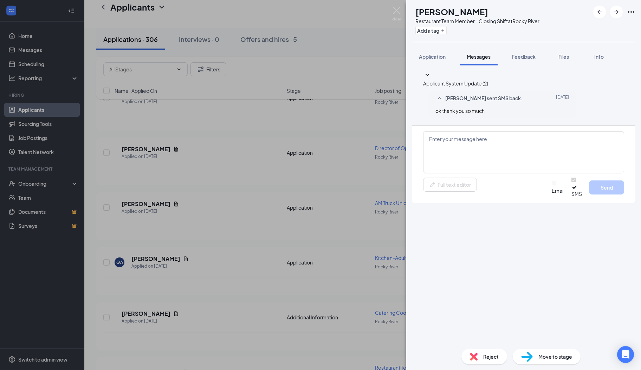
scroll to position [0, 0]
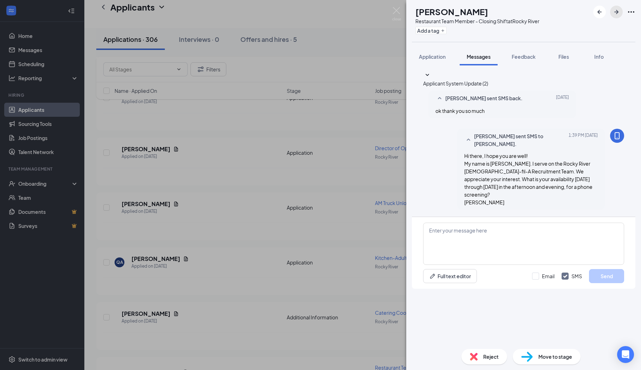
click at [616, 9] on icon "ArrowRight" at bounding box center [616, 12] width 8 height 8
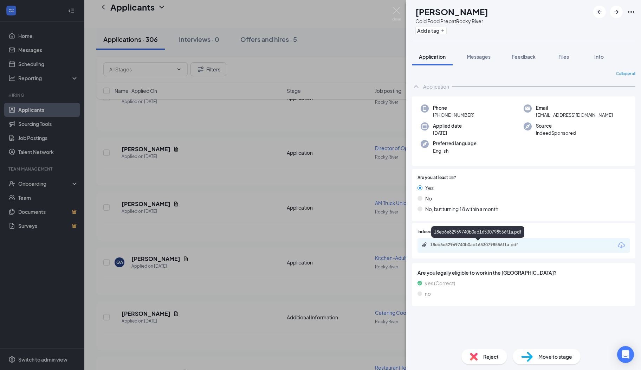
click at [455, 244] on div "18eb6e82969740b0ad16530798556f1a.pdf" at bounding box center [479, 245] width 98 height 6
click at [481, 60] on div "Messages" at bounding box center [479, 56] width 24 height 7
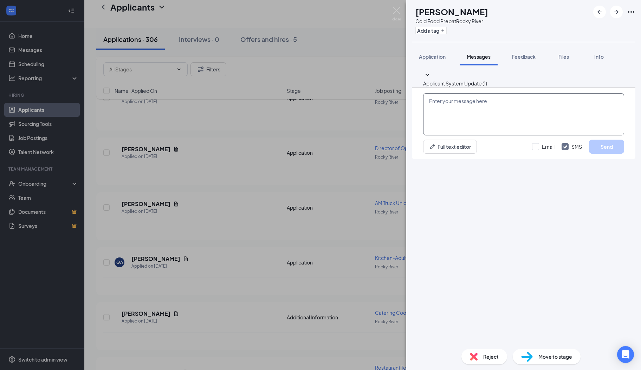
paste textarea "Hi there, I hope you are well! My name is [PERSON_NAME]. I serve on the Rocky R…"
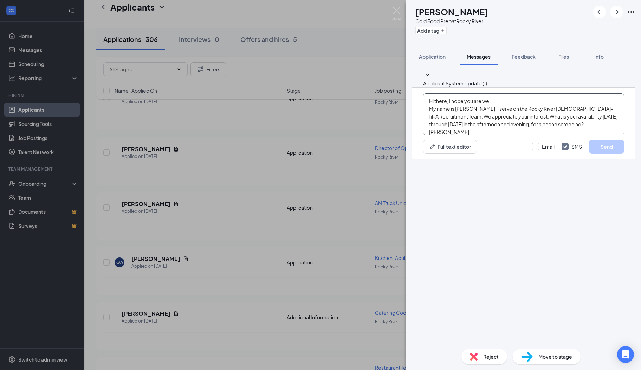
scroll to position [7, 0]
type textarea "Hi there, I hope you are well! My name is [PERSON_NAME]. I serve on the Rocky R…"
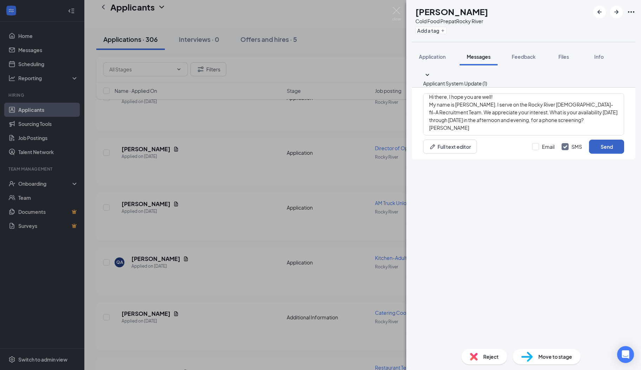
click at [601, 154] on button "Send" at bounding box center [606, 147] width 35 height 14
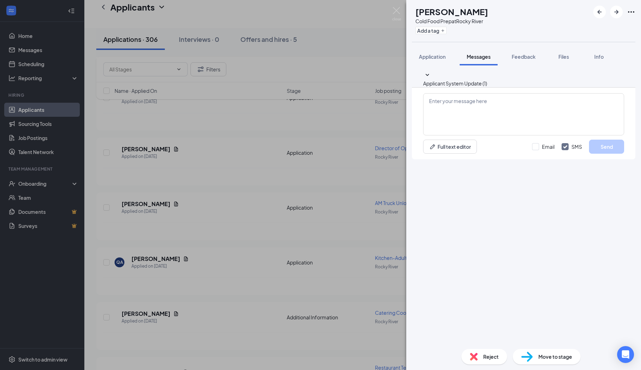
scroll to position [0, 0]
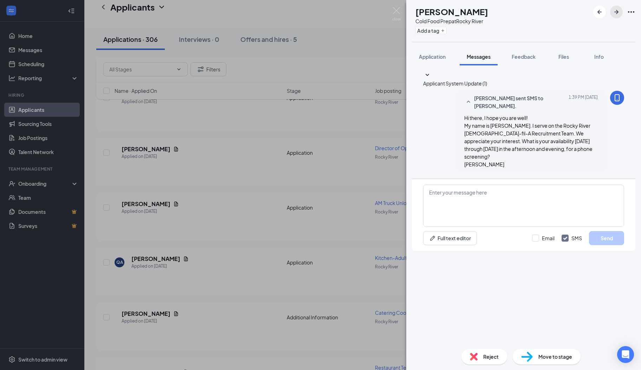
click at [614, 14] on icon "ArrowRight" at bounding box center [616, 12] width 8 height 8
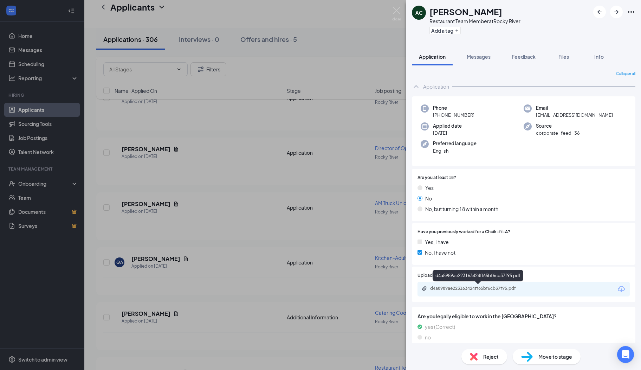
click at [467, 288] on div "d4a8989ae223163424ff65bf6cb37f95.pdf" at bounding box center [479, 288] width 98 height 6
click at [479, 58] on span "Messages" at bounding box center [479, 56] width 24 height 6
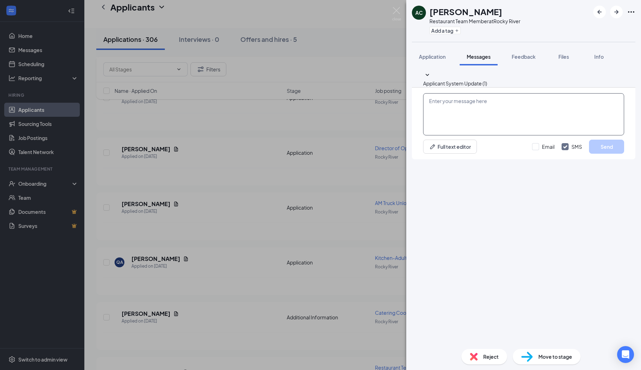
paste textarea "Hi there, I hope you are well! My name is [PERSON_NAME]. I serve on the Rocky R…"
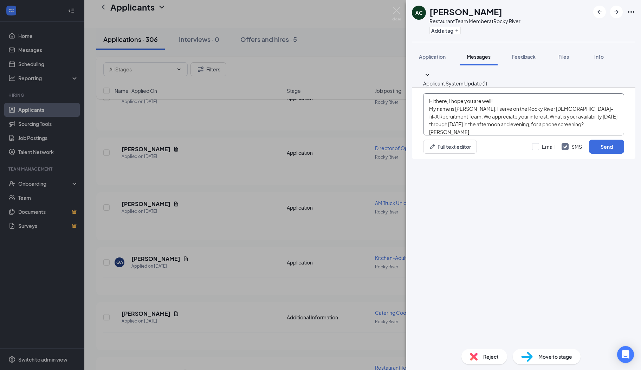
scroll to position [7, 0]
type textarea "Hi there, I hope you are well! My name is [PERSON_NAME]. I serve on the Rocky R…"
click at [595, 154] on button "Send" at bounding box center [606, 147] width 35 height 14
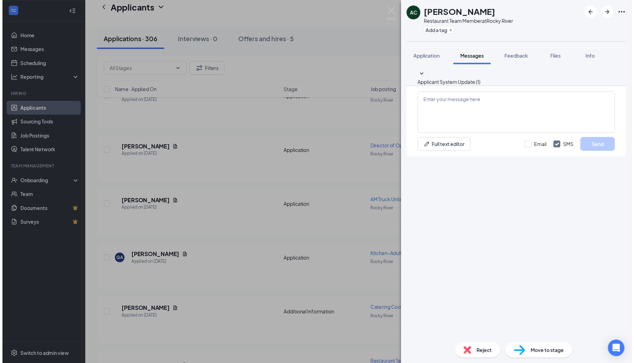
scroll to position [0, 0]
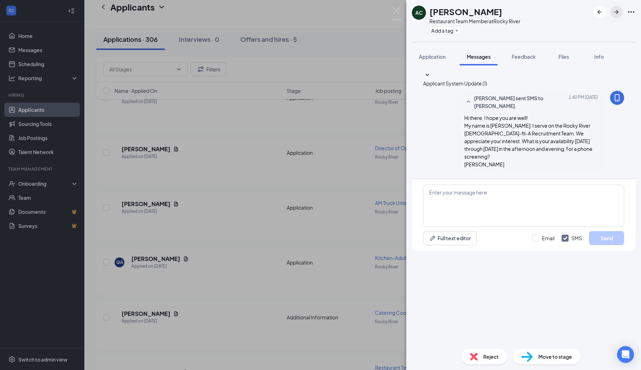
click at [616, 12] on icon "ArrowRight" at bounding box center [616, 12] width 4 height 4
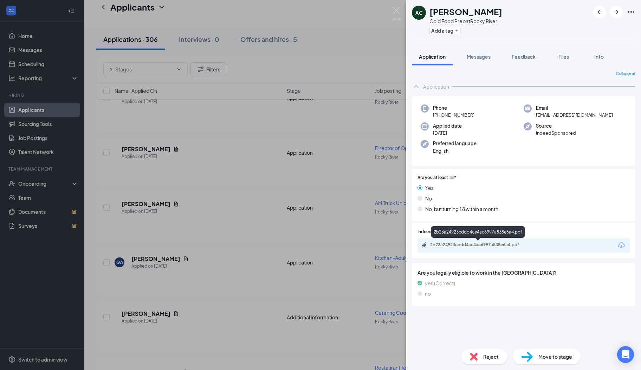
click at [484, 243] on div "2b23a24923cddd4ce4ac6997a838e6a4.pdf" at bounding box center [479, 245] width 98 height 6
click at [490, 357] on span "Reject" at bounding box center [490, 356] width 15 height 8
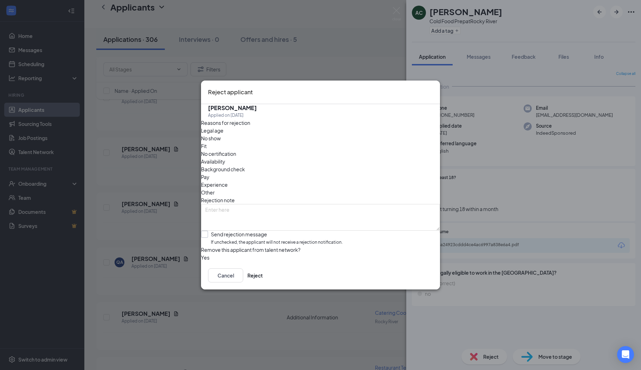
click at [220, 231] on input "Send rejection message If unchecked, the applicant will not receive a rejection…" at bounding box center [272, 238] width 142 height 15
checkbox input "true"
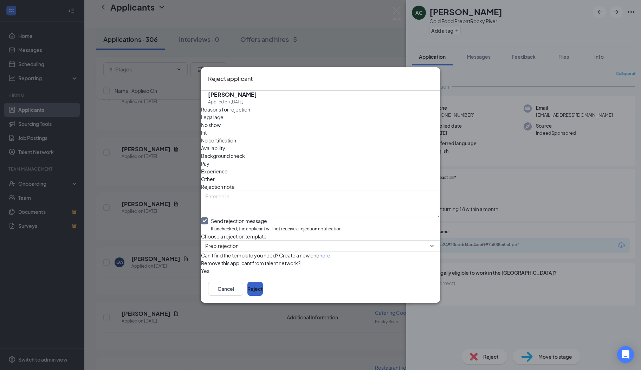
click at [263, 296] on button "Reject" at bounding box center [254, 288] width 15 height 14
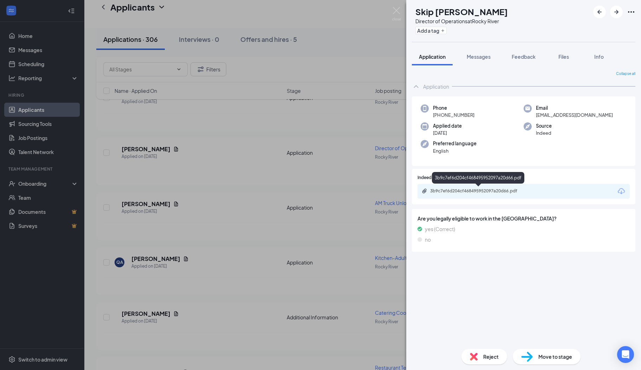
click at [451, 191] on div "3b9c7ef6d204cf468495952097a20d66.pdf" at bounding box center [479, 191] width 98 height 6
click at [486, 354] on span "Reject" at bounding box center [490, 356] width 15 height 8
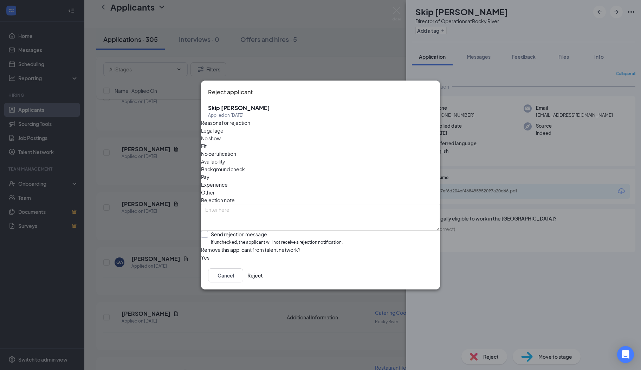
click at [219, 231] on input "Send rejection message If unchecked, the applicant will not receive a rejection…" at bounding box center [272, 238] width 142 height 15
checkbox input "true"
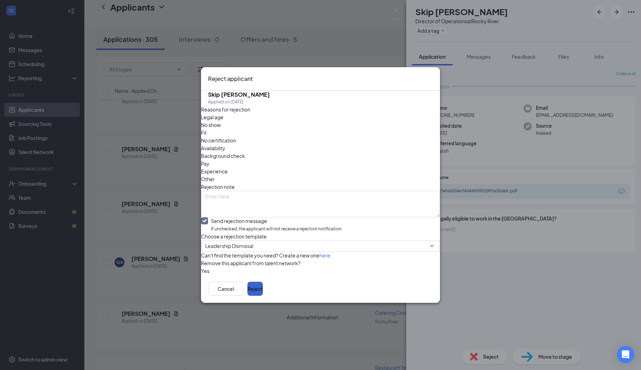
click at [263, 296] on button "Reject" at bounding box center [254, 288] width 15 height 14
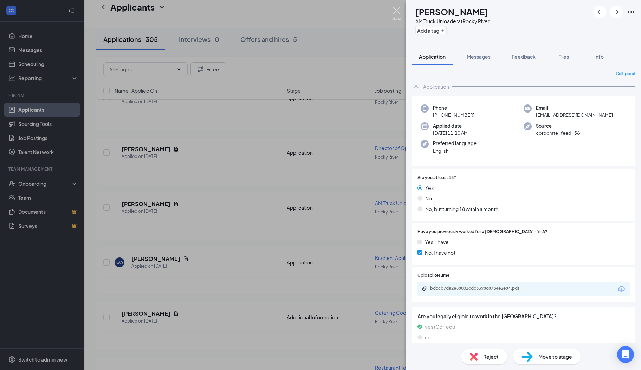
click at [397, 13] on img at bounding box center [396, 14] width 9 height 14
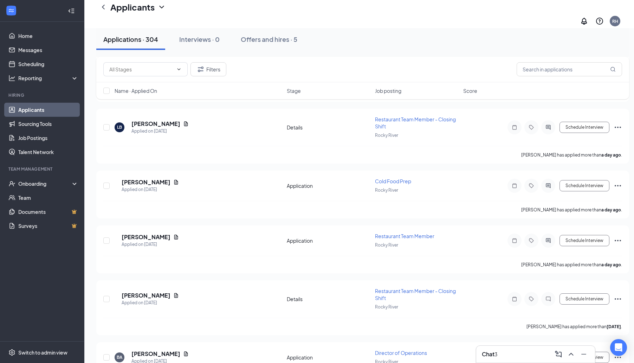
scroll to position [894, 0]
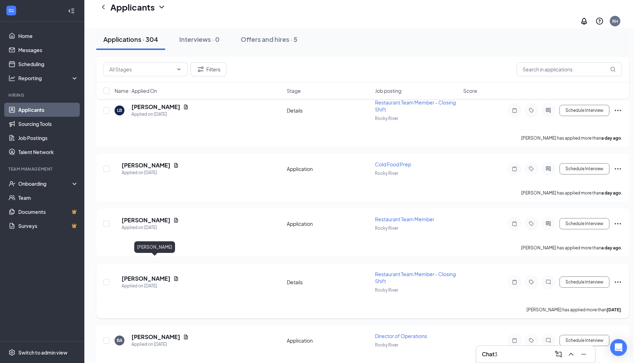
click at [158, 274] on h5 "[PERSON_NAME]" at bounding box center [146, 278] width 49 height 8
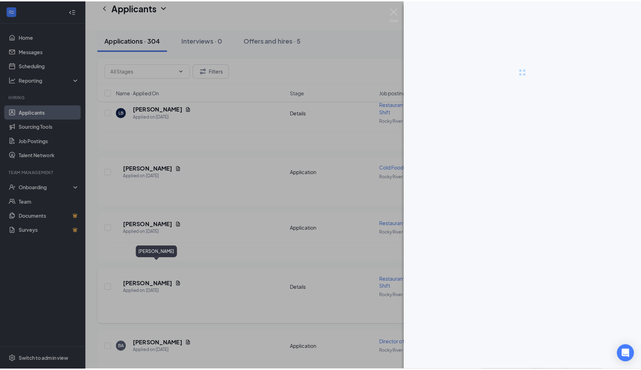
scroll to position [887, 0]
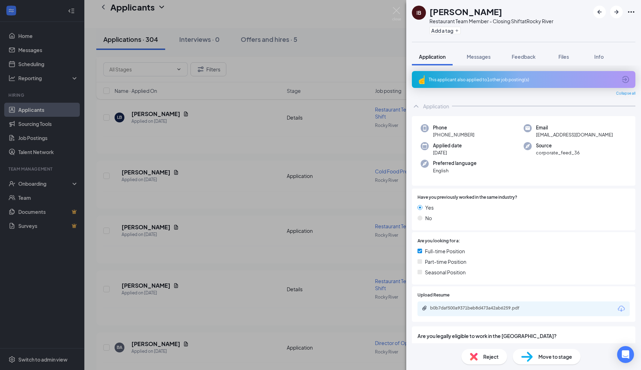
click at [622, 80] on icon "ArrowCircle" at bounding box center [625, 79] width 7 height 7
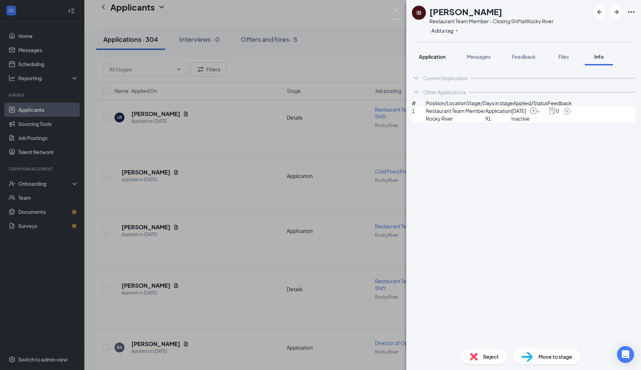
click at [441, 62] on button "Application" at bounding box center [432, 57] width 41 height 18
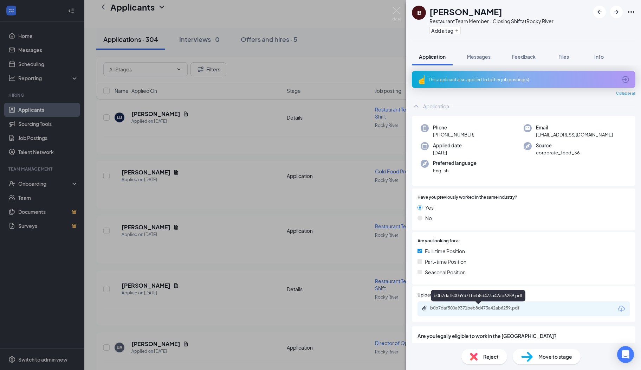
click at [449, 306] on div "b0b7daf500a9371beb8d473a42ab6259.pdf" at bounding box center [479, 308] width 98 height 6
click at [471, 60] on button "Messages" at bounding box center [479, 57] width 38 height 18
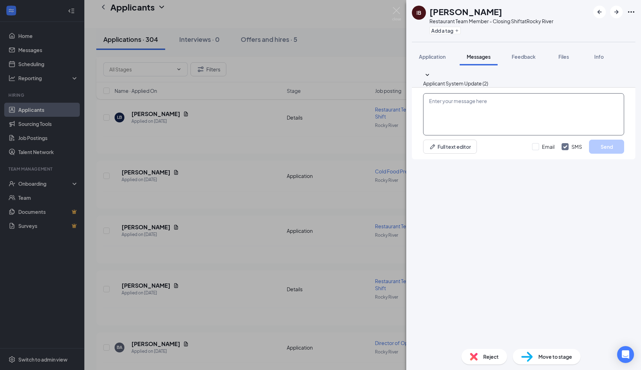
paste textarea "Hi there, I hope you are well! My name is [PERSON_NAME]. I serve on the Rocky R…"
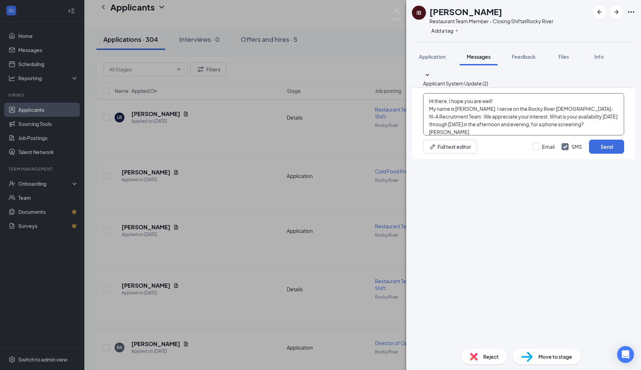
scroll to position [7, 0]
type textarea "Hi there, I hope you are well! My name is [PERSON_NAME]. I serve on the Rocky R…"
click at [597, 154] on button "Send" at bounding box center [606, 147] width 35 height 14
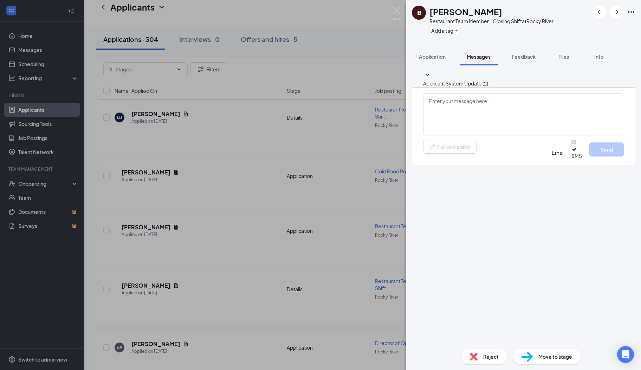
scroll to position [0, 0]
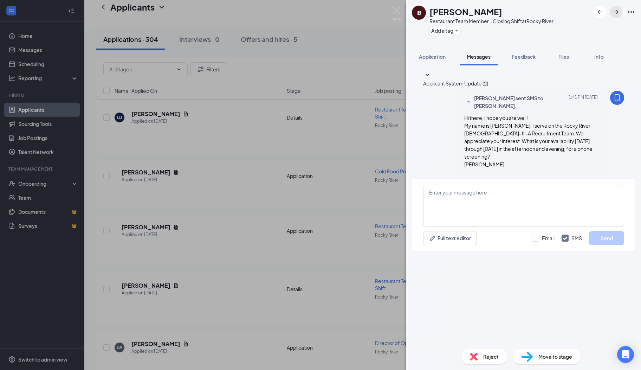
click at [618, 14] on icon "ArrowRight" at bounding box center [616, 12] width 8 height 8
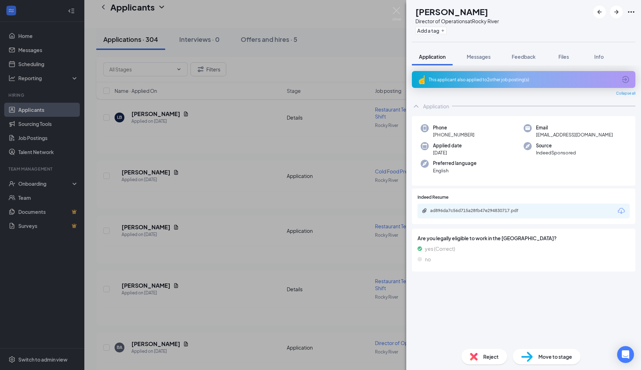
click at [626, 81] on icon "ArrowCircle" at bounding box center [625, 79] width 8 height 8
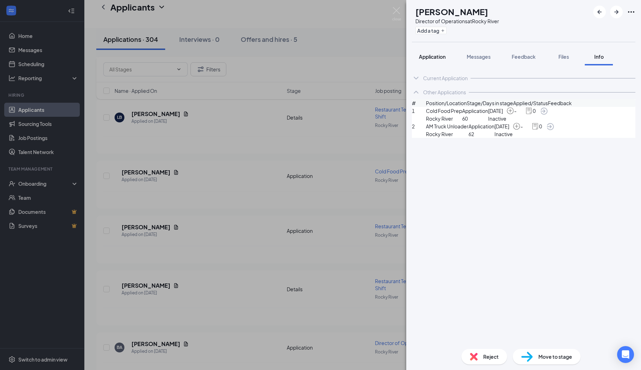
click at [441, 59] on span "Application" at bounding box center [432, 56] width 27 height 6
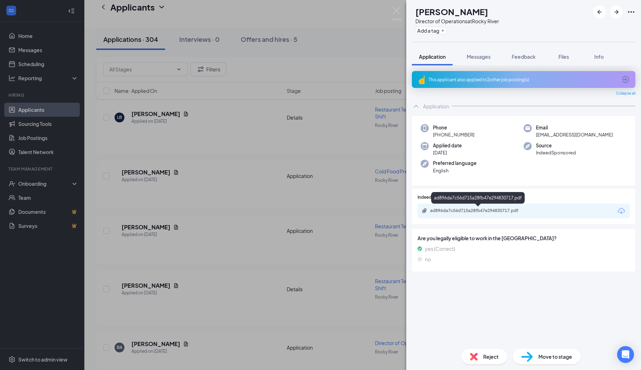
click at [467, 208] on div "ad896da7c56d715a28fb47e294830717.pdf" at bounding box center [479, 211] width 98 height 6
click at [481, 358] on div "Reject" at bounding box center [484, 356] width 46 height 15
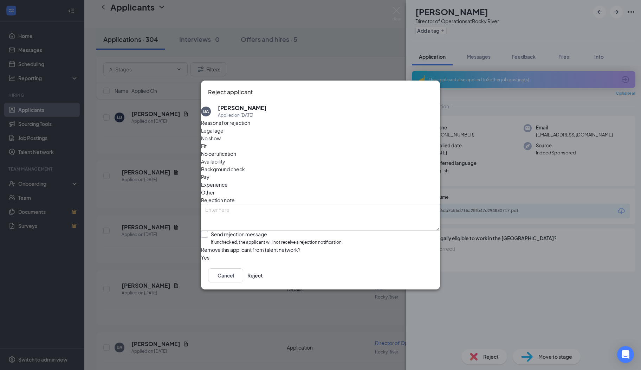
click at [209, 231] on input "Send rejection message If unchecked, the applicant will not receive a rejection…" at bounding box center [272, 238] width 142 height 15
checkbox input "true"
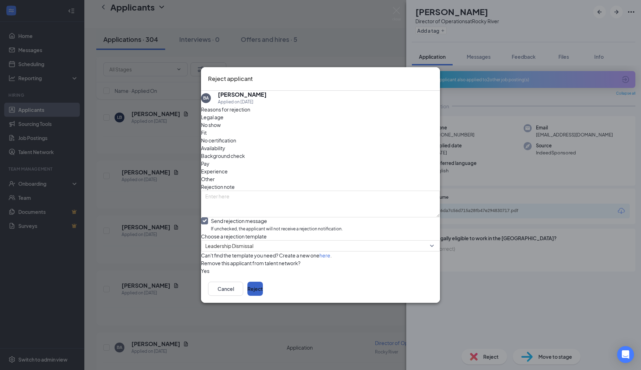
click at [263, 296] on button "Reject" at bounding box center [254, 288] width 15 height 14
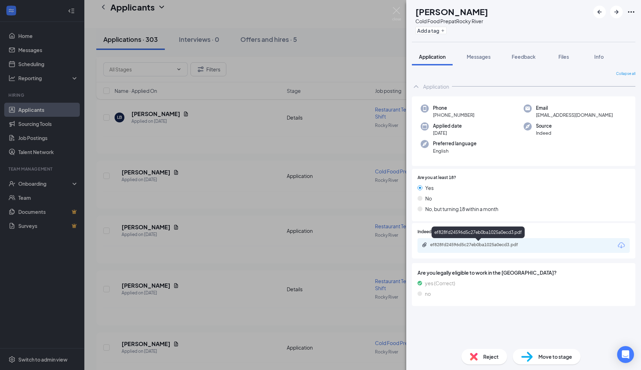
click at [461, 247] on div "ef828fd24596d5c27eb0ba1025a0ecd3.pdf" at bounding box center [479, 245] width 98 height 6
click at [480, 60] on button "Messages" at bounding box center [479, 57] width 38 height 18
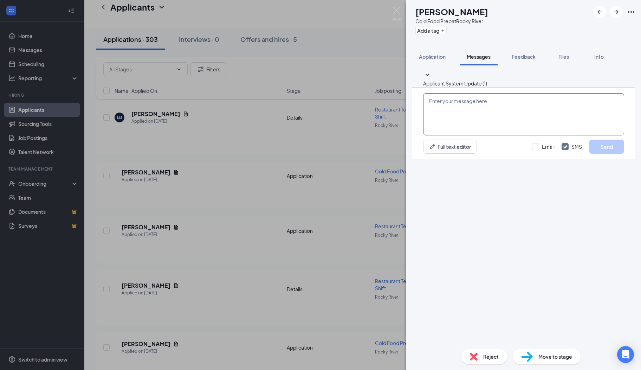
paste textarea "Hi there, I hope you are well! My name is [PERSON_NAME]. I serve on the Rocky R…"
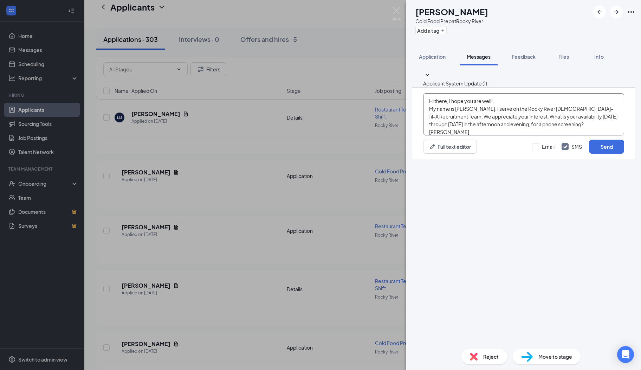
scroll to position [7, 0]
type textarea "Hi there, I hope you are well! My name is [PERSON_NAME]. I serve on the Rocky R…"
click at [600, 154] on button "Send" at bounding box center [606, 147] width 35 height 14
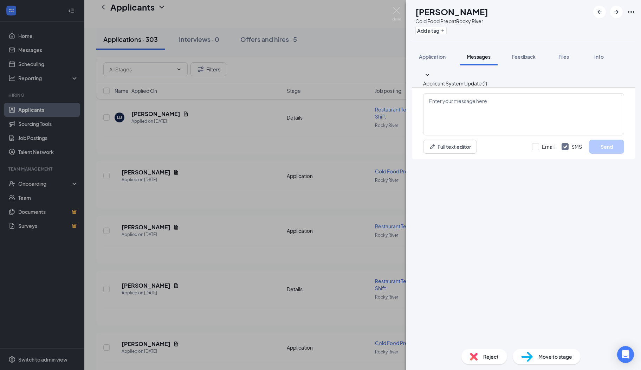
scroll to position [0, 0]
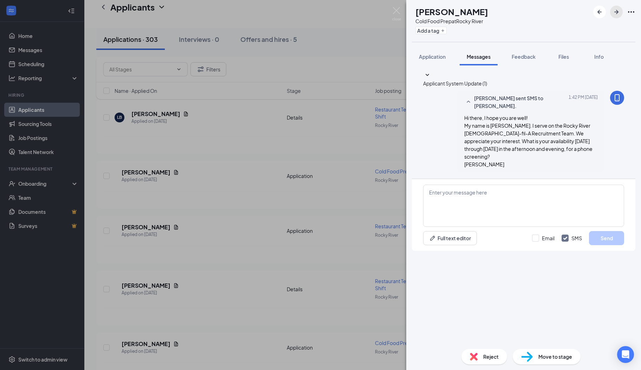
click at [616, 14] on icon "ArrowRight" at bounding box center [616, 12] width 8 height 8
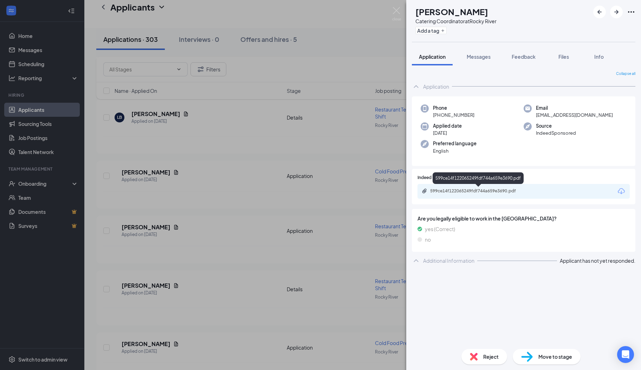
click at [463, 189] on div "599ce14f122065249fdf744a659e3690.pdf" at bounding box center [479, 191] width 98 height 6
click at [485, 60] on button "Messages" at bounding box center [479, 57] width 38 height 18
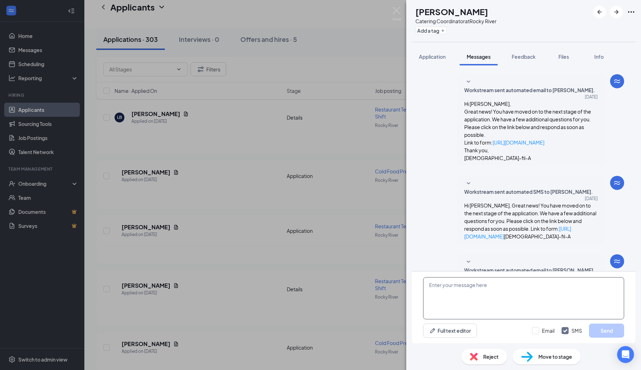
scroll to position [18, 0]
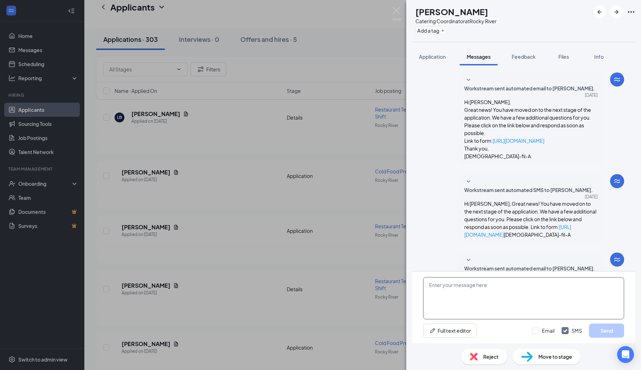
paste textarea "Hi there, I hope you are well! My name is [PERSON_NAME]. I serve on the Rocky R…"
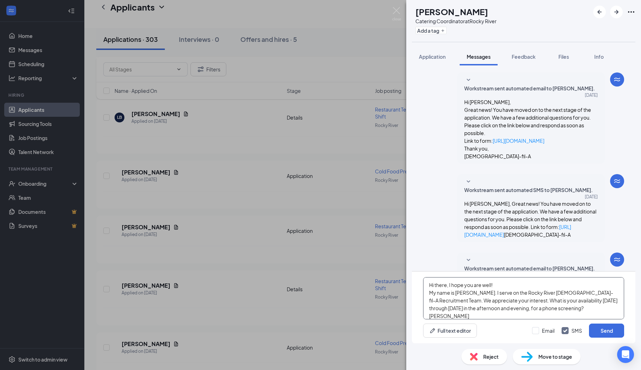
scroll to position [7, 0]
type textarea "Hi there, I hope you are well! My name is [PERSON_NAME]. I serve on the Rocky R…"
click at [597, 333] on button "Send" at bounding box center [606, 330] width 35 height 14
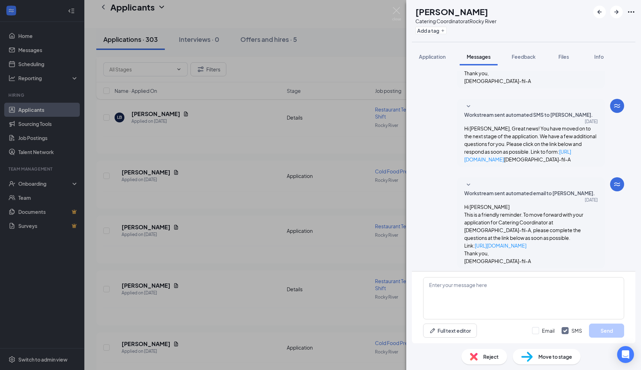
scroll to position [110, 0]
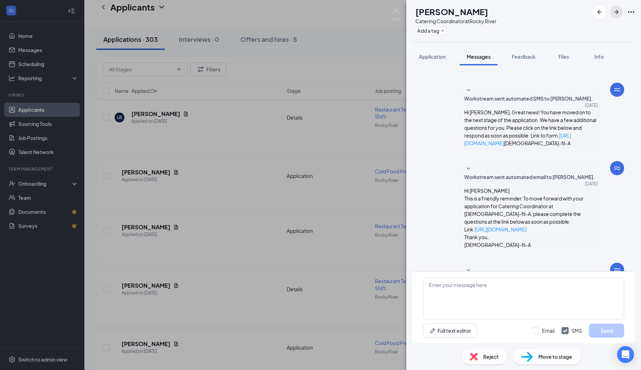
click at [617, 16] on icon "ArrowRight" at bounding box center [616, 12] width 8 height 8
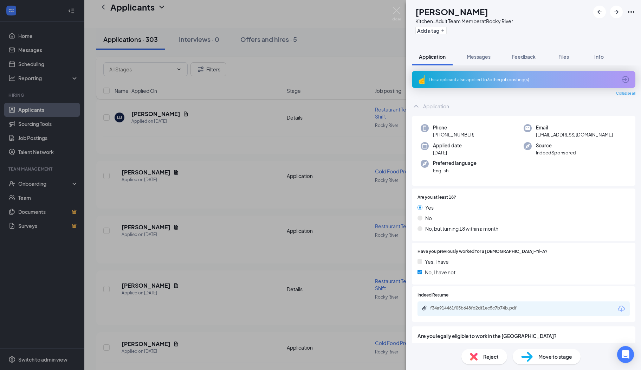
click at [621, 81] on icon "ArrowCircle" at bounding box center [625, 79] width 8 height 8
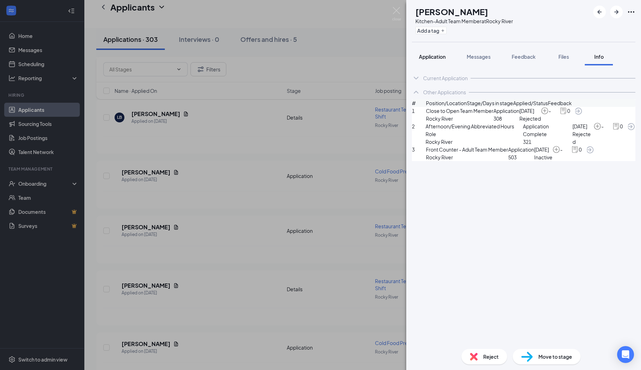
click at [425, 62] on button "Application" at bounding box center [432, 57] width 41 height 18
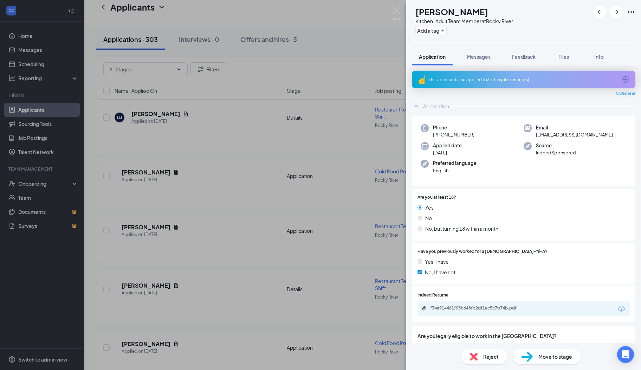
click at [500, 354] on div "Reject" at bounding box center [484, 356] width 46 height 15
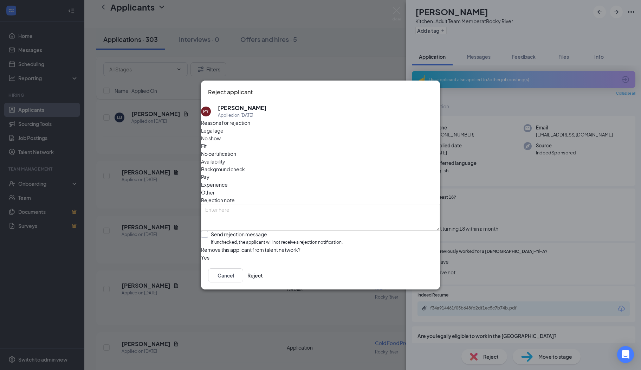
click at [231, 231] on input "Send rejection message If unchecked, the applicant will not receive a rejection…" at bounding box center [272, 238] width 142 height 15
checkbox input "true"
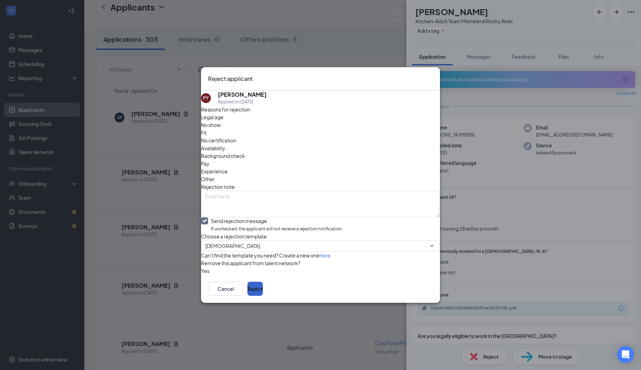
click at [263, 296] on button "Reject" at bounding box center [254, 288] width 15 height 14
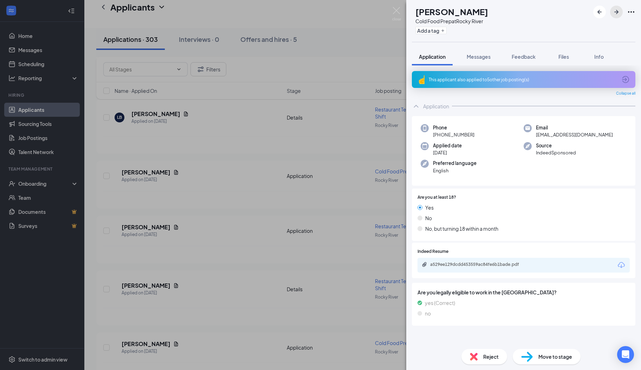
click at [618, 12] on icon "ArrowRight" at bounding box center [616, 12] width 4 height 4
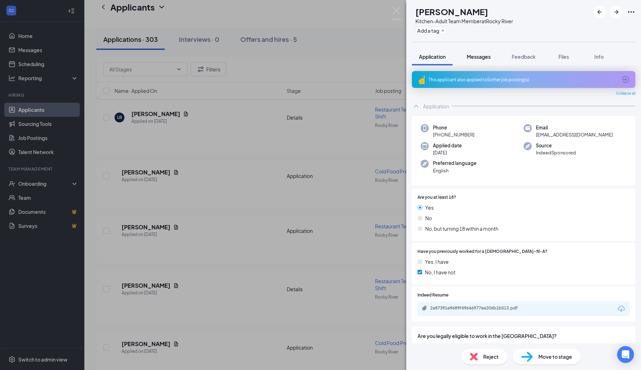
click at [479, 58] on span "Messages" at bounding box center [479, 56] width 24 height 6
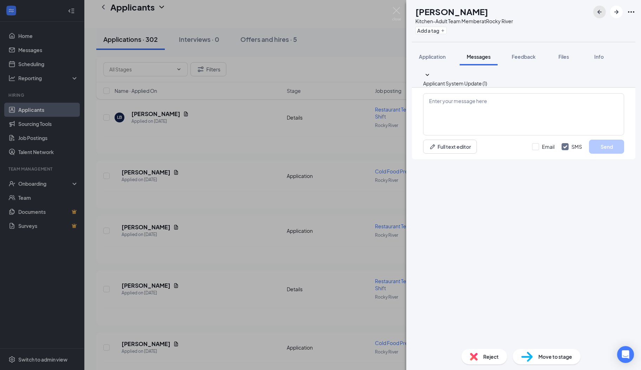
click at [601, 12] on icon "ArrowLeftNew" at bounding box center [599, 12] width 4 height 4
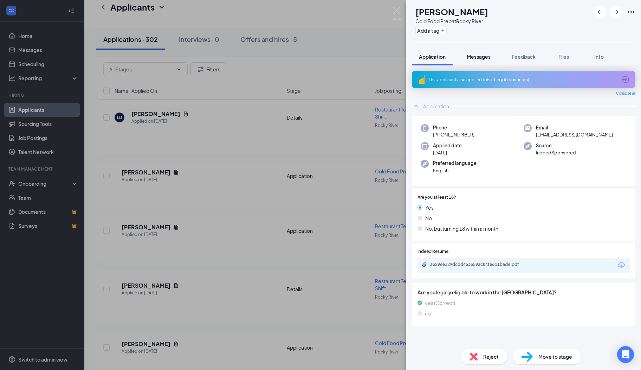
click at [483, 55] on span "Messages" at bounding box center [479, 56] width 24 height 6
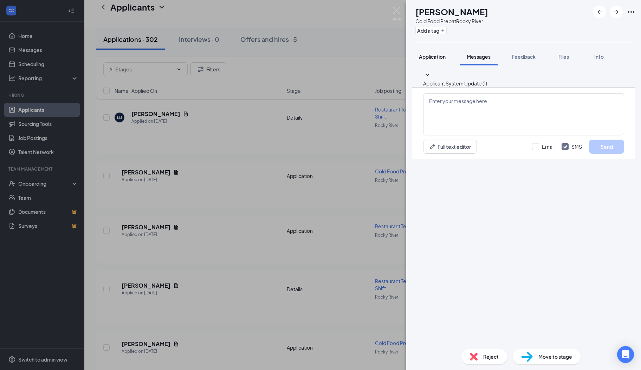
click at [441, 52] on button "Application" at bounding box center [432, 57] width 41 height 18
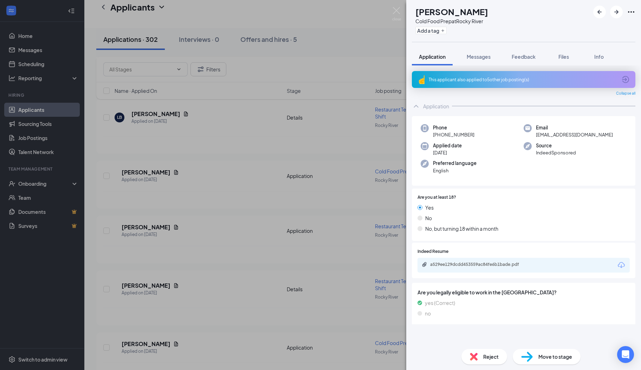
click at [438, 262] on div "a529ee129dcdd453559ac84fe6b1bade.pdf" at bounding box center [479, 264] width 98 height 6
click at [476, 53] on div "Messages" at bounding box center [479, 56] width 24 height 7
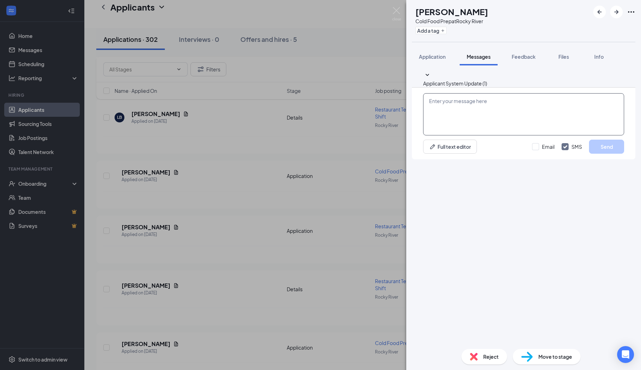
paste textarea "Hi there, I hope you are well! My name is [PERSON_NAME]. I serve on the Rocky R…"
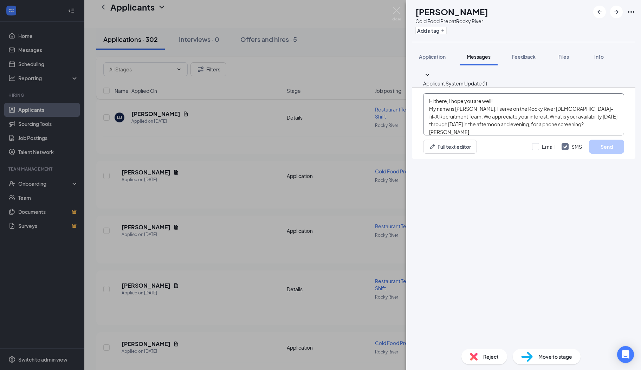
scroll to position [7, 0]
type textarea "Hi there, I hope you are well! My name is [PERSON_NAME]. I serve on the Rocky R…"
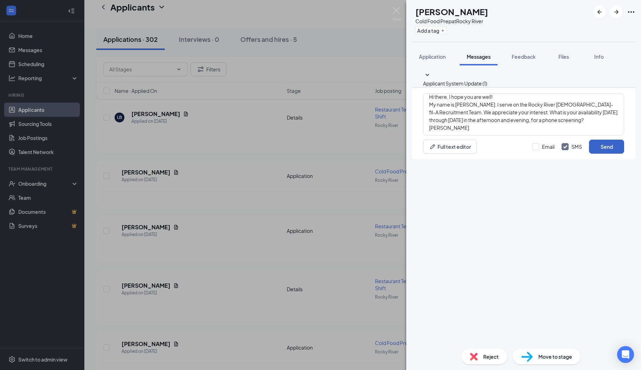
click at [606, 154] on button "Send" at bounding box center [606, 147] width 35 height 14
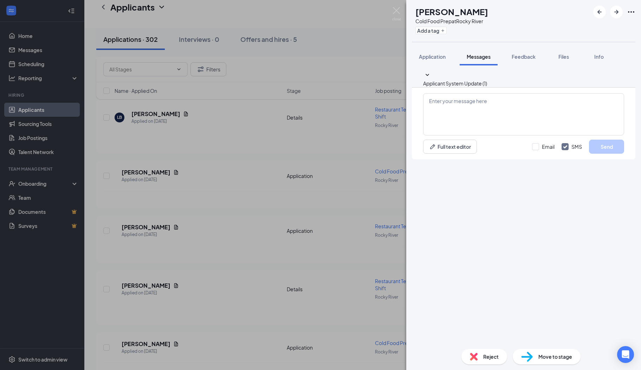
scroll to position [0, 0]
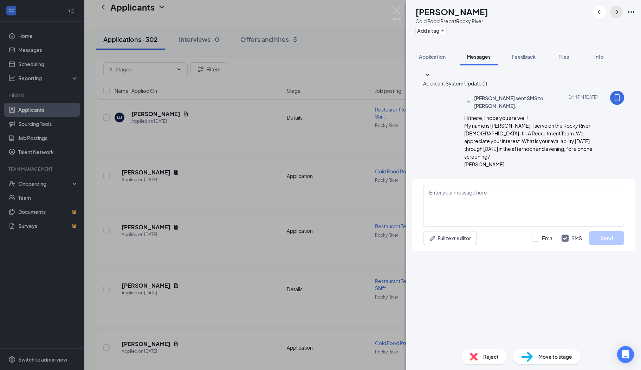
click at [615, 15] on icon "ArrowRight" at bounding box center [616, 12] width 8 height 8
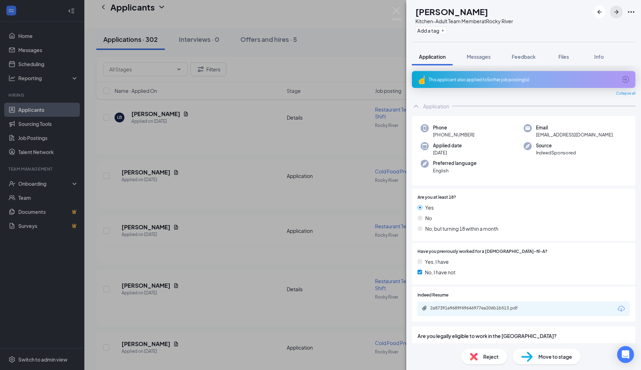
click at [615, 15] on icon "ArrowRight" at bounding box center [616, 12] width 8 height 8
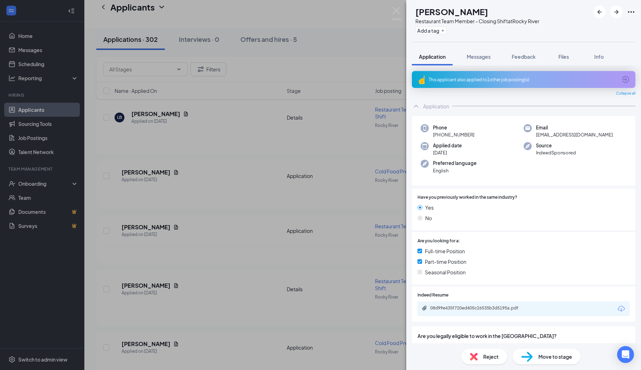
click at [621, 80] on icon "ArrowCircle" at bounding box center [625, 79] width 8 height 8
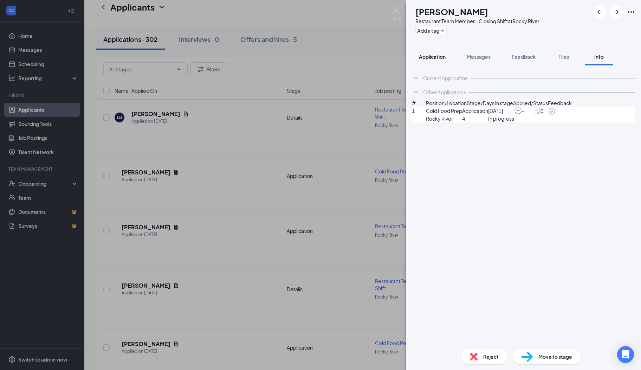
click at [432, 59] on span "Application" at bounding box center [432, 56] width 27 height 6
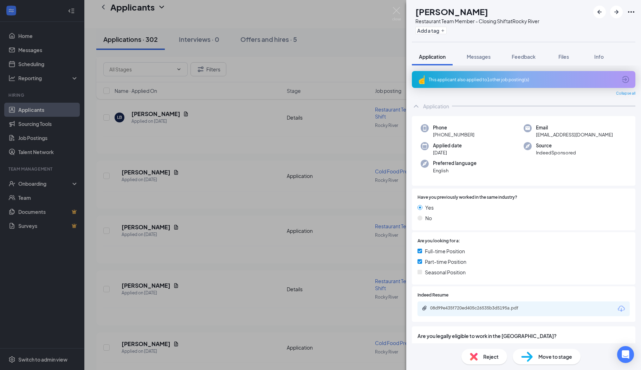
click at [465, 308] on div "08d99e435f720ed405c26535b3d5195a.pdf" at bounding box center [479, 308] width 98 height 6
click at [477, 358] on img at bounding box center [474, 356] width 8 height 8
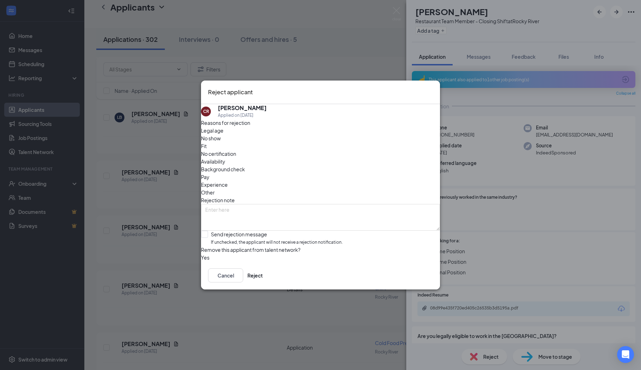
click at [433, 88] on icon "Cross" at bounding box center [433, 88] width 0 height 0
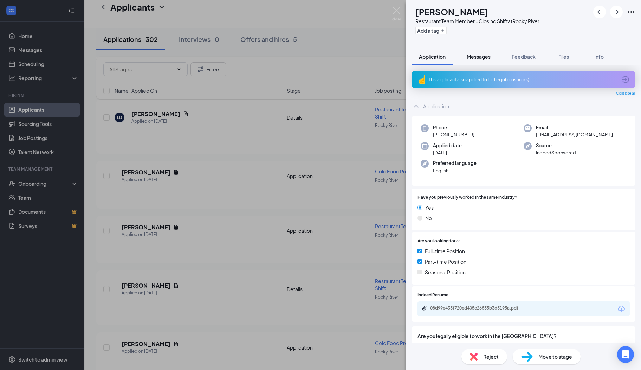
click at [477, 59] on span "Messages" at bounding box center [479, 56] width 24 height 6
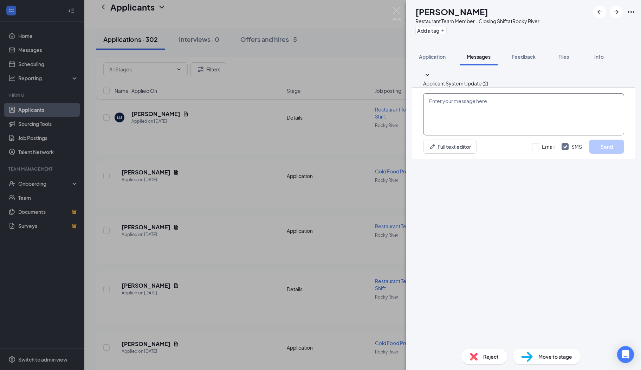
paste textarea "Hi there, I hope you are well! My name is [PERSON_NAME]. I serve on the Rocky R…"
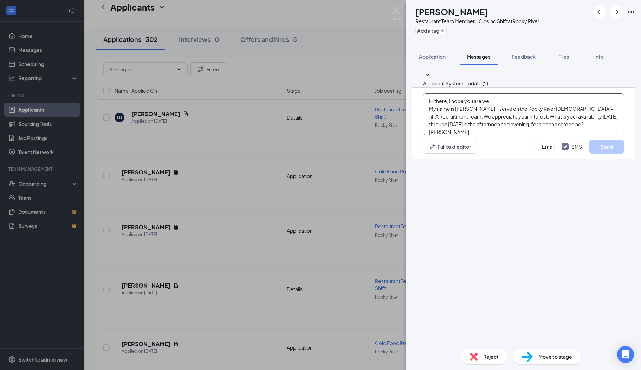
scroll to position [7, 0]
type textarea "Hi there, I hope you are well! My name is [PERSON_NAME]. I serve on the Rocky R…"
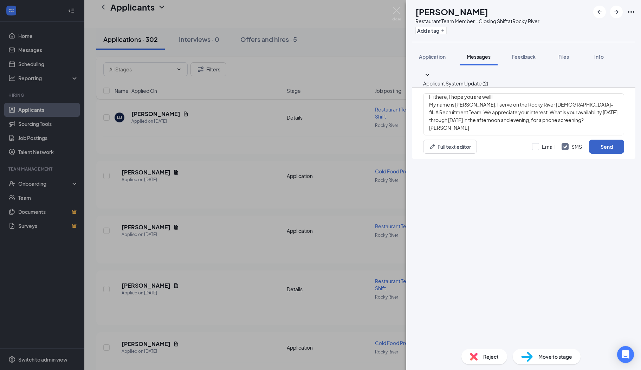
click at [595, 154] on button "Send" at bounding box center [606, 147] width 35 height 14
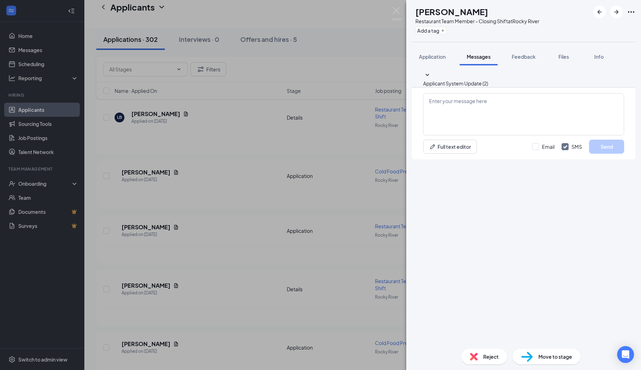
scroll to position [0, 0]
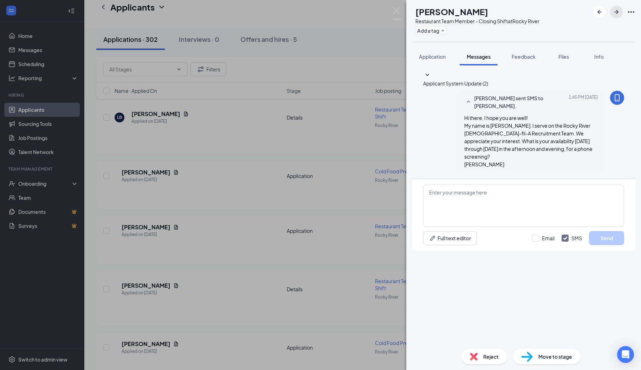
click at [616, 17] on button "button" at bounding box center [616, 12] width 13 height 13
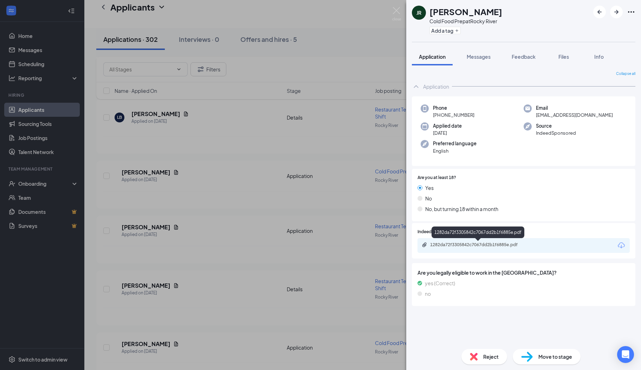
click at [466, 245] on div "1282da72f3305842c7067dd2b1f6885e.pdf" at bounding box center [479, 245] width 98 height 6
click at [493, 357] on span "Reject" at bounding box center [490, 356] width 15 height 8
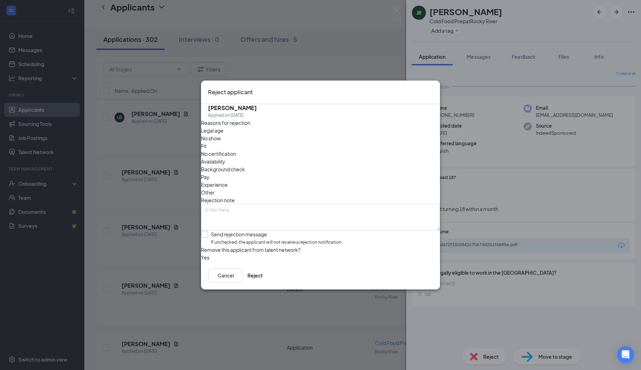
click at [217, 231] on input "Send rejection message If unchecked, the applicant will not receive a rejection…" at bounding box center [272, 238] width 142 height 15
checkbox input "true"
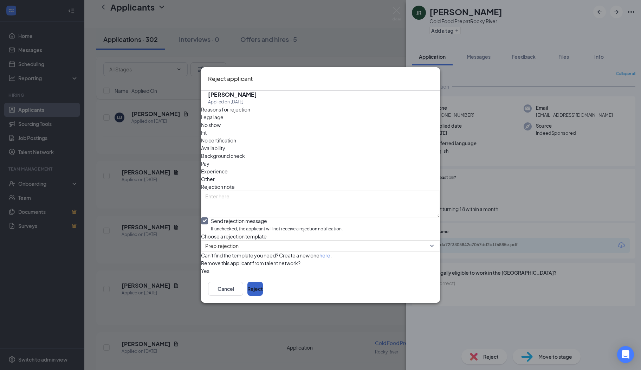
click at [263, 296] on button "Reject" at bounding box center [254, 288] width 15 height 14
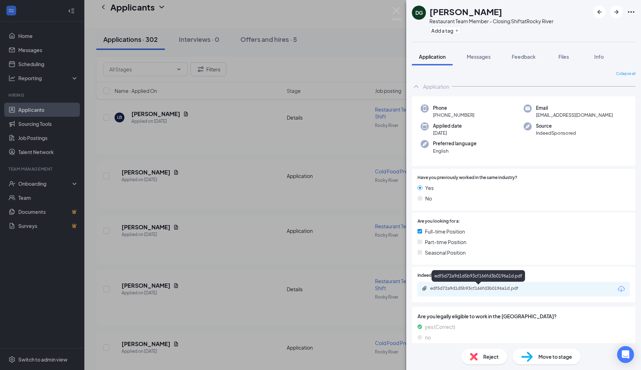
click at [458, 289] on div "edf5d72a9d1d5b93cf166fd3b0196a1d.pdf" at bounding box center [479, 288] width 98 height 6
click at [477, 52] on button "Messages" at bounding box center [479, 57] width 38 height 18
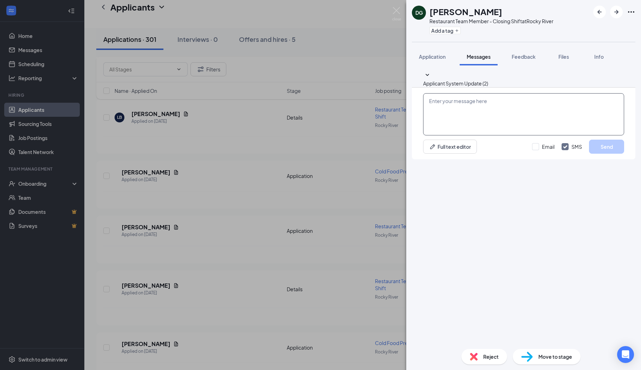
paste textarea "Hi there, I hope you are well! My name is [PERSON_NAME]. I serve on the Rocky R…"
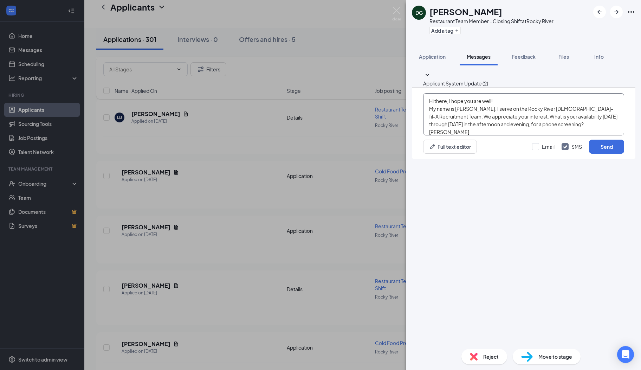
scroll to position [7, 0]
type textarea "Hi there, I hope you are well! My name is [PERSON_NAME]. I serve on the Rocky R…"
click at [595, 154] on button "Send" at bounding box center [606, 147] width 35 height 14
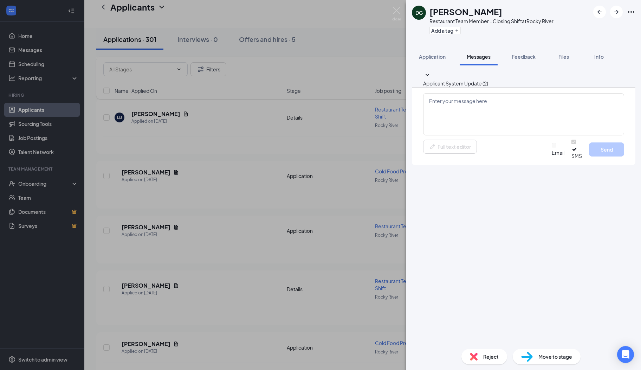
scroll to position [0, 0]
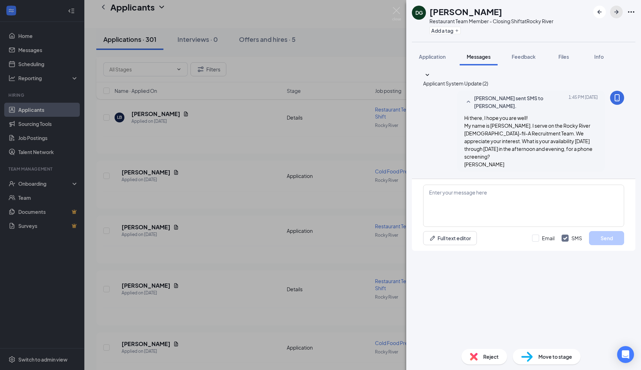
click at [616, 8] on icon "ArrowRight" at bounding box center [616, 12] width 8 height 8
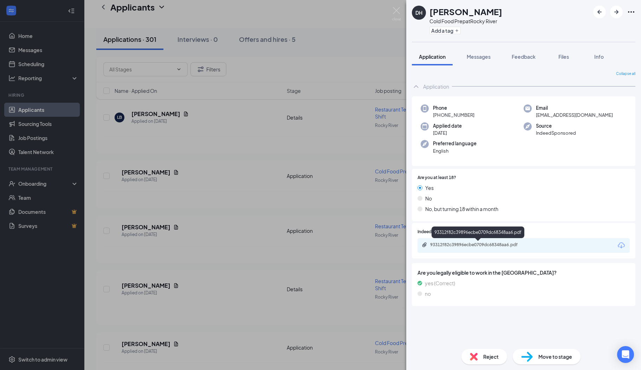
click at [456, 242] on div "93312f82c39896ecbe0709dc68348aa6.pdf" at bounding box center [479, 245] width 98 height 6
click at [485, 355] on span "Reject" at bounding box center [490, 356] width 15 height 8
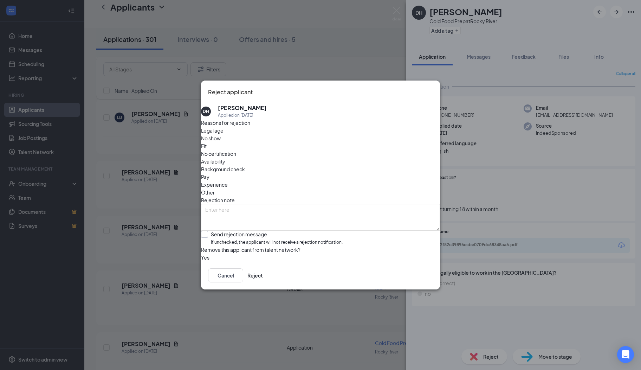
click at [214, 231] on input "Send rejection message If unchecked, the applicant will not receive a rejection…" at bounding box center [272, 238] width 142 height 15
checkbox input "true"
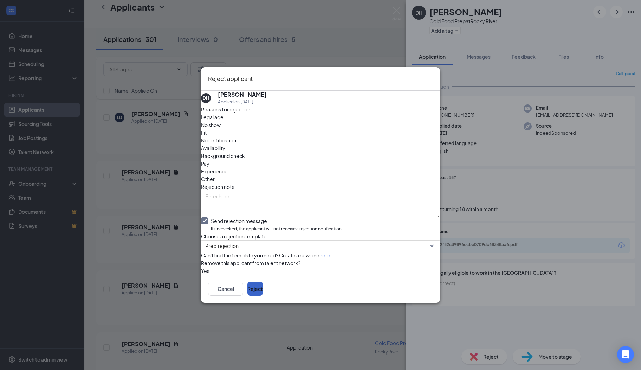
click at [263, 296] on button "Reject" at bounding box center [254, 288] width 15 height 14
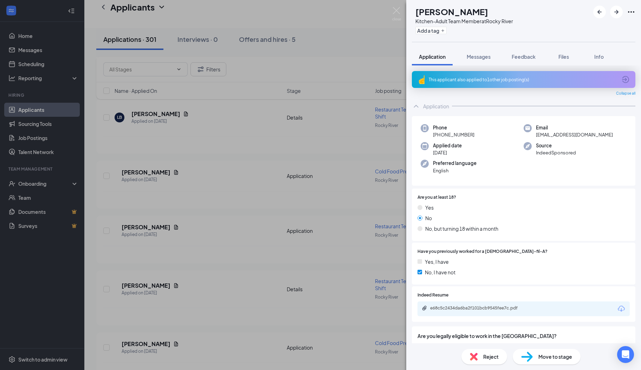
click at [621, 79] on icon "ArrowCircle" at bounding box center [625, 79] width 8 height 8
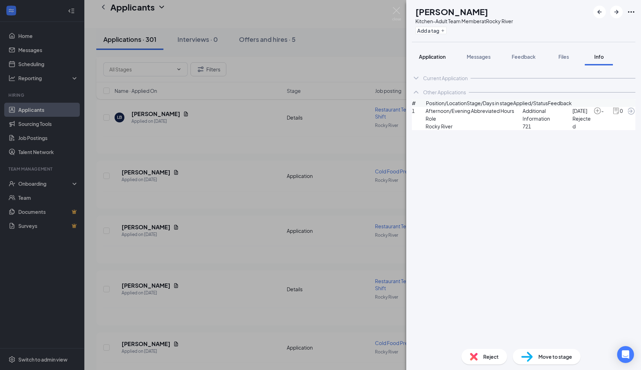
click at [433, 59] on span "Application" at bounding box center [432, 56] width 27 height 6
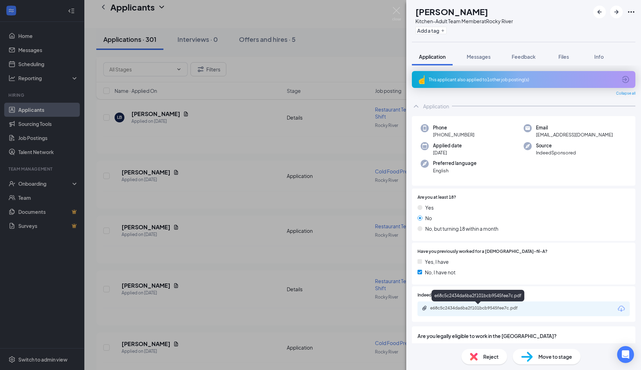
click at [461, 307] on div "e68c5c2434da6ba2f101bcb9545fee7c.pdf" at bounding box center [479, 308] width 98 height 6
click at [485, 57] on span "Messages" at bounding box center [479, 56] width 24 height 6
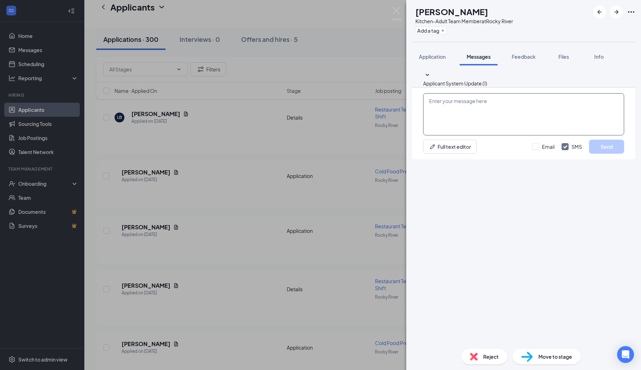
paste textarea "Hi there, I hope you are well! My name is [PERSON_NAME]. I serve on the Rocky R…"
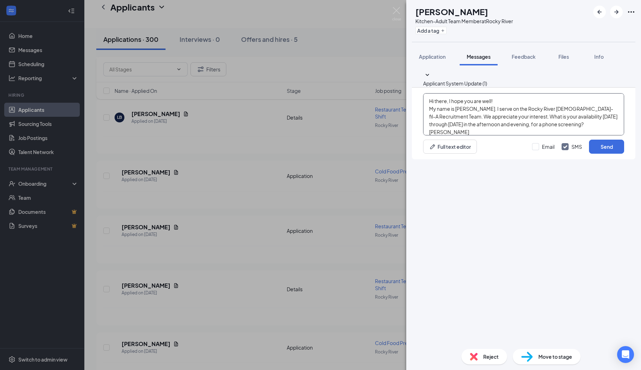
scroll to position [7, 0]
type textarea "Hi there, I hope you are well! My name is [PERSON_NAME]. I serve on the Rocky R…"
click at [591, 154] on button "Send" at bounding box center [606, 147] width 35 height 14
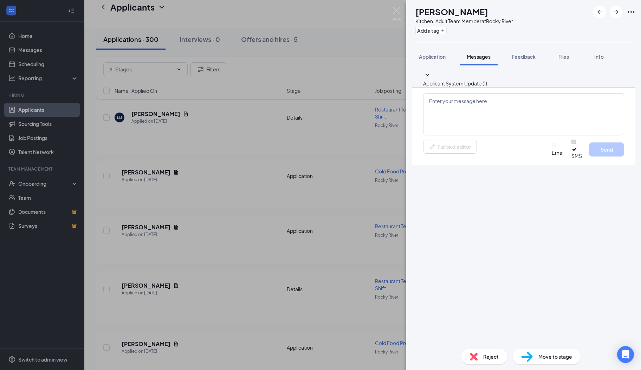
scroll to position [0, 0]
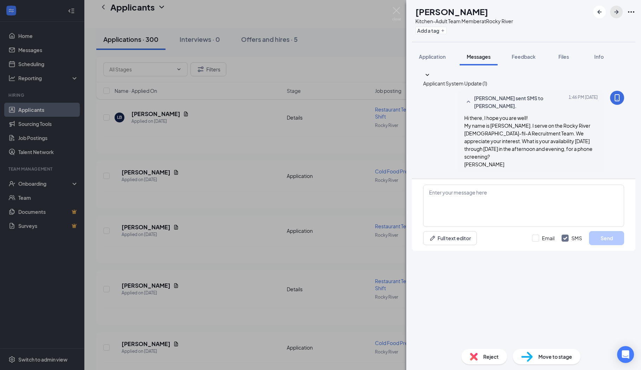
click at [616, 17] on button "button" at bounding box center [616, 12] width 13 height 13
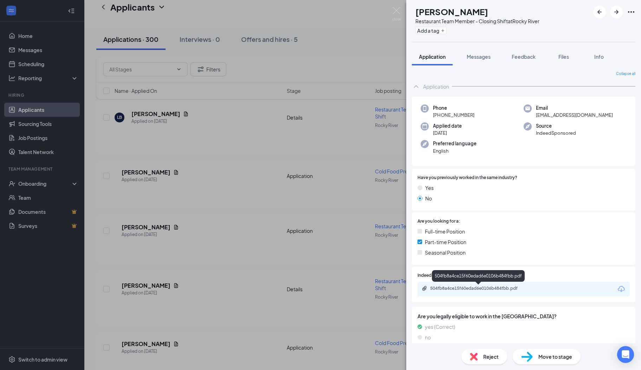
click at [472, 287] on div "504fb8a4ce15f60edad6e0106b484fbb.pdf" at bounding box center [479, 288] width 98 height 6
click at [477, 57] on span "Messages" at bounding box center [479, 56] width 24 height 6
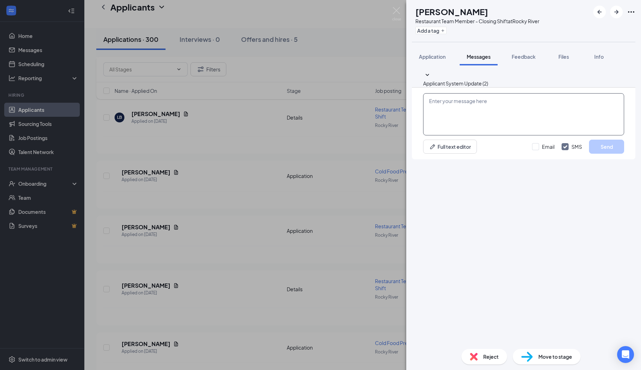
paste textarea "Hi there, I hope you are well! My name is [PERSON_NAME]. I serve on the Rocky R…"
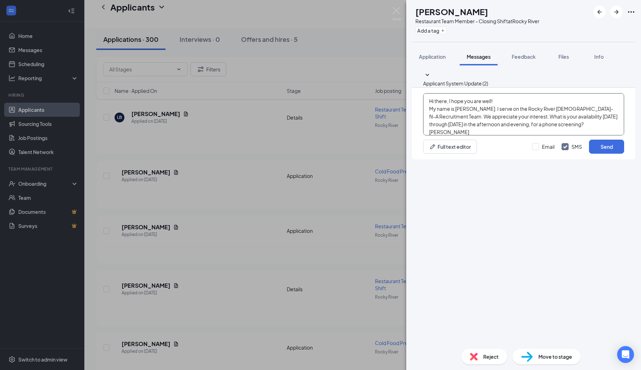
scroll to position [7, 0]
type textarea "Hi there, I hope you are well! My name is [PERSON_NAME]. I serve on the Rocky R…"
click at [596, 154] on button "Send" at bounding box center [606, 147] width 35 height 14
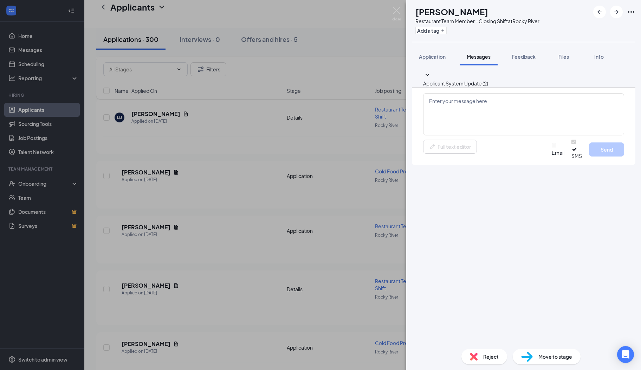
scroll to position [0, 0]
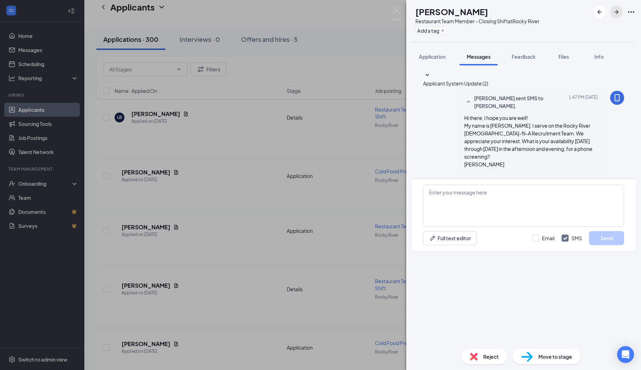
click at [616, 15] on icon "ArrowRight" at bounding box center [616, 12] width 8 height 8
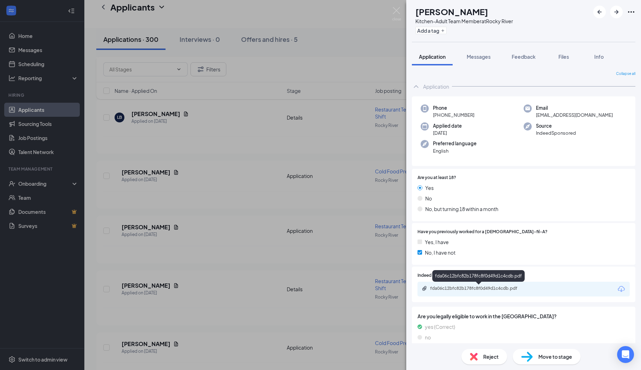
click at [473, 289] on div "fda06c12bfc82b178fc8f0d49d1c4cdb.pdf" at bounding box center [479, 288] width 98 height 6
click at [479, 57] on span "Messages" at bounding box center [479, 56] width 24 height 6
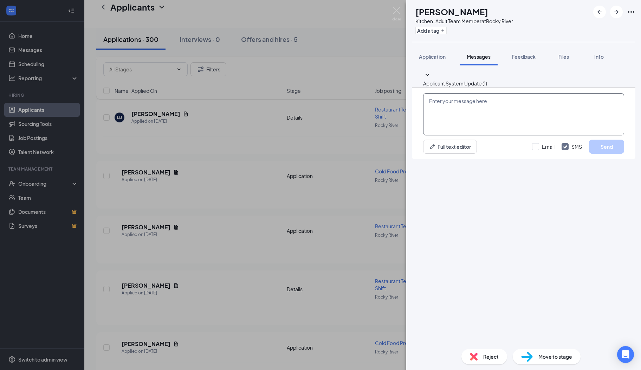
click at [489, 135] on textarea at bounding box center [523, 114] width 201 height 42
paste textarea "Hi there, I hope you are well! My name is [PERSON_NAME]. I serve on the Rocky R…"
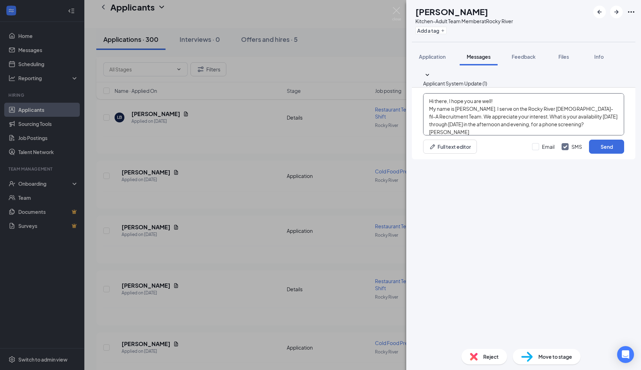
scroll to position [7, 0]
type textarea "Hi there, I hope you are well! My name is [PERSON_NAME]. I serve on the Rocky R…"
click at [597, 154] on button "Send" at bounding box center [606, 147] width 35 height 14
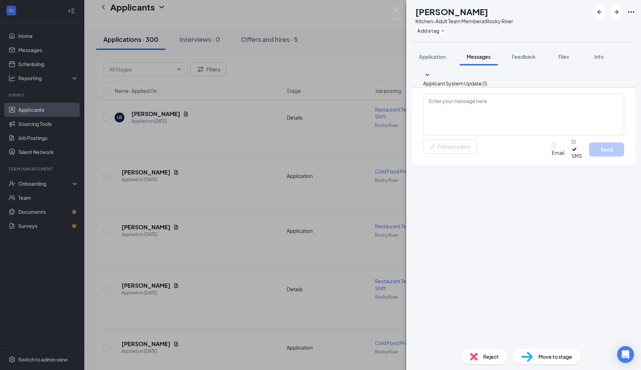
scroll to position [0, 0]
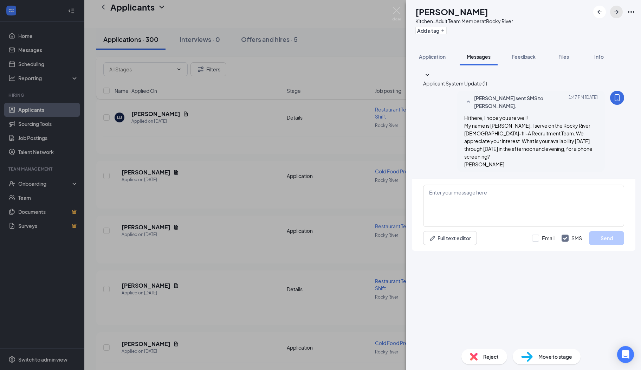
click at [615, 11] on icon "ArrowRight" at bounding box center [616, 12] width 8 height 8
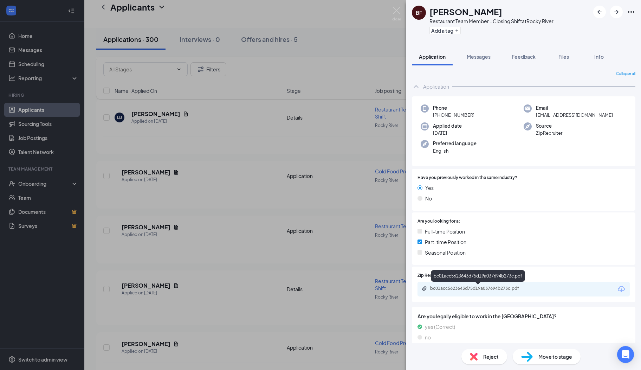
click at [491, 288] on div "bc01acc5623643d75d19a037694b273c.pdf" at bounding box center [479, 288] width 98 height 6
click at [476, 63] on button "Messages" at bounding box center [479, 57] width 38 height 18
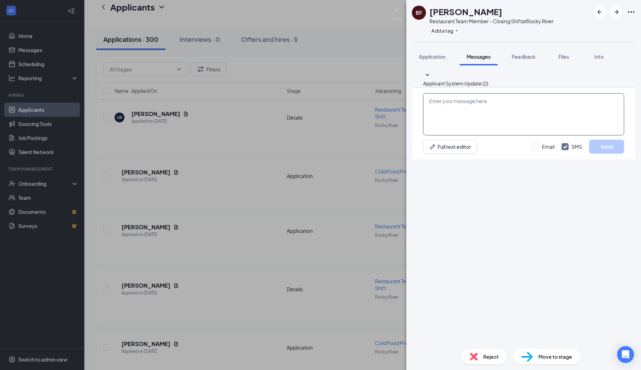
click at [489, 135] on textarea at bounding box center [523, 114] width 201 height 42
paste textarea "Hi there, I hope you are well! My name is [PERSON_NAME]. I serve on the Rocky R…"
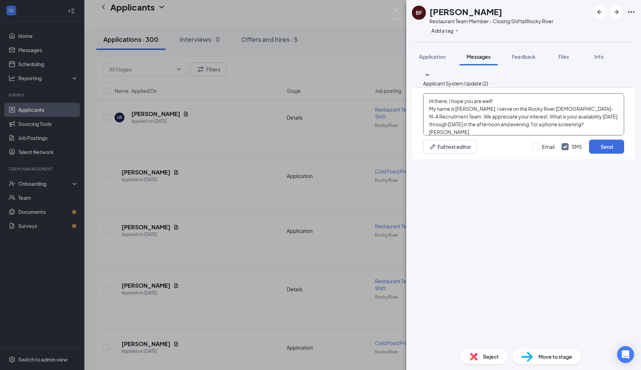
scroll to position [7, 0]
type textarea "Hi there, I hope you are well! My name is [PERSON_NAME]. I serve on the Rocky R…"
click at [595, 154] on button "Send" at bounding box center [606, 147] width 35 height 14
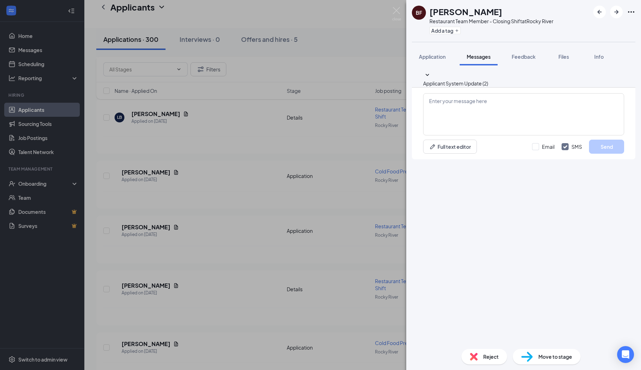
scroll to position [0, 0]
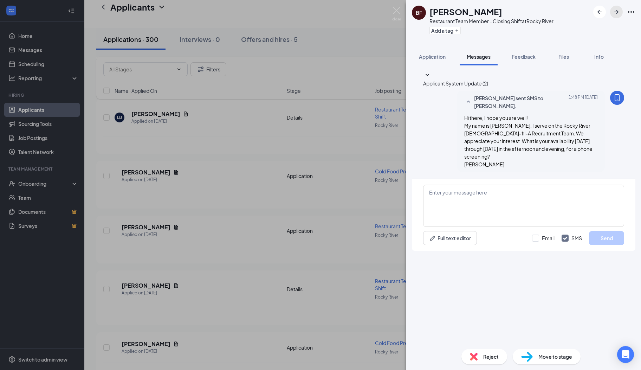
click at [614, 15] on icon "ArrowRight" at bounding box center [616, 12] width 8 height 8
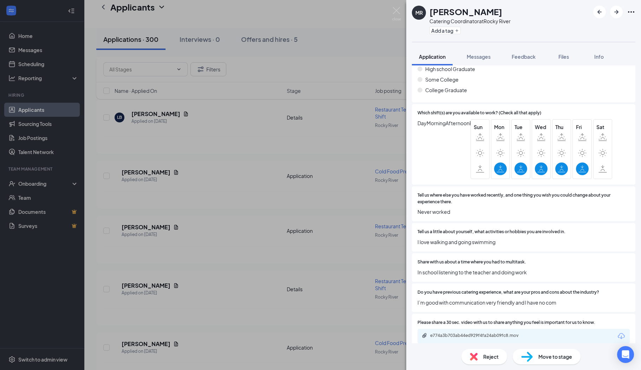
scroll to position [245, 0]
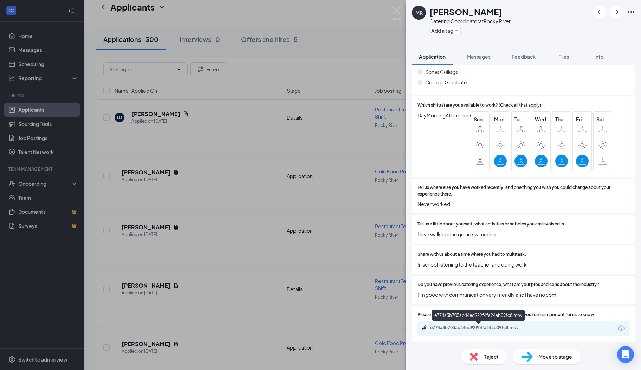
click at [471, 325] on div "e774a3b703ab44ed929f4fa24ab09fc8.mov" at bounding box center [479, 328] width 98 height 6
click at [584, 43] on div "[PERSON_NAME] Catering Coordinator at [GEOGRAPHIC_DATA] Add a tag Application M…" at bounding box center [523, 185] width 235 height 370
click at [477, 358] on img at bounding box center [474, 356] width 8 height 8
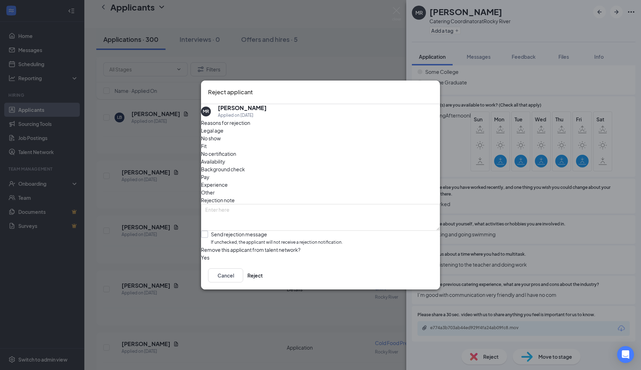
click at [234, 231] on input "Send rejection message If unchecked, the applicant will not receive a rejection…" at bounding box center [272, 238] width 142 height 15
checkbox input "true"
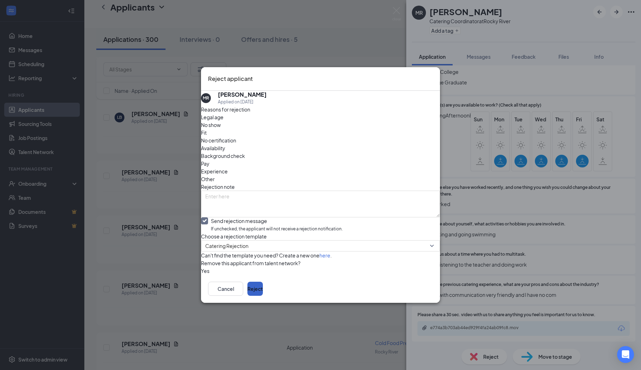
click at [263, 296] on button "Reject" at bounding box center [254, 288] width 15 height 14
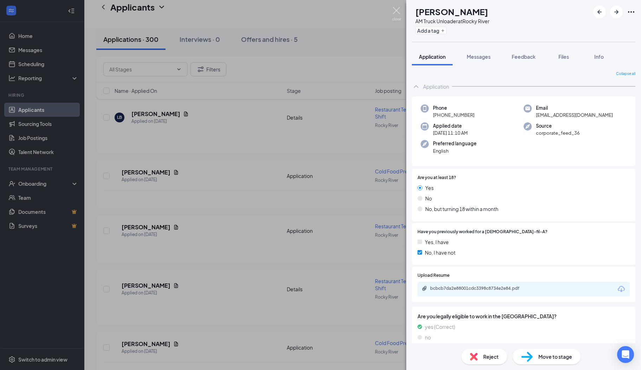
click at [397, 11] on img at bounding box center [396, 14] width 9 height 14
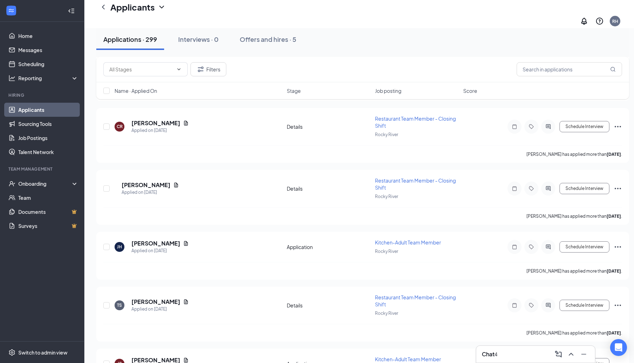
scroll to position [1329, 0]
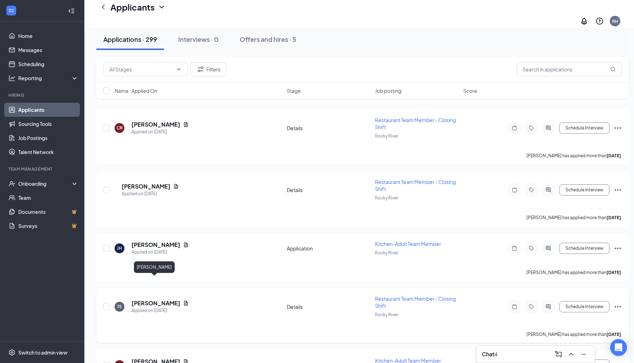
click at [158, 299] on h5 "[PERSON_NAME]" at bounding box center [155, 303] width 49 height 8
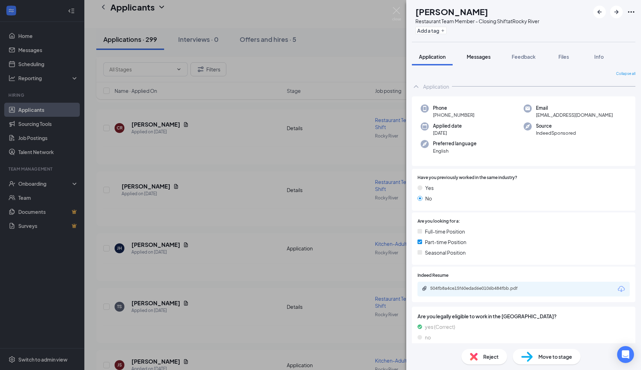
click at [473, 55] on span "Messages" at bounding box center [479, 56] width 24 height 6
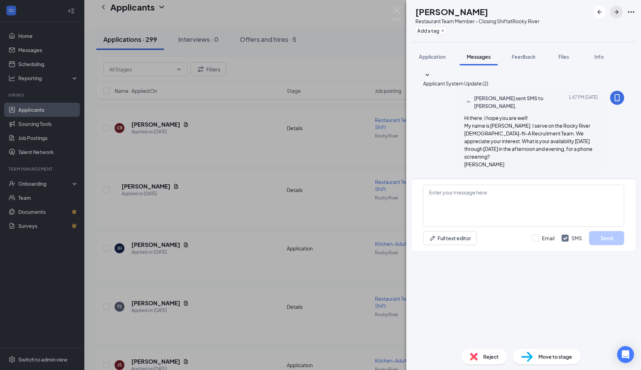
click at [617, 14] on icon "ArrowRight" at bounding box center [616, 12] width 8 height 8
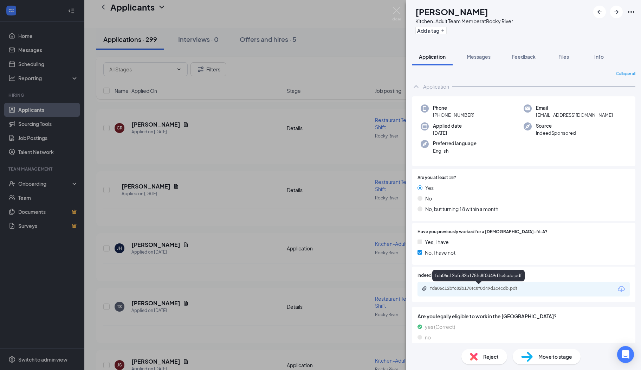
click at [467, 289] on div "fda06c12bfc82b178fc8f0d49d1c4cdb.pdf" at bounding box center [479, 288] width 98 height 6
click at [616, 13] on icon "ArrowRight" at bounding box center [616, 12] width 8 height 8
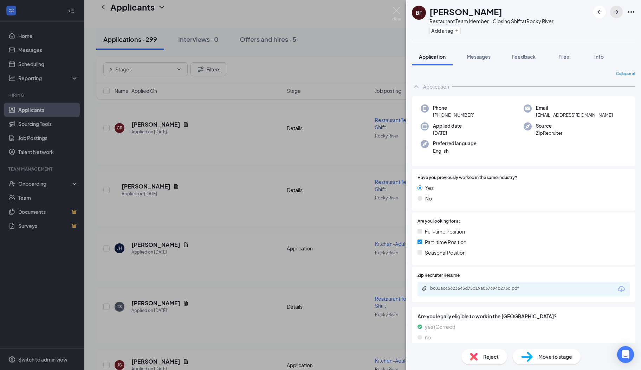
click at [616, 13] on icon "ArrowRight" at bounding box center [616, 12] width 8 height 8
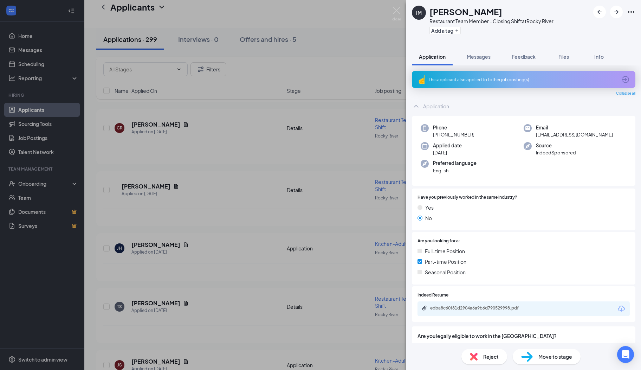
click at [622, 77] on icon "ArrowCircle" at bounding box center [625, 79] width 7 height 7
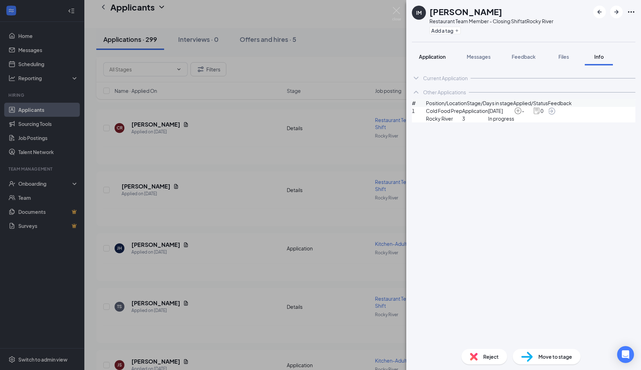
click at [432, 54] on span "Application" at bounding box center [432, 56] width 27 height 6
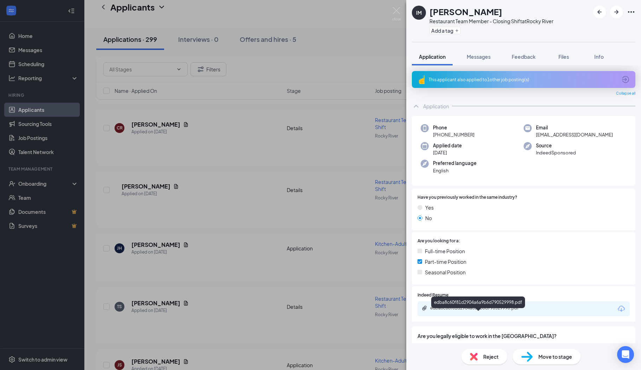
click at [451, 311] on div "edba8c60f81d2904a6a9b6d790529998.pdf" at bounding box center [479, 308] width 98 height 6
click at [478, 356] on div "Reject" at bounding box center [484, 356] width 46 height 15
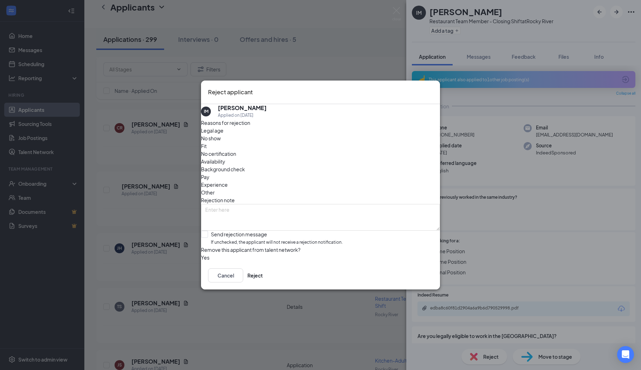
click at [211, 212] on div "Reasons for rejection Legal age No show Fit No certification Availability Backg…" at bounding box center [320, 190] width 239 height 142
click at [211, 231] on input "Send rejection message If unchecked, the applicant will not receive a rejection…" at bounding box center [272, 238] width 142 height 15
checkbox input "true"
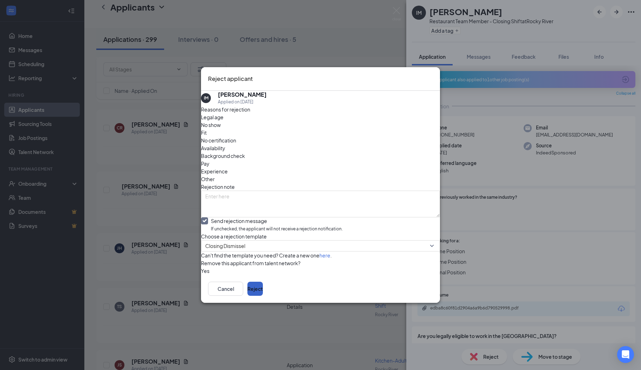
click at [263, 296] on button "Reject" at bounding box center [254, 288] width 15 height 14
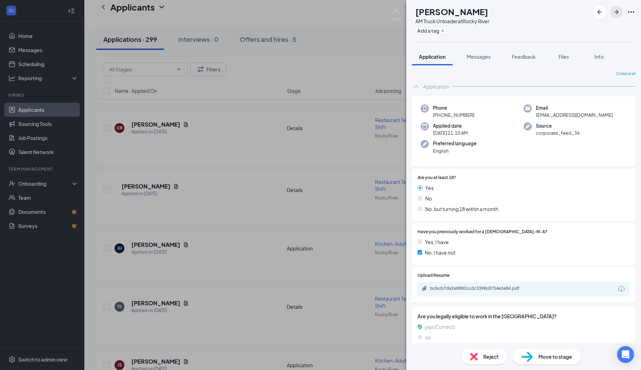
click at [615, 16] on button "button" at bounding box center [616, 12] width 13 height 13
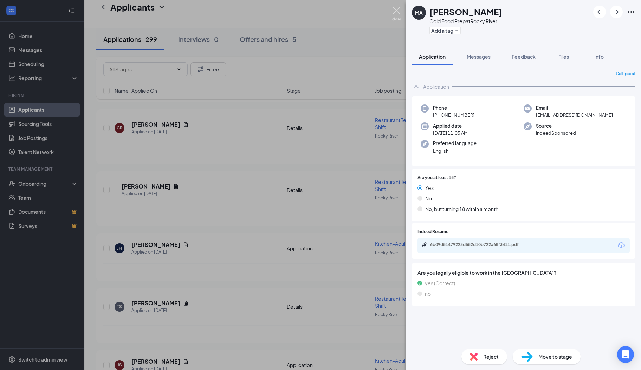
click at [399, 12] on img at bounding box center [396, 14] width 9 height 14
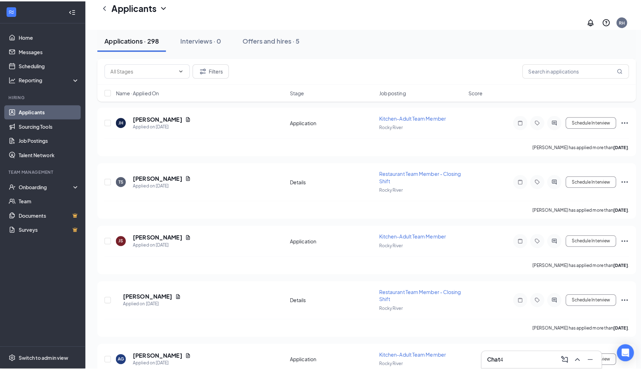
scroll to position [1465, 0]
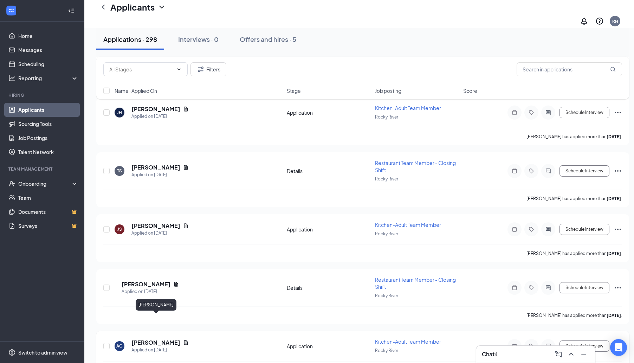
click at [170, 338] on h5 "[PERSON_NAME]" at bounding box center [155, 342] width 49 height 8
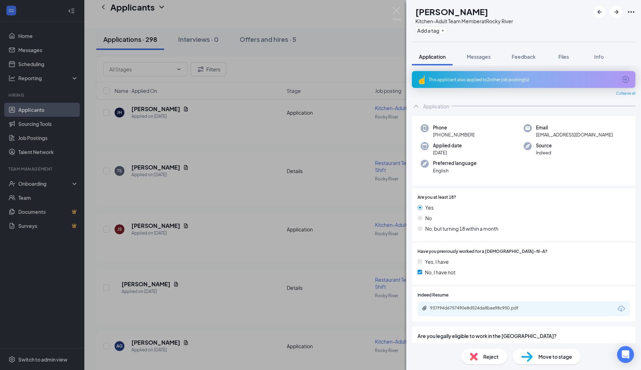
click at [622, 79] on icon "ArrowCircle" at bounding box center [625, 79] width 7 height 7
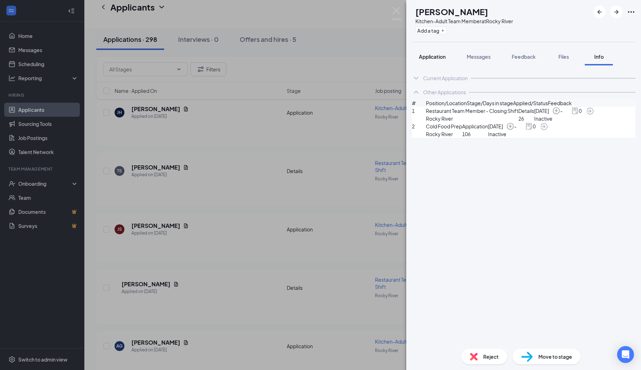
click at [436, 56] on span "Application" at bounding box center [432, 56] width 27 height 6
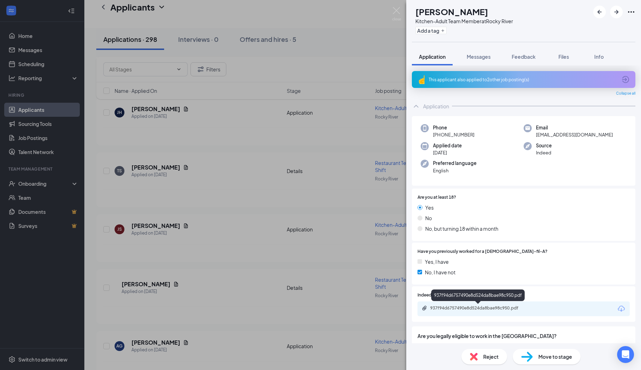
click at [479, 307] on div "937f94d6757490e8d524da8bae98c950.pdf" at bounding box center [479, 308] width 98 height 6
click at [481, 59] on span "Messages" at bounding box center [479, 56] width 24 height 6
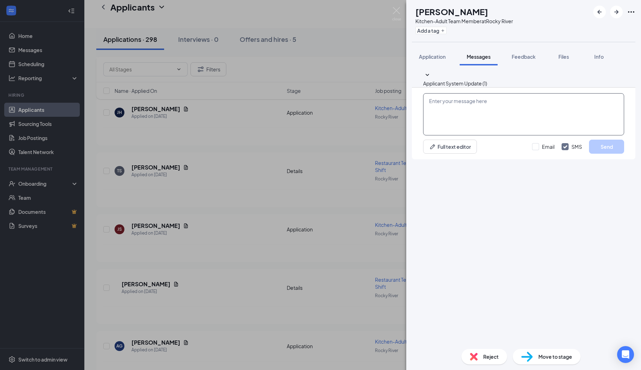
paste textarea "Hi there, I hope you are well! My name is [PERSON_NAME]. I serve on the Rocky R…"
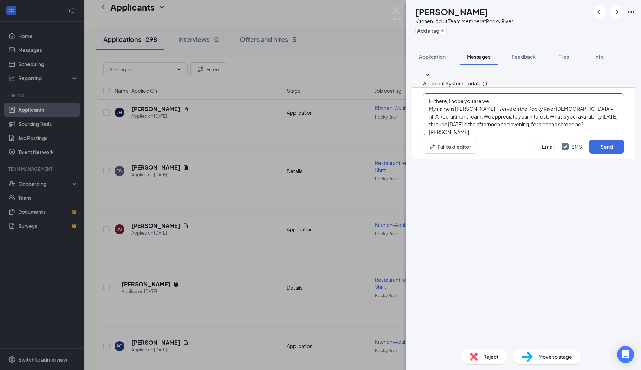
scroll to position [7, 0]
type textarea "Hi there, I hope you are well! My name is [PERSON_NAME]. I serve on the Rocky R…"
click at [595, 154] on button "Send" at bounding box center [606, 147] width 35 height 14
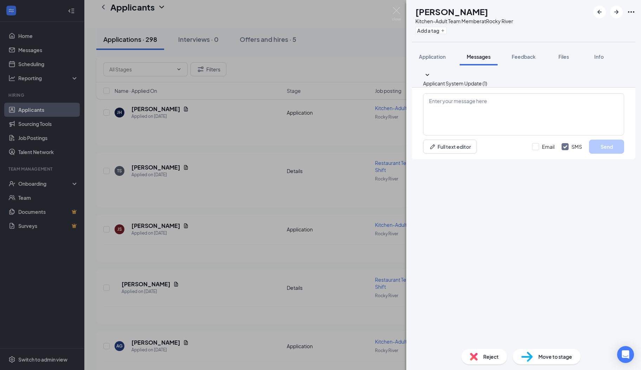
scroll to position [0, 0]
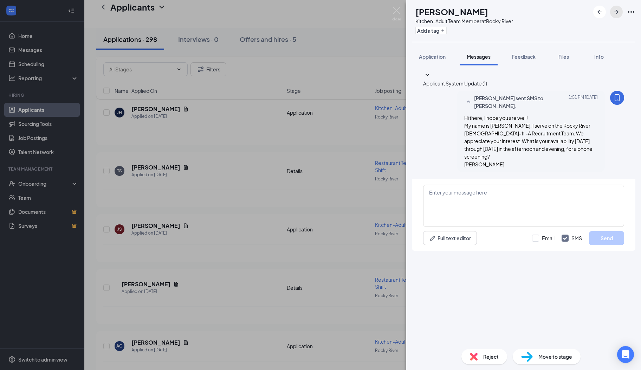
click at [618, 15] on icon "ArrowRight" at bounding box center [616, 12] width 8 height 8
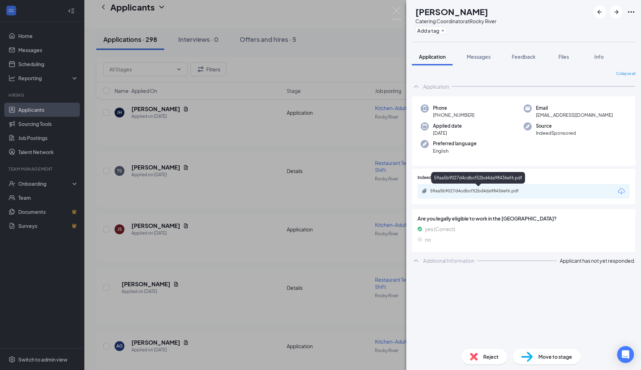
click at [449, 190] on div "59aa5b9027d4cdbcf52bd4da98436ef6.pdf" at bounding box center [479, 191] width 98 height 6
click at [478, 359] on div "Reject" at bounding box center [484, 356] width 46 height 15
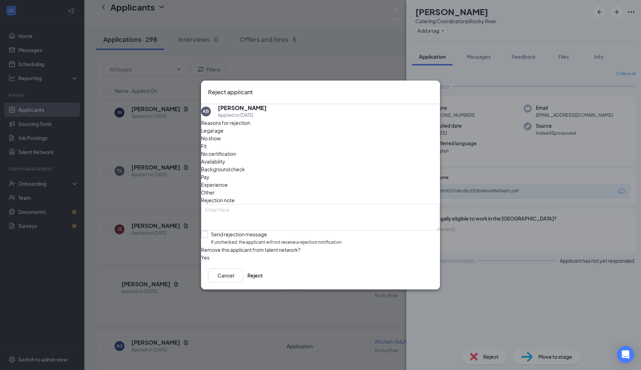
click at [225, 231] on input "Send rejection message If unchecked, the applicant will not receive a rejection…" at bounding box center [272, 238] width 142 height 15
checkbox input "true"
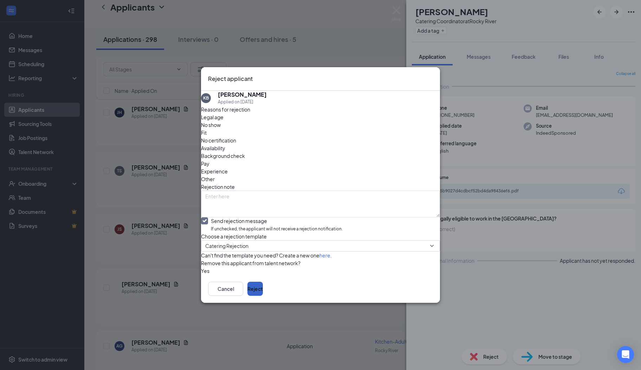
click at [263, 296] on button "Reject" at bounding box center [254, 288] width 15 height 14
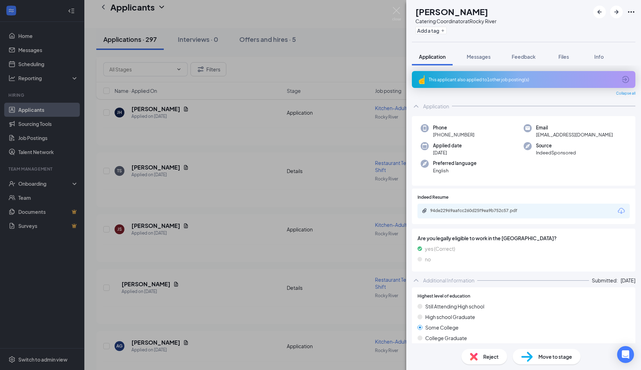
click at [621, 82] on icon "ArrowCircle" at bounding box center [625, 79] width 8 height 8
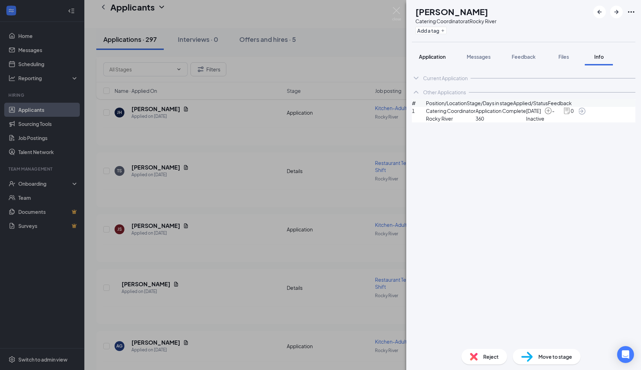
click at [432, 58] on span "Application" at bounding box center [432, 56] width 27 height 6
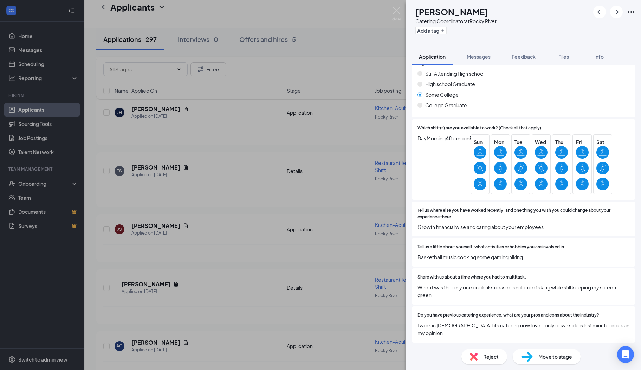
scroll to position [272, 0]
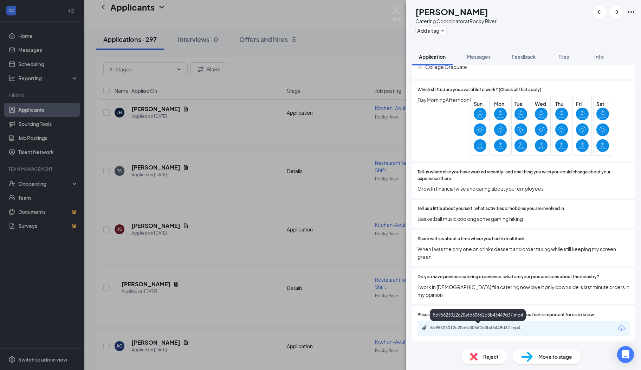
click at [469, 329] on div "5b95623012c20efd30662d3b43449d37.mp4" at bounding box center [479, 328] width 98 height 6
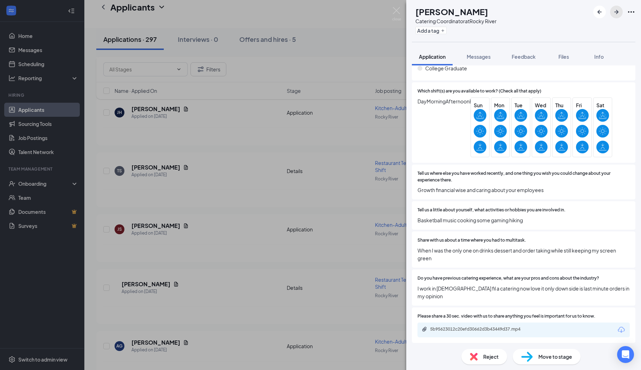
click at [613, 14] on icon "ArrowRight" at bounding box center [616, 12] width 8 height 8
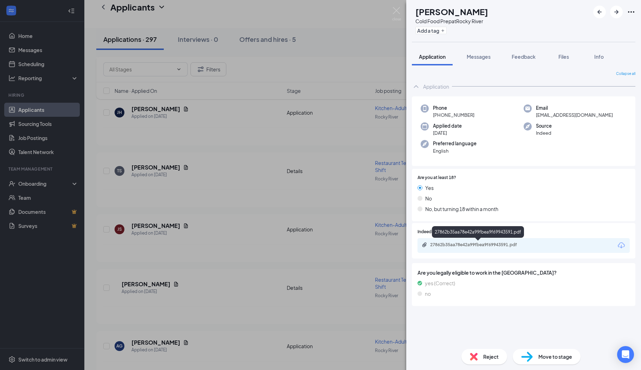
click at [474, 246] on div "27862b35aa78e42a99fbea9f69943591.pdf" at bounding box center [479, 245] width 98 height 6
click at [473, 57] on span "Messages" at bounding box center [479, 56] width 24 height 6
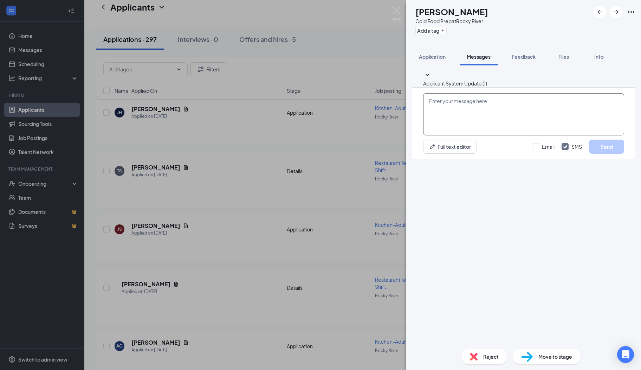
paste textarea "Hi there, I hope you are well! My name is [PERSON_NAME]. I serve on the Rocky R…"
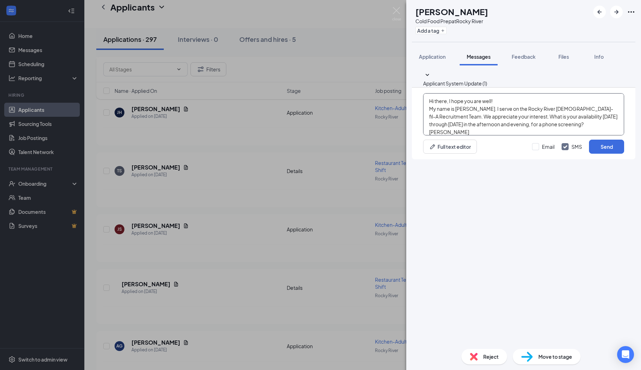
scroll to position [7, 0]
type textarea "Hi there, I hope you are well! My name is [PERSON_NAME]. I serve on the Rocky R…"
click at [596, 154] on button "Send" at bounding box center [606, 147] width 35 height 14
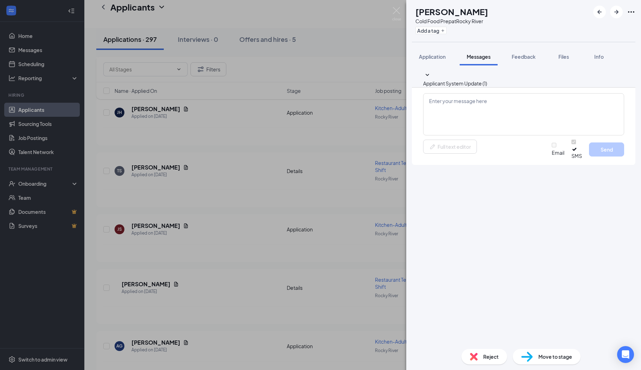
scroll to position [0, 0]
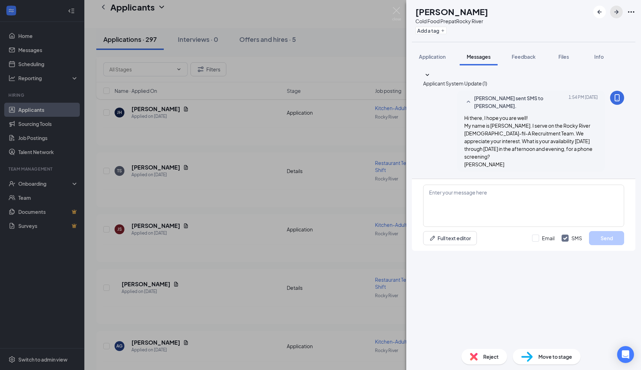
click at [615, 11] on icon "ArrowRight" at bounding box center [616, 12] width 8 height 8
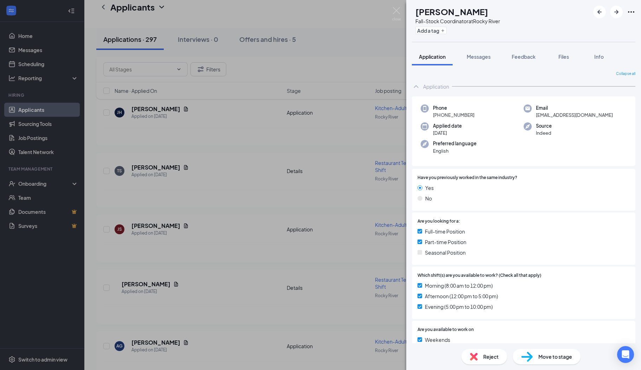
click at [481, 357] on div "Reject" at bounding box center [484, 356] width 46 height 15
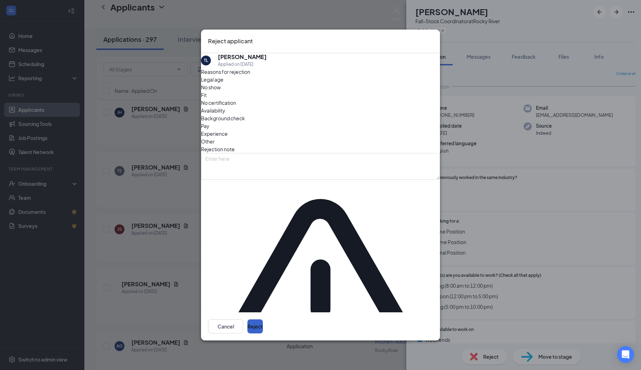
click at [263, 319] on button "Reject" at bounding box center [254, 326] width 15 height 14
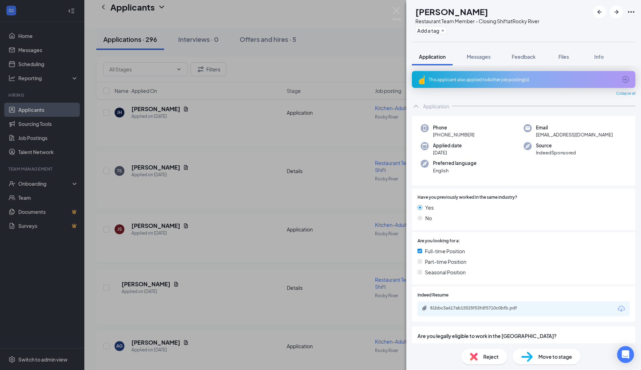
click at [486, 357] on span "Reject" at bounding box center [490, 356] width 15 height 8
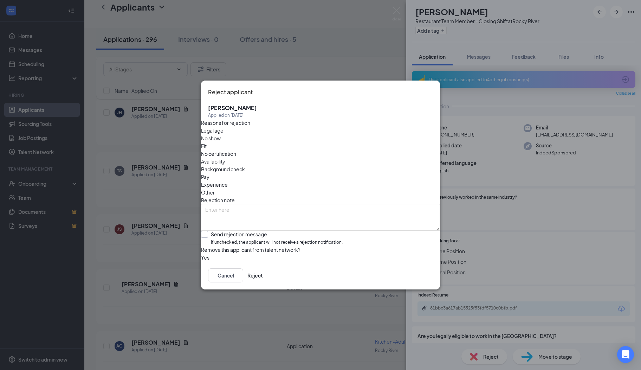
click at [232, 231] on input "Send rejection message If unchecked, the applicant will not receive a rejection…" at bounding box center [272, 238] width 142 height 15
checkbox input "true"
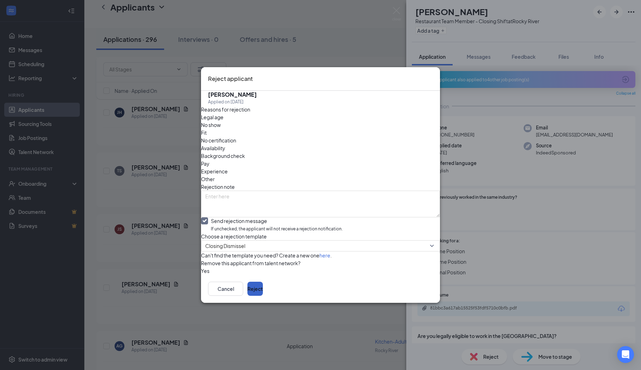
click at [263, 296] on button "Reject" at bounding box center [254, 288] width 15 height 14
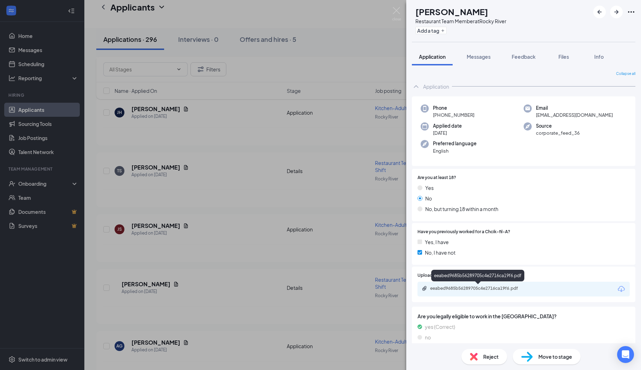
click at [474, 288] on div "eeabed9685b56289705c4e2716ca19f6.pdf" at bounding box center [479, 288] width 98 height 6
click at [482, 53] on div "Messages" at bounding box center [479, 56] width 24 height 7
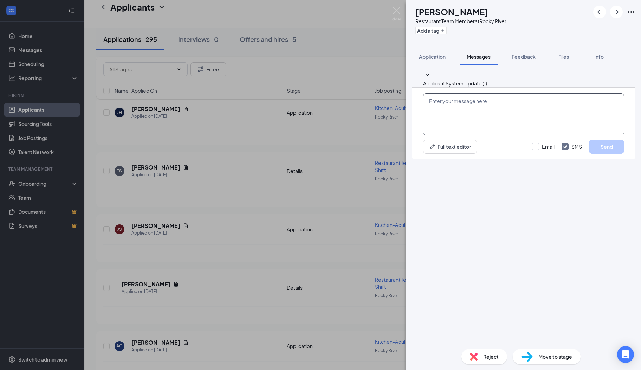
paste textarea "Hi there, I hope you are well! My name is [PERSON_NAME]. I serve on the Rocky R…"
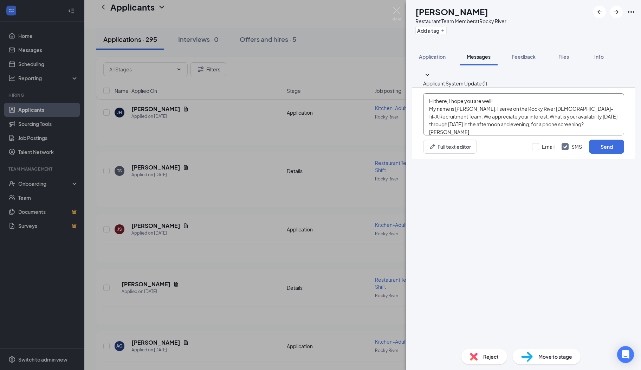
scroll to position [7, 0]
type textarea "Hi there, I hope you are well! My name is [PERSON_NAME]. I serve on the Rocky R…"
click at [599, 154] on button "Send" at bounding box center [606, 147] width 35 height 14
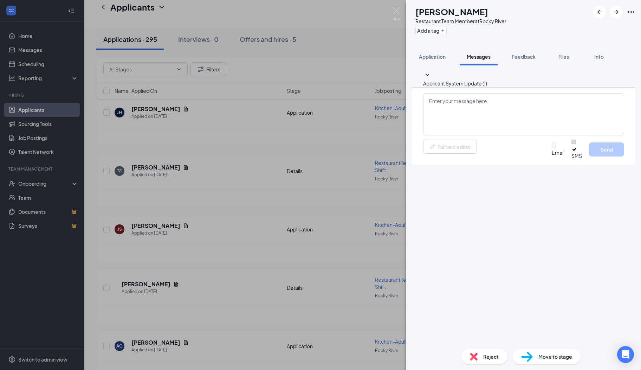
scroll to position [0, 0]
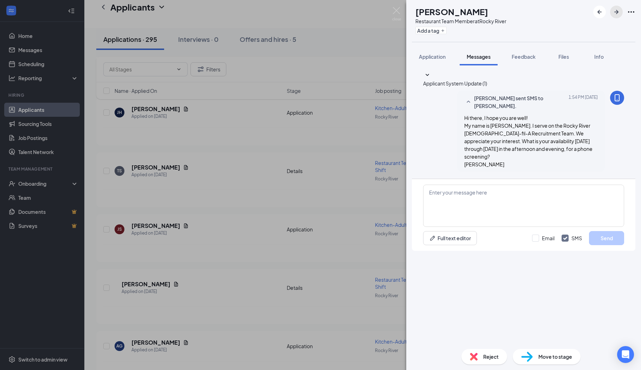
click at [614, 13] on icon "ArrowRight" at bounding box center [616, 12] width 8 height 8
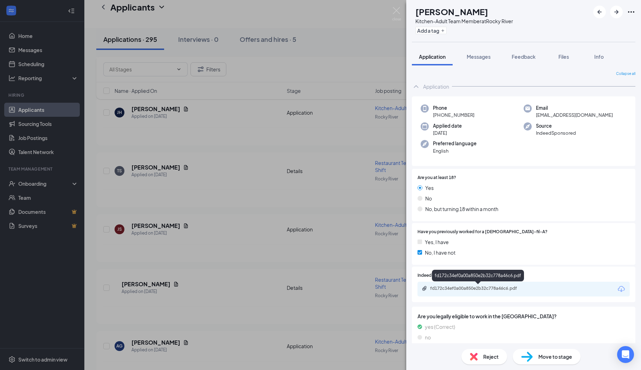
click at [465, 289] on div "fd172c34ef0a00a850e2b32c778a46c6.pdf" at bounding box center [479, 288] width 98 height 6
click at [476, 60] on button "Messages" at bounding box center [479, 57] width 38 height 18
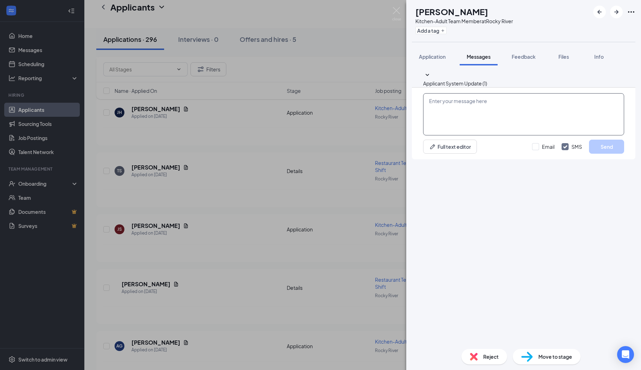
paste textarea "Hi there, I hope you are well! My name is [PERSON_NAME]. I serve on the Rocky R…"
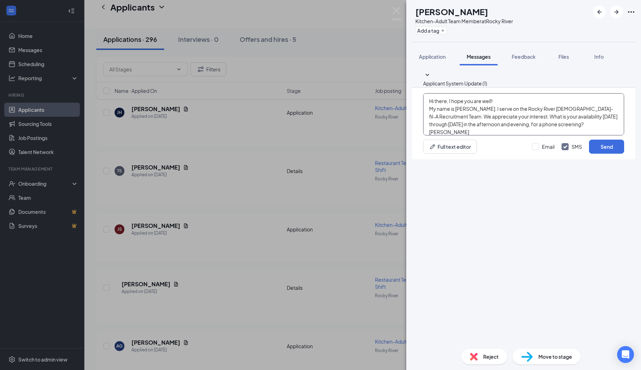
scroll to position [7, 0]
type textarea "Hi there, I hope you are well! My name is [PERSON_NAME]. I serve on the Rocky R…"
click at [595, 154] on button "Send" at bounding box center [606, 147] width 35 height 14
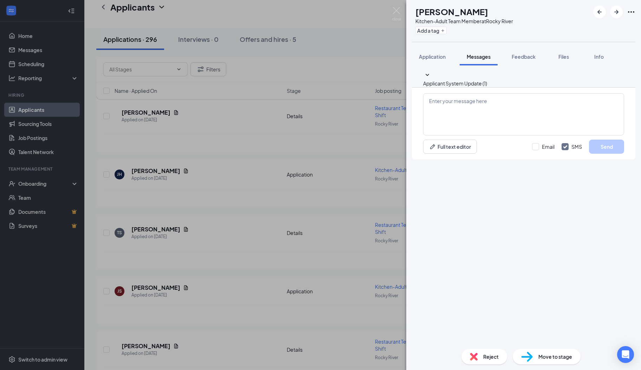
scroll to position [0, 0]
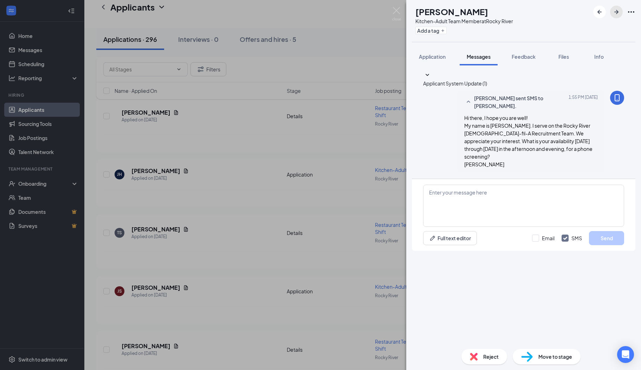
click at [617, 12] on icon "ArrowRight" at bounding box center [616, 12] width 4 height 4
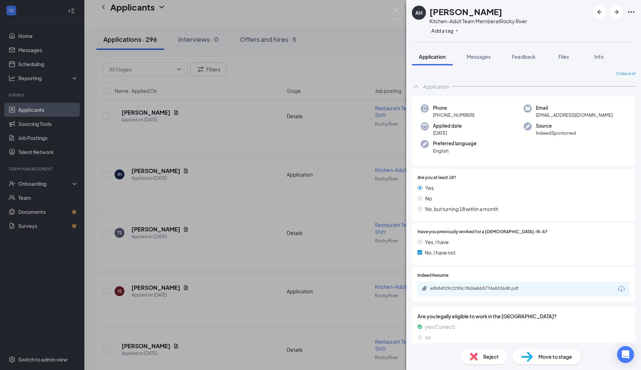
click at [453, 290] on div "e0b84f29c2295c78d6ebb5774a8326d8.pdf" at bounding box center [479, 288] width 98 height 6
click at [483, 56] on span "Messages" at bounding box center [479, 56] width 24 height 6
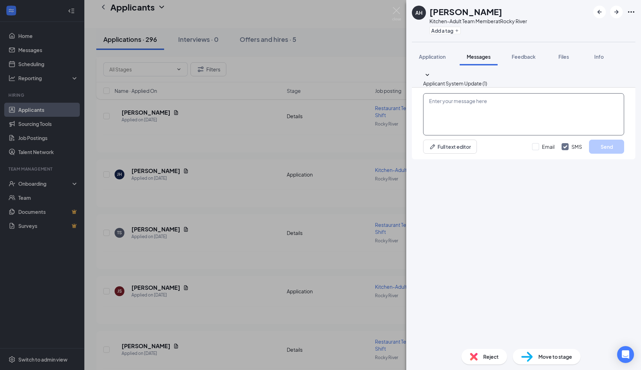
paste textarea "Hi there, I hope you are well! My name is [PERSON_NAME]. I serve on the Rocky R…"
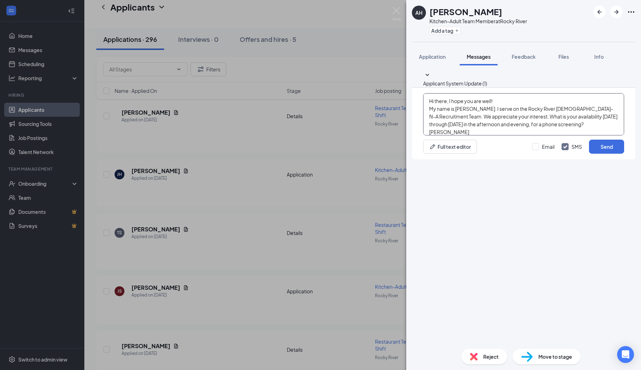
scroll to position [7, 0]
type textarea "Hi there, I hope you are well! My name is [PERSON_NAME]. I serve on the Rocky R…"
click at [600, 154] on button "Send" at bounding box center [606, 147] width 35 height 14
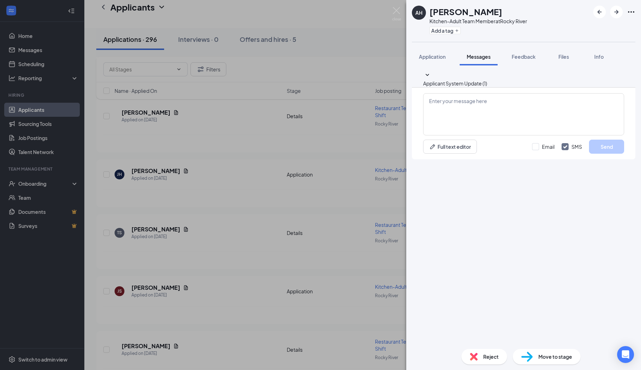
scroll to position [0, 0]
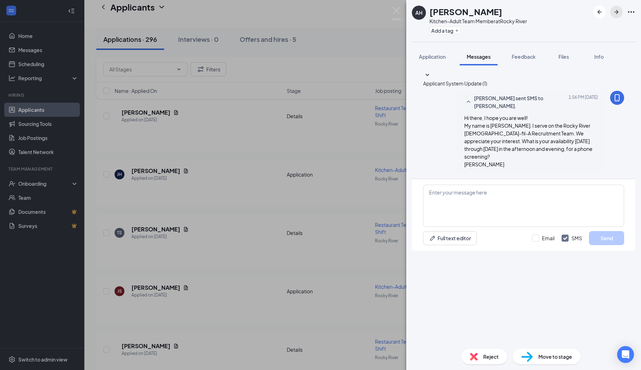
click at [617, 13] on icon "ArrowRight" at bounding box center [616, 12] width 4 height 4
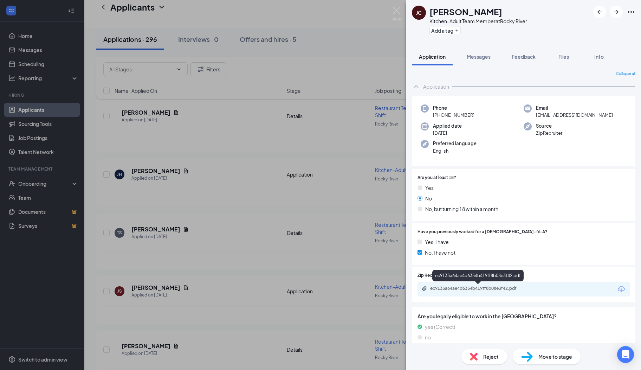
click at [446, 290] on div "ec9133a64ae4d6354b419ff8b08e3f42.pdf" at bounding box center [479, 288] width 98 height 6
click at [474, 57] on span "Messages" at bounding box center [479, 56] width 24 height 6
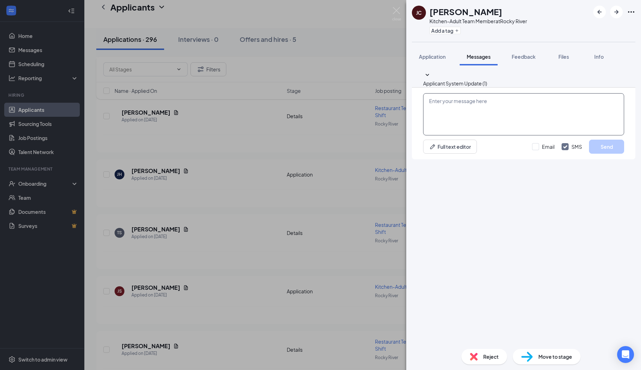
paste textarea "Hi there, I hope you are well! My name is [PERSON_NAME]. I serve on the Rocky R…"
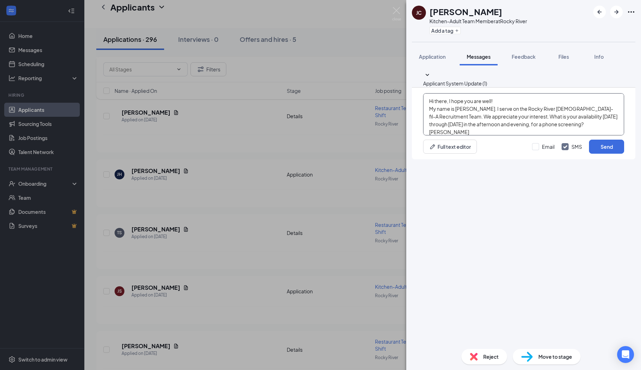
scroll to position [7, 0]
type textarea "Hi there, I hope you are well! My name is [PERSON_NAME]. I serve on the Rocky R…"
click at [599, 154] on button "Send" at bounding box center [606, 147] width 35 height 14
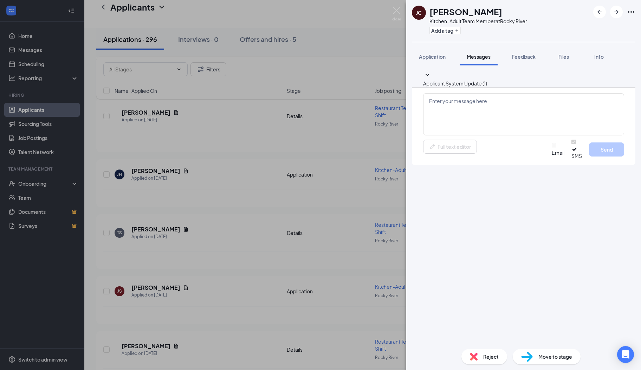
scroll to position [0, 0]
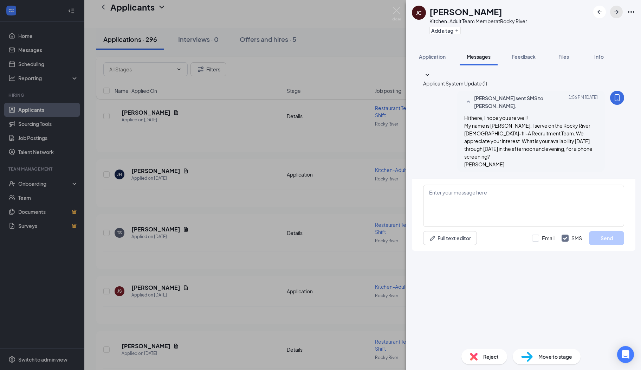
click at [613, 17] on button "button" at bounding box center [616, 12] width 13 height 13
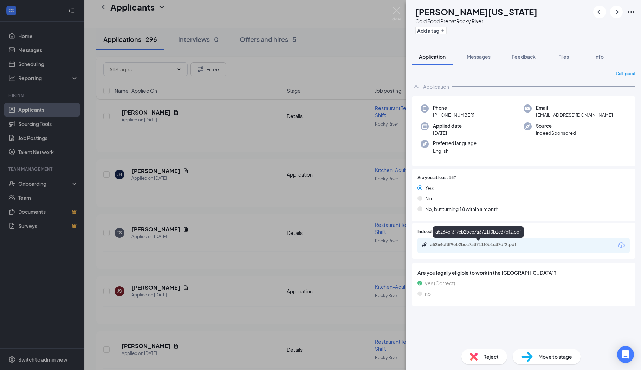
click at [490, 244] on div "a5264cf3f9eb2bcc7a3711f0b1c37df2.pdf" at bounding box center [479, 245] width 98 height 6
click at [478, 54] on span "Messages" at bounding box center [479, 56] width 24 height 6
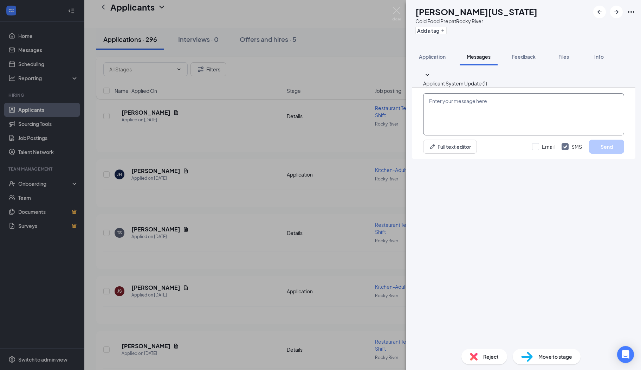
paste textarea "Hi there, I hope you are well! My name is [PERSON_NAME]. I serve on the Rocky R…"
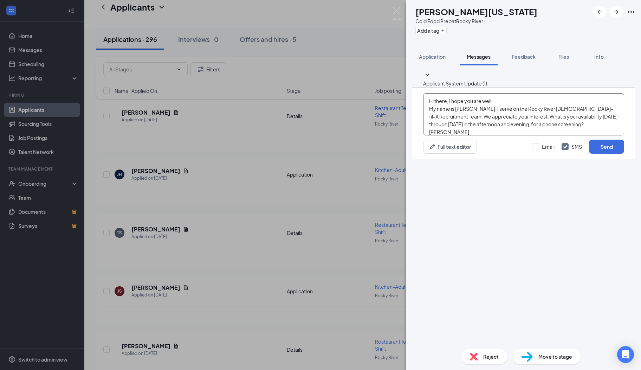
scroll to position [7, 0]
click at [428, 135] on textarea "Hi there, I hope you are well! My name is [PERSON_NAME]. I serve on the Rocky R…" at bounding box center [523, 114] width 201 height 42
drag, startPoint x: 448, startPoint y: 312, endPoint x: 423, endPoint y: 276, distance: 43.8
click at [423, 159] on div "Hi there, I hope you are well! My name is [PERSON_NAME]. I serve on the Rocky R…" at bounding box center [523, 124] width 223 height 72
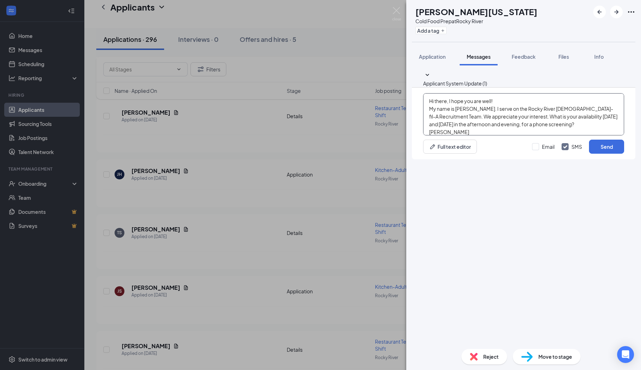
click at [555, 135] on textarea "Hi there, I hope you are well! My name is [PERSON_NAME]. I serve on the Rocky R…" at bounding box center [523, 114] width 201 height 42
type textarea "Hi there, I hope you are well! My name is [PERSON_NAME]. I serve on the Rocky R…"
click at [597, 154] on button "Send" at bounding box center [606, 147] width 35 height 14
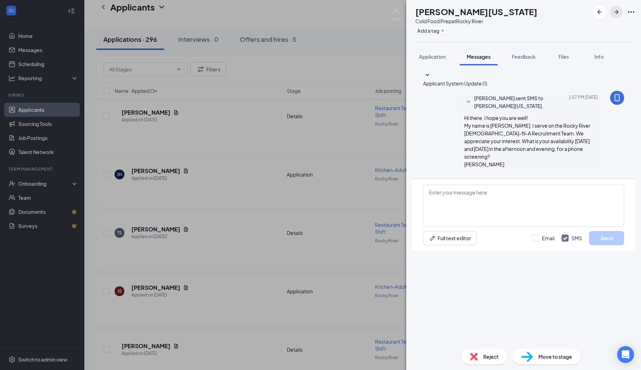
click at [614, 11] on icon "ArrowRight" at bounding box center [616, 12] width 8 height 8
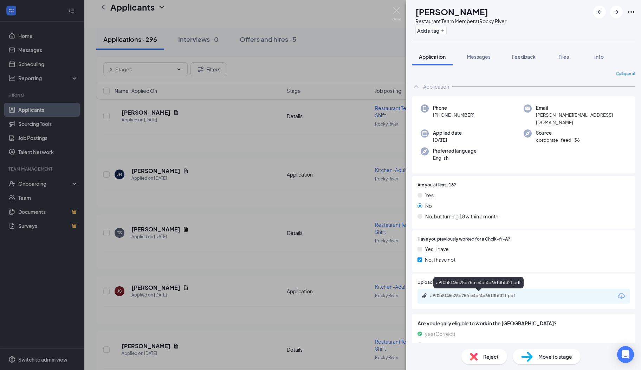
click at [449, 293] on div "a9f0b8f45c28b75fce4bf4b6513bf32f.pdf" at bounding box center [479, 296] width 98 height 6
click at [479, 56] on span "Messages" at bounding box center [479, 56] width 24 height 6
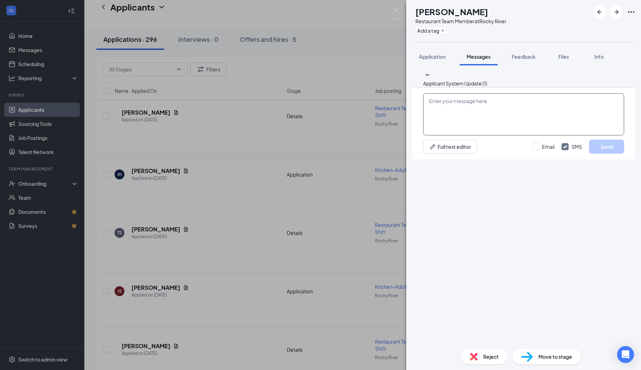
paste textarea "Hi there, I hope you are well! My name is [PERSON_NAME]. I serve on the Rocky R…"
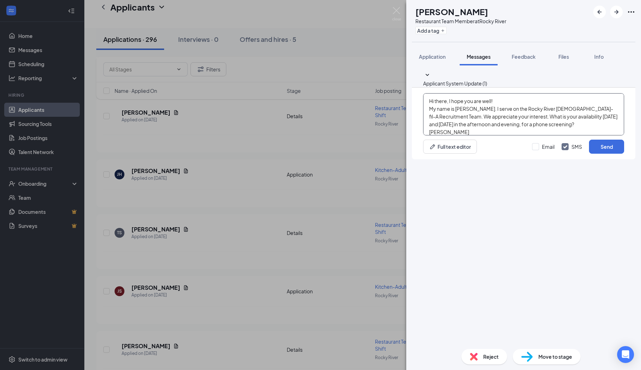
scroll to position [7, 0]
type textarea "Hi there, I hope you are well! My name is [PERSON_NAME]. I serve on the Rocky R…"
click at [596, 154] on button "Send" at bounding box center [606, 147] width 35 height 14
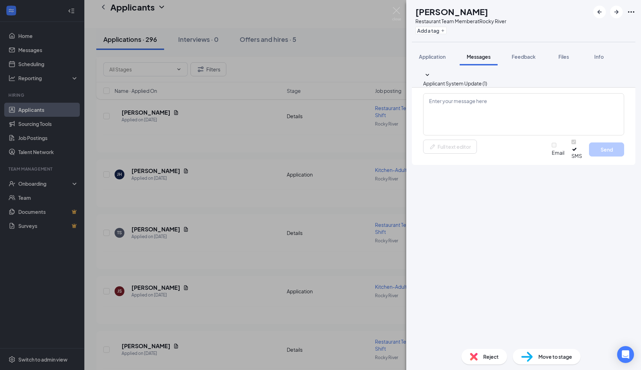
scroll to position [0, 0]
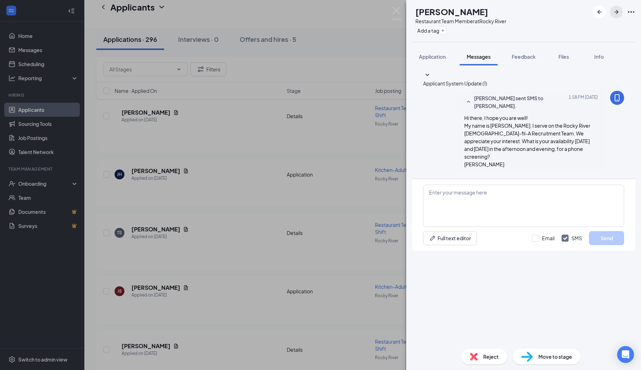
click at [616, 15] on icon "ArrowRight" at bounding box center [616, 12] width 8 height 8
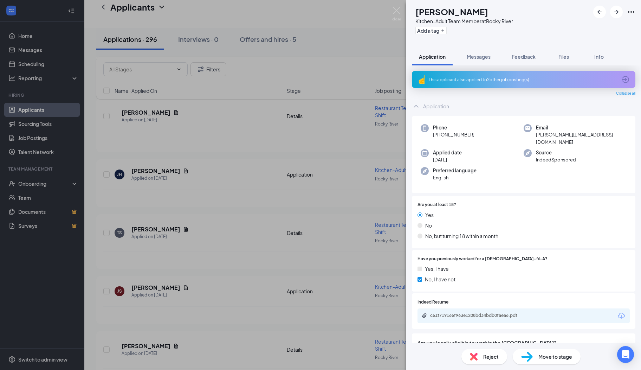
click at [622, 81] on icon "ArrowCircle" at bounding box center [625, 79] width 7 height 7
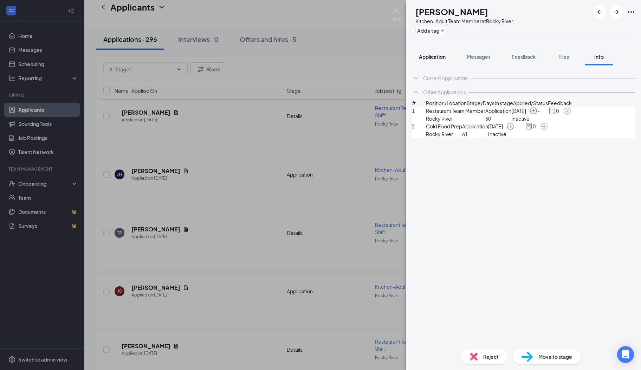
click at [433, 63] on button "Application" at bounding box center [432, 57] width 41 height 18
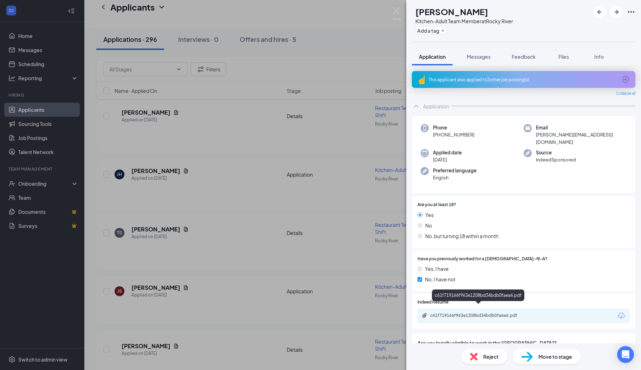
click at [446, 312] on div "c61f719166f963e1208bd34bdb0faea6.pdf" at bounding box center [479, 315] width 98 height 6
click at [473, 56] on span "Messages" at bounding box center [479, 56] width 24 height 6
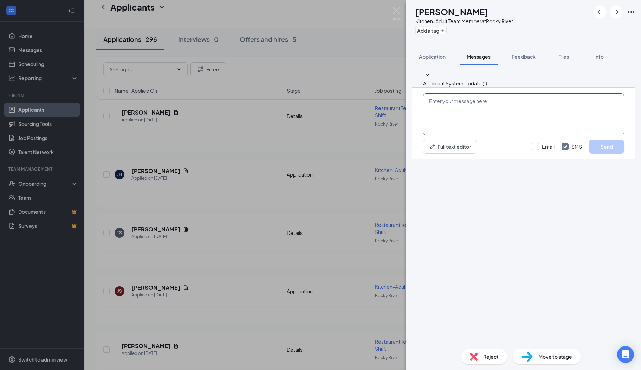
paste textarea "Hi there, I hope you are well! My name is [PERSON_NAME]. I serve on the Rocky R…"
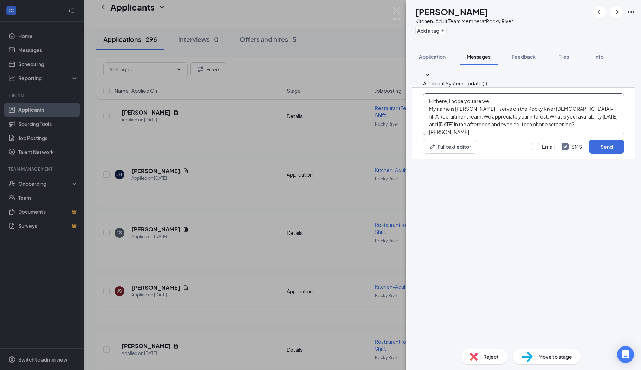
scroll to position [7, 0]
type textarea "Hi there, I hope you are well! My name is [PERSON_NAME]. I serve on the Rocky R…"
click at [595, 154] on button "Send" at bounding box center [606, 147] width 35 height 14
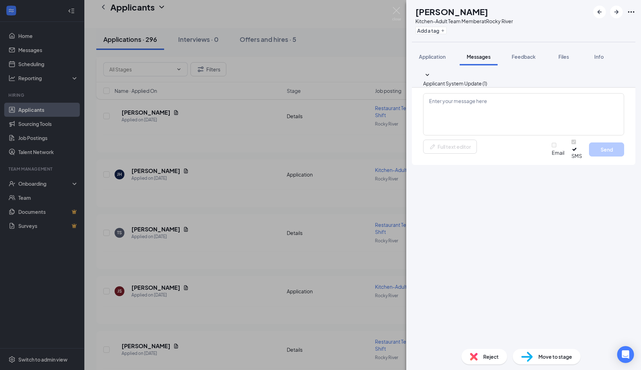
scroll to position [0, 0]
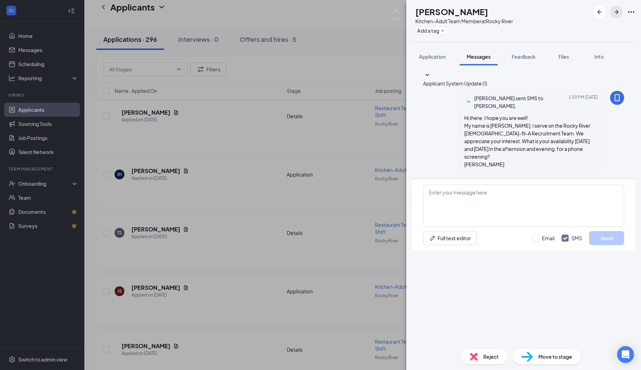
click at [617, 13] on icon "ArrowRight" at bounding box center [616, 12] width 4 height 4
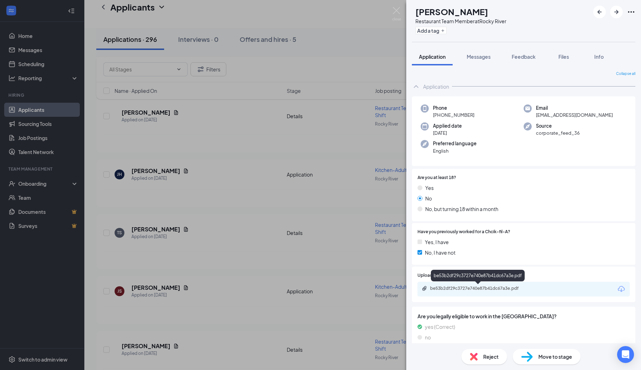
click at [457, 287] on div "be53b2df29c3727e740e87b41dc67a3e.pdf" at bounding box center [479, 288] width 98 height 6
click at [471, 58] on span "Messages" at bounding box center [479, 56] width 24 height 6
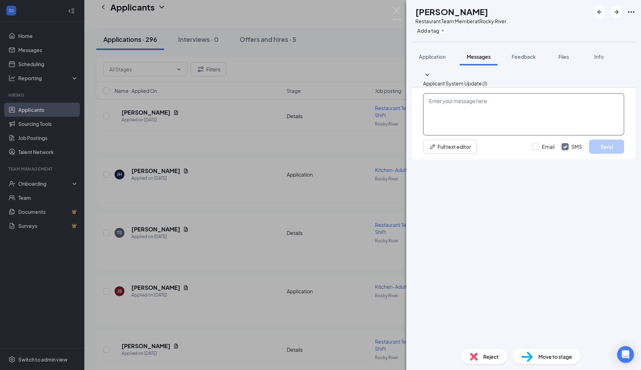
paste textarea "Hi there, I hope you are well! My name is [PERSON_NAME]. I serve on the Rocky R…"
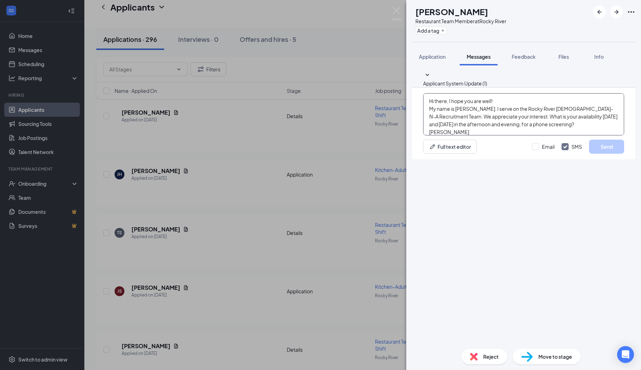
scroll to position [7, 0]
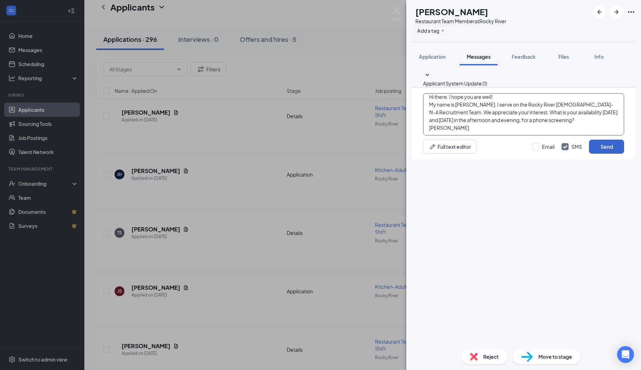
type textarea "Hi there, I hope you are well! My name is [PERSON_NAME]. I serve on the Rocky R…"
click at [601, 154] on button "Send" at bounding box center [606, 147] width 35 height 14
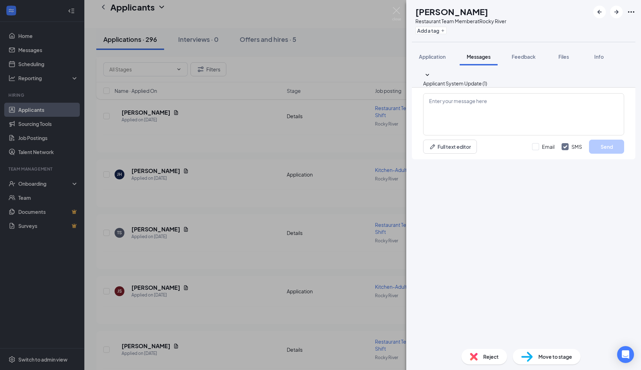
scroll to position [0, 0]
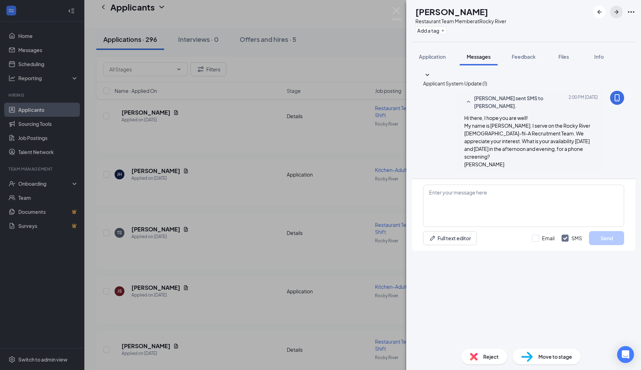
click at [616, 13] on icon "ArrowRight" at bounding box center [616, 12] width 4 height 4
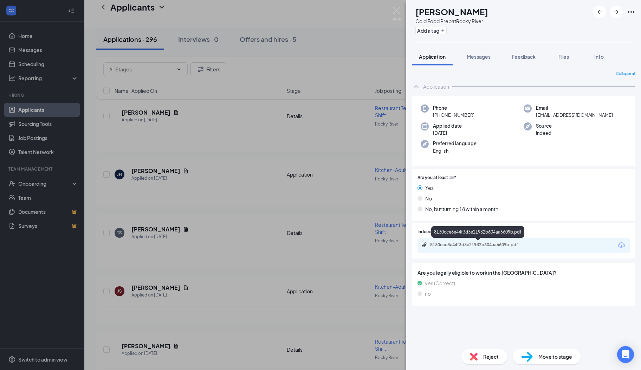
click at [481, 242] on div "8130cce8e44f3d3e21932b604aa6609b.pdf" at bounding box center [479, 245] width 98 height 6
click at [482, 363] on div "Reject" at bounding box center [484, 356] width 46 height 15
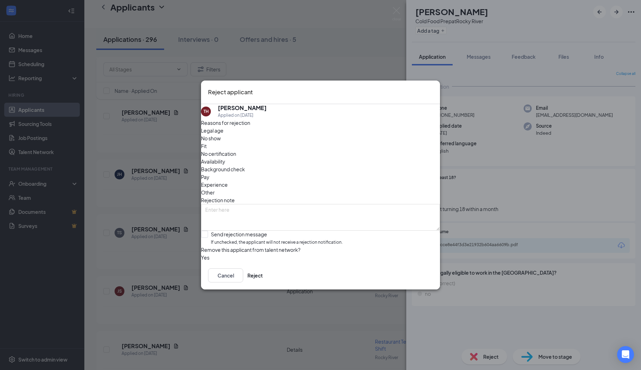
click at [224, 214] on div "Reasons for rejection Legal age No show Fit No certification Availability Backg…" at bounding box center [320, 190] width 239 height 142
click at [214, 231] on input "Send rejection message If unchecked, the applicant will not receive a rejection…" at bounding box center [272, 238] width 142 height 15
checkbox input "true"
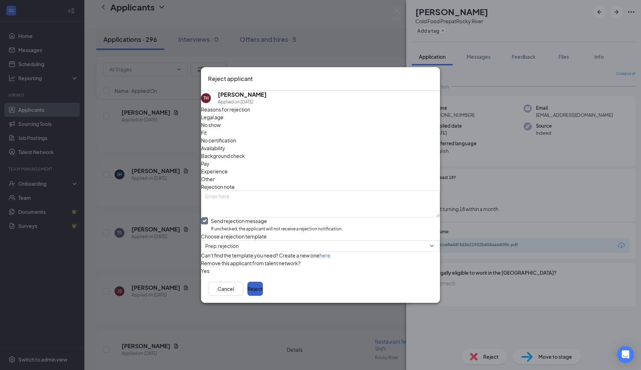
click at [263, 296] on button "Reject" at bounding box center [254, 288] width 15 height 14
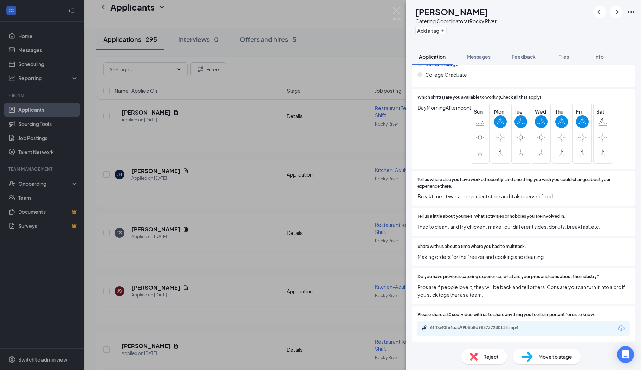
scroll to position [253, 0]
click at [503, 329] on div "6ff0e40f66aac99b5b8d983737230118.mp4" at bounding box center [479, 328] width 98 height 6
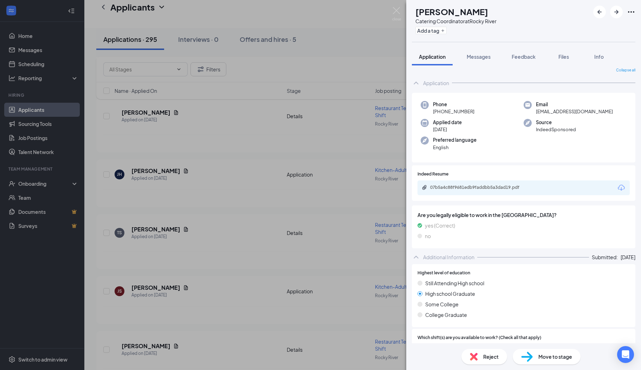
scroll to position [0, 0]
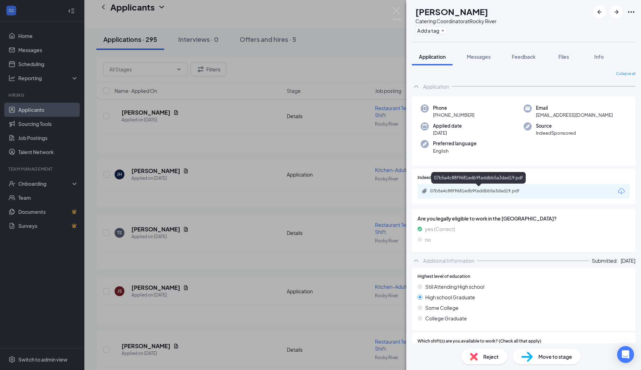
click at [460, 189] on div "07b5a4c88f9681edb9faddbb5a3dad19.pdf" at bounding box center [479, 191] width 98 height 6
click at [474, 55] on span "Messages" at bounding box center [479, 56] width 24 height 6
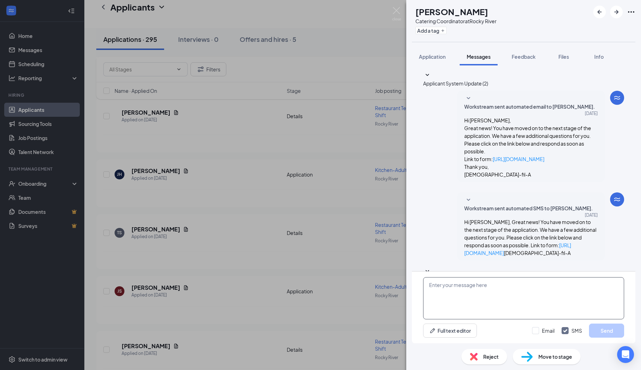
paste textarea "Hi there, I hope you are well! My name is [PERSON_NAME]. I serve on the Rocky R…"
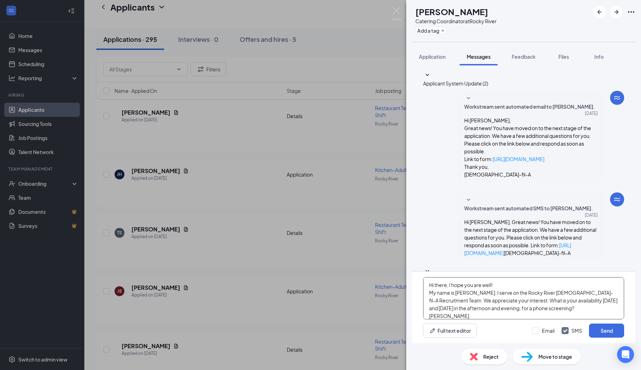
scroll to position [7, 0]
type textarea "Hi there, I hope you are well! My name is [PERSON_NAME]. I serve on the Rocky R…"
click at [591, 333] on button "Send" at bounding box center [606, 330] width 35 height 14
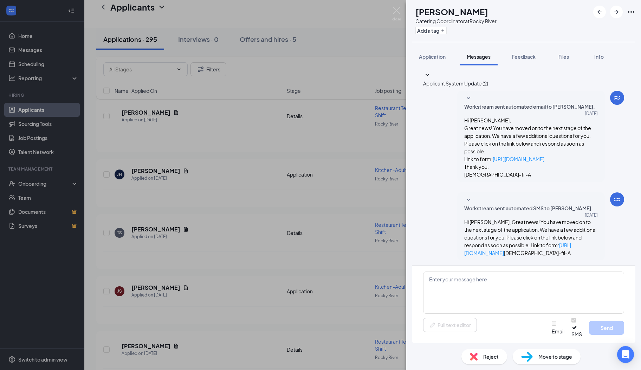
scroll to position [0, 0]
click at [617, 12] on icon "ArrowRight" at bounding box center [616, 12] width 4 height 4
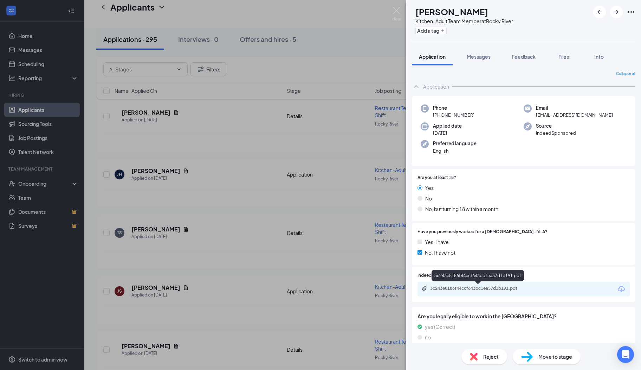
click at [455, 287] on div "3c243e8186f44ccf643bc1ea57d1b191.pdf" at bounding box center [479, 288] width 98 height 6
click at [474, 56] on span "Messages" at bounding box center [479, 56] width 24 height 6
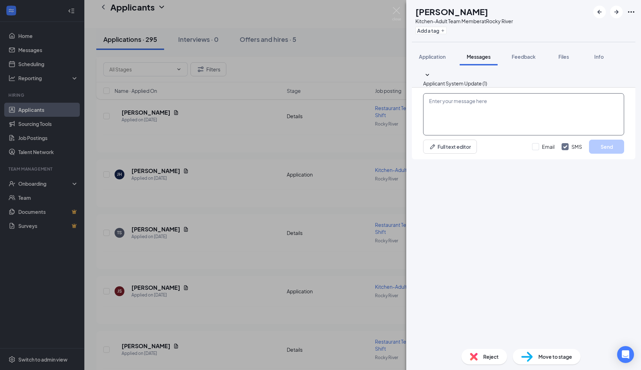
paste textarea "Hi there, I hope you are well! My name is [PERSON_NAME]. I serve on the Rocky R…"
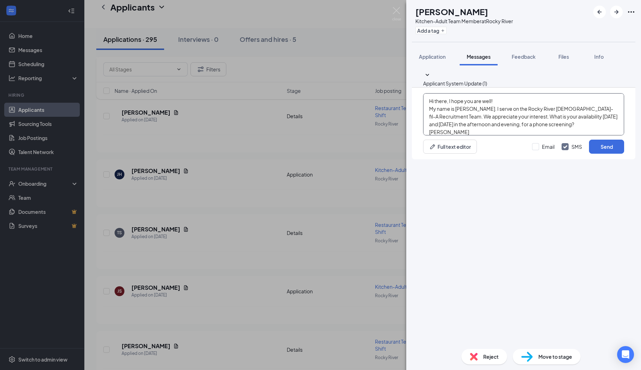
scroll to position [7, 0]
type textarea "Hi there, I hope you are well! My name is [PERSON_NAME]. I serve on the Rocky R…"
click at [601, 154] on button "Send" at bounding box center [606, 147] width 35 height 14
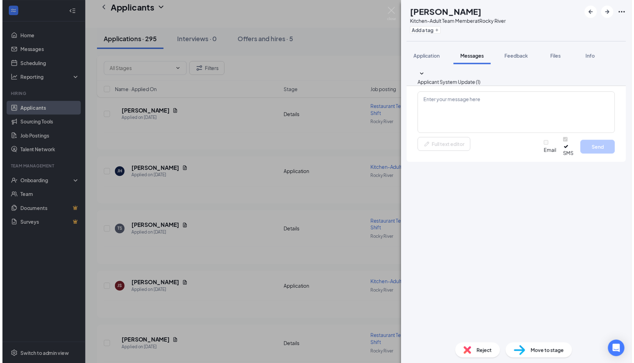
scroll to position [0, 0]
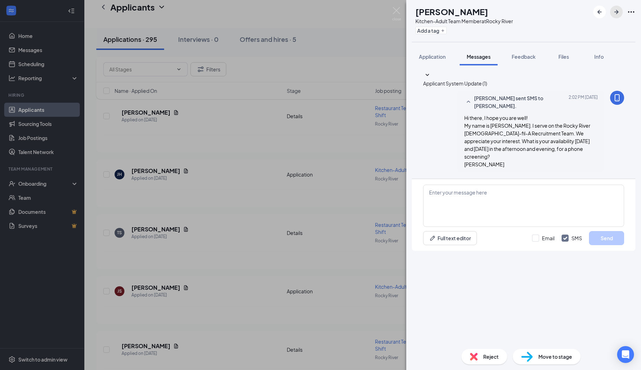
click at [617, 14] on icon "ArrowRight" at bounding box center [616, 12] width 8 height 8
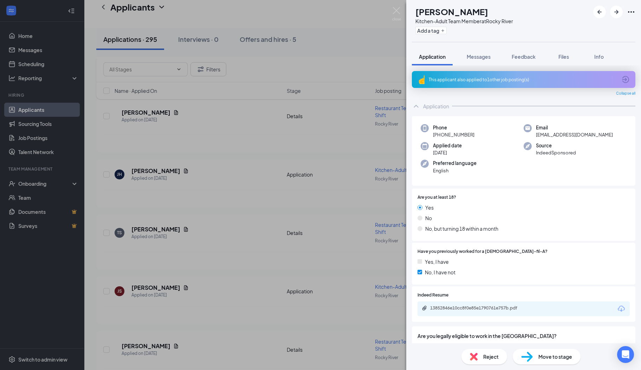
click at [621, 78] on icon "ArrowCircle" at bounding box center [625, 79] width 8 height 8
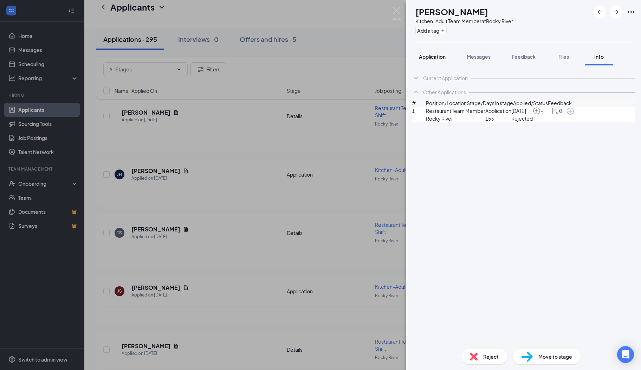
click at [443, 58] on span "Application" at bounding box center [432, 56] width 27 height 6
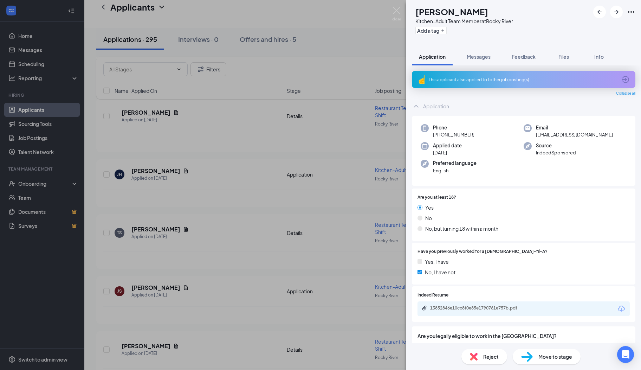
click at [483, 352] on span "Reject" at bounding box center [490, 356] width 15 height 8
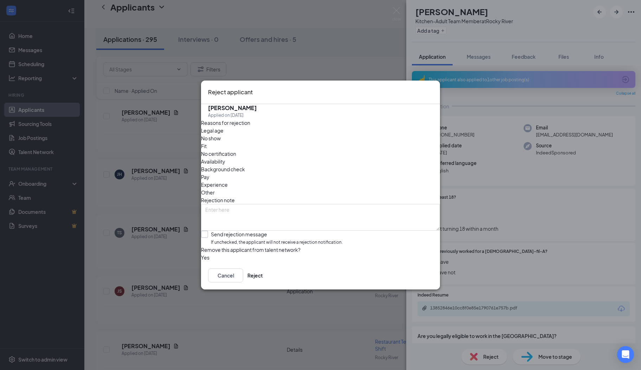
click at [244, 231] on input "Send rejection message If unchecked, the applicant will not receive a rejection…" at bounding box center [272, 238] width 142 height 15
checkbox input "true"
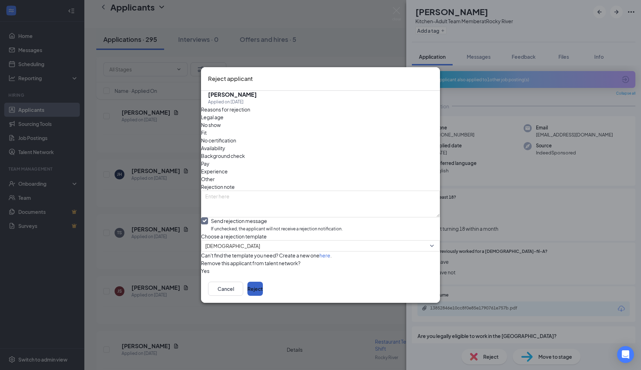
click at [263, 294] on button "Reject" at bounding box center [254, 288] width 15 height 14
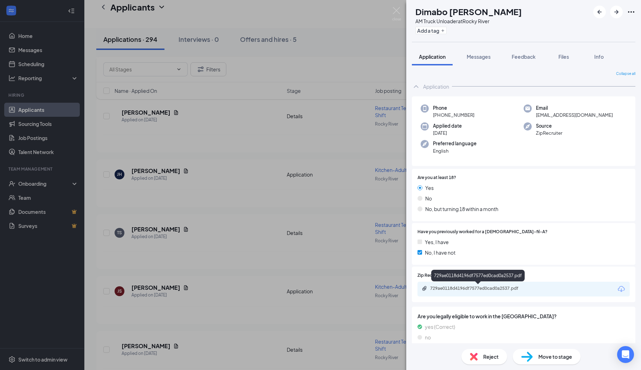
click at [487, 288] on div "729ae0118d4196df7577ed0cad0a2537.pdf" at bounding box center [479, 288] width 98 height 6
click at [491, 354] on span "Reject" at bounding box center [490, 356] width 15 height 8
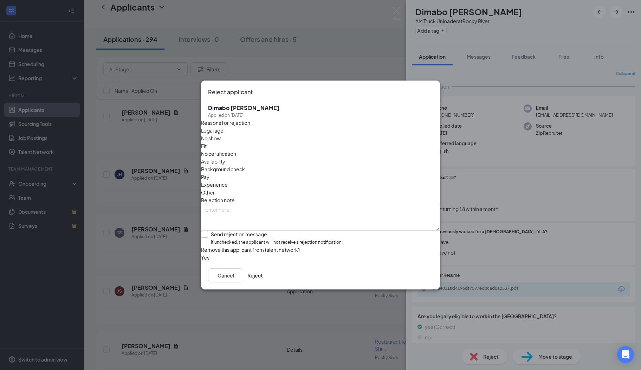
click at [225, 231] on input "Send rejection message If unchecked, the applicant will not receive a rejection…" at bounding box center [272, 238] width 142 height 15
checkbox input "true"
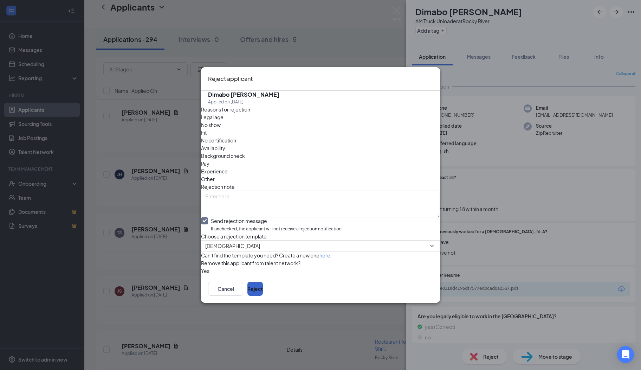
click at [263, 296] on button "Reject" at bounding box center [254, 288] width 15 height 14
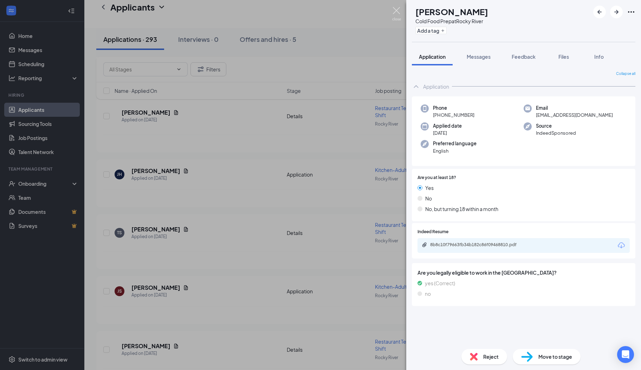
click at [398, 11] on img at bounding box center [396, 14] width 9 height 14
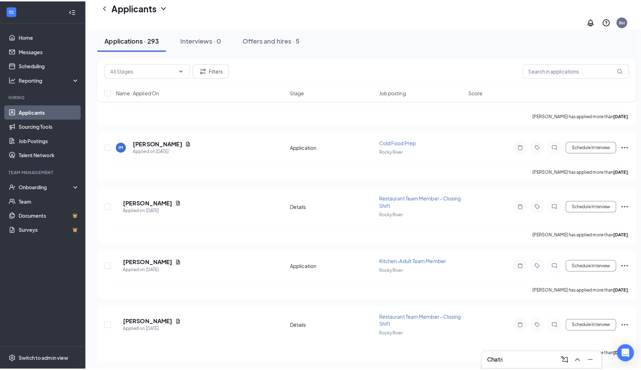
scroll to position [2955, 0]
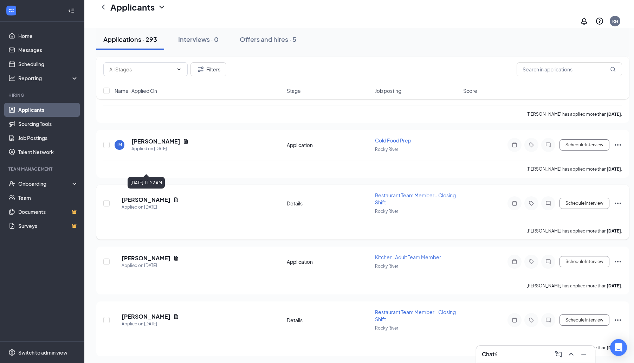
click at [162, 196] on h5 "[PERSON_NAME]" at bounding box center [146, 200] width 49 height 8
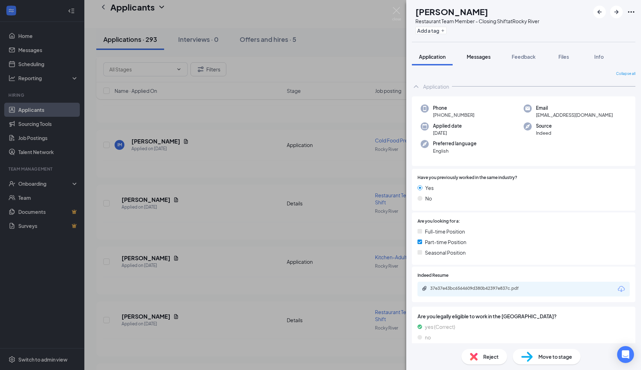
click at [481, 56] on span "Messages" at bounding box center [479, 56] width 24 height 6
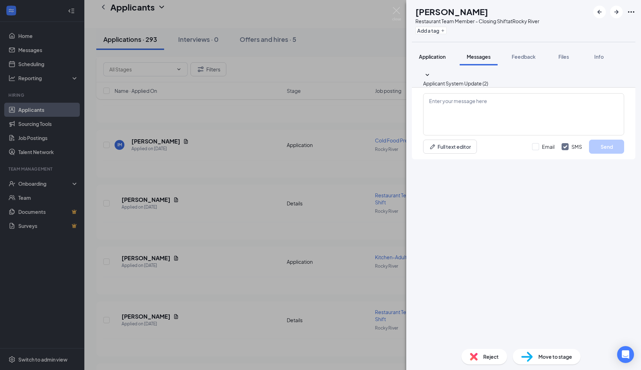
click at [439, 53] on span "Application" at bounding box center [432, 56] width 27 height 6
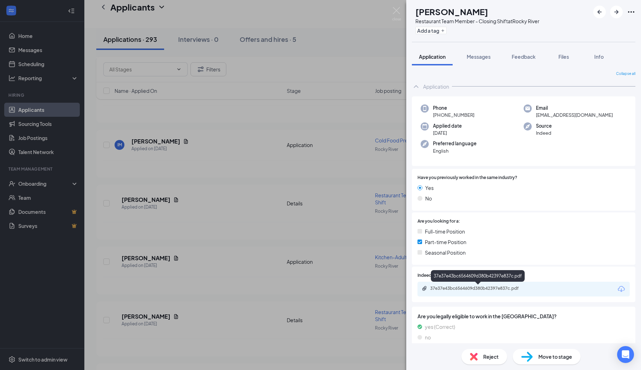
click at [462, 287] on div "37e37e43bc6564609d380b42397e837c.pdf" at bounding box center [479, 288] width 98 height 6
click at [473, 56] on span "Messages" at bounding box center [479, 56] width 24 height 6
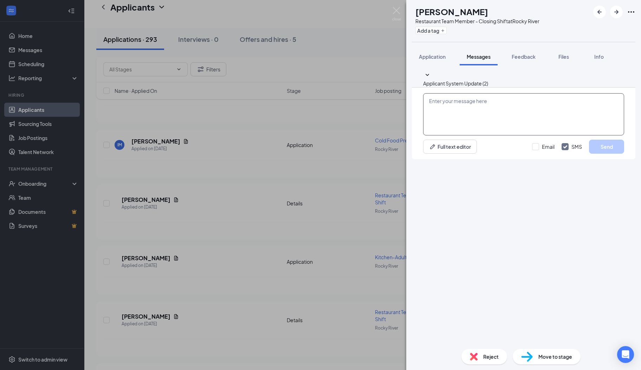
paste textarea "Hi there, I hope you are well! My name is [PERSON_NAME]. I serve on the Rocky R…"
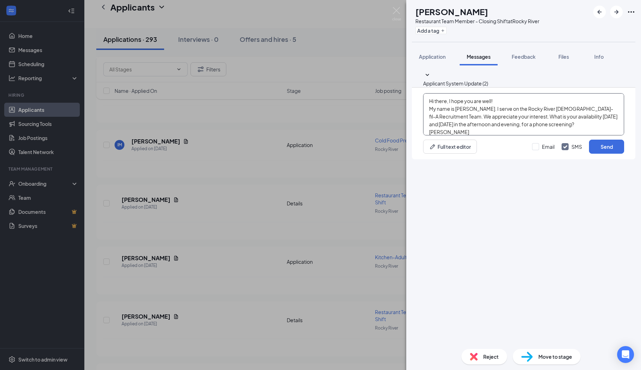
scroll to position [7, 0]
type textarea "Hi there, I hope you are well! My name is [PERSON_NAME]. I serve on the Rocky R…"
click at [595, 154] on button "Send" at bounding box center [606, 147] width 35 height 14
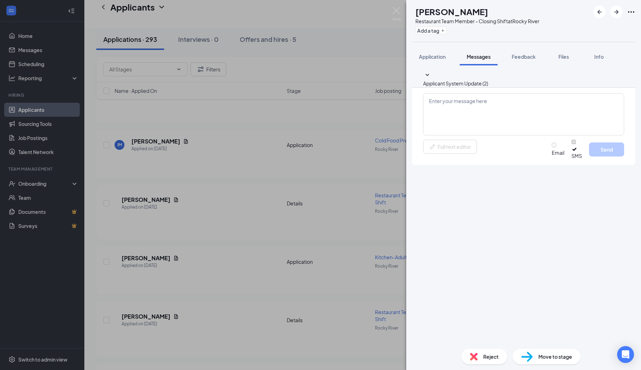
scroll to position [0, 0]
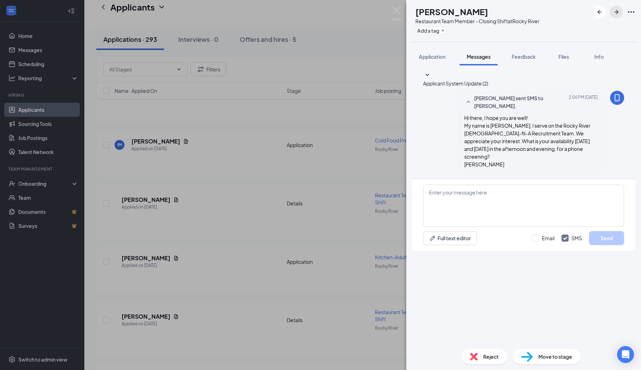
click at [616, 11] on icon "ArrowRight" at bounding box center [616, 12] width 8 height 8
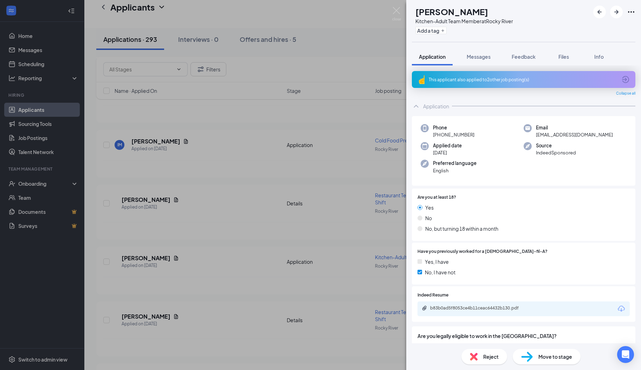
click at [622, 79] on icon "ArrowCircle" at bounding box center [625, 79] width 7 height 7
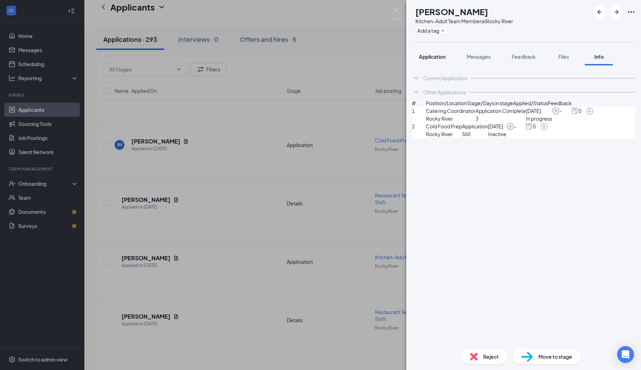
click at [438, 57] on span "Application" at bounding box center [432, 56] width 27 height 6
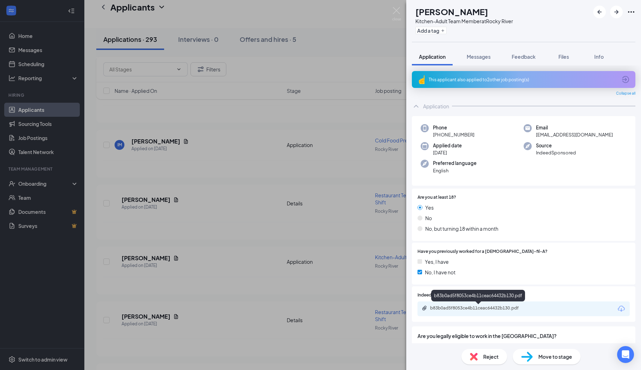
click at [470, 307] on div "b83b0ad5f8053ce4b11ceac64432b130.pdf" at bounding box center [479, 308] width 98 height 6
click at [480, 56] on span "Messages" at bounding box center [479, 56] width 24 height 6
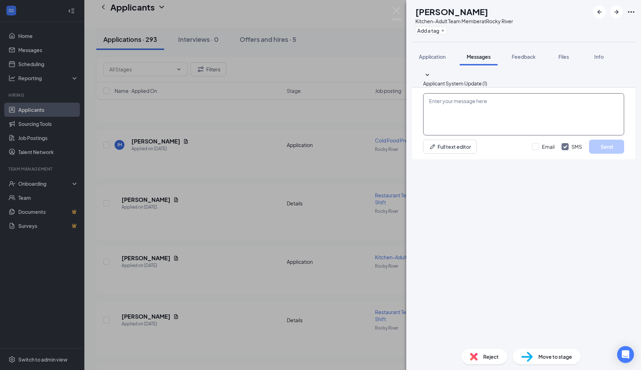
paste textarea "Hi there, I hope you are well! My name is [PERSON_NAME]. I serve on the Rocky R…"
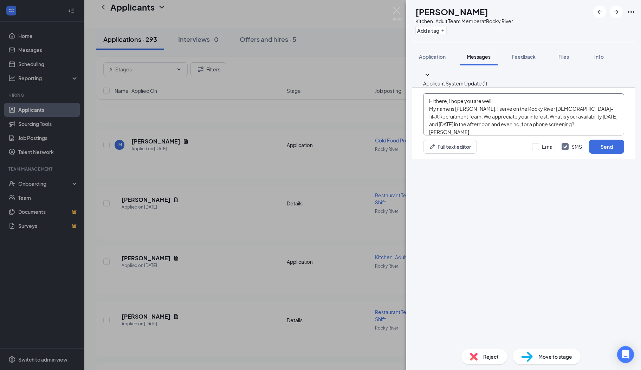
scroll to position [7, 0]
type textarea "Hi there, I hope you are well! My name is [PERSON_NAME]. I serve on the Rocky R…"
click at [598, 154] on button "Send" at bounding box center [606, 147] width 35 height 14
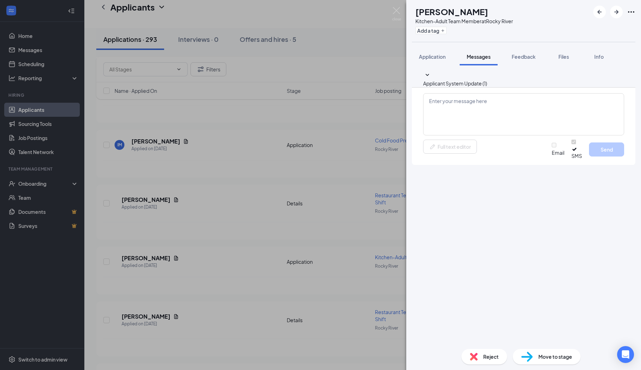
scroll to position [0, 0]
